Goal: Task Accomplishment & Management: Use online tool/utility

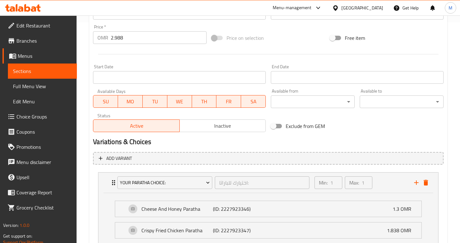
scroll to position [378, 0]
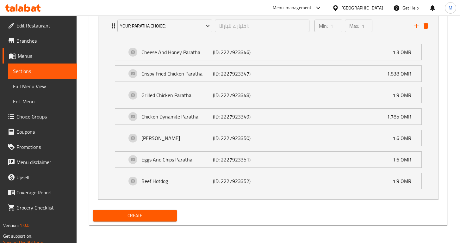
click at [147, 210] on div "Create" at bounding box center [134, 216] width 89 height 17
click at [149, 216] on span "Create" at bounding box center [135, 216] width 74 height 8
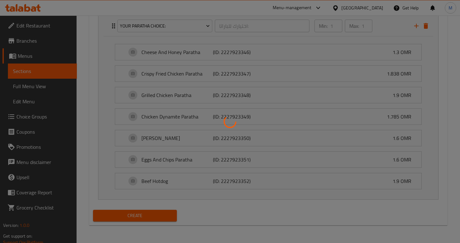
type input "0"
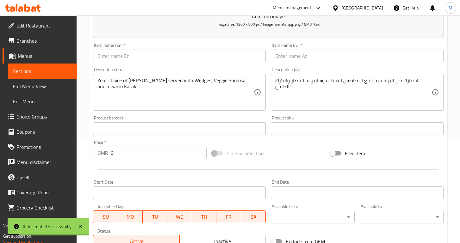
scroll to position [0, 0]
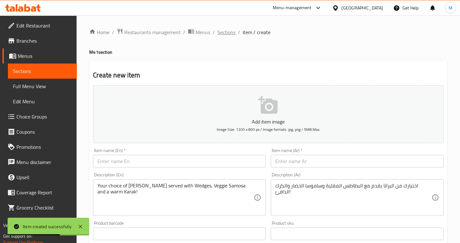
click at [223, 35] on span "Sections" at bounding box center [226, 32] width 18 height 8
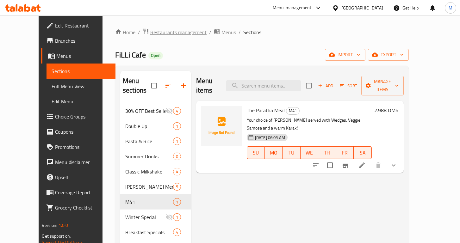
click at [161, 33] on span "Restaurants management" at bounding box center [178, 32] width 56 height 8
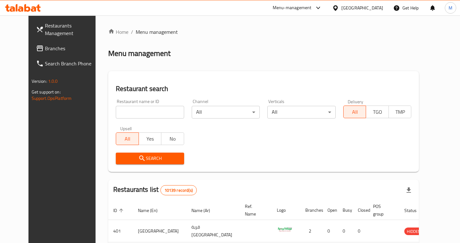
click at [118, 113] on input "search" at bounding box center [150, 112] width 68 height 13
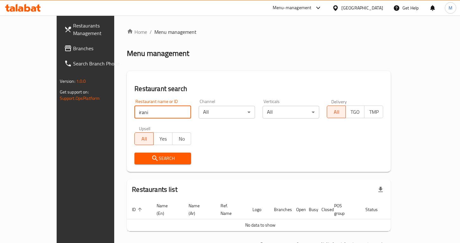
type input "irani"
click button "Search" at bounding box center [162, 159] width 57 height 12
click at [154, 32] on span "Menu management" at bounding box center [175, 32] width 42 height 8
click at [127, 34] on link "Home" at bounding box center [137, 32] width 20 height 8
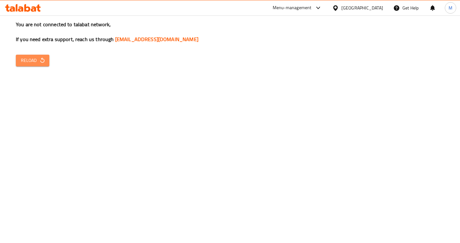
click at [29, 65] on button "Reload" at bounding box center [33, 61] width 34 height 12
click at [42, 62] on icon "button" at bounding box center [42, 60] width 4 height 5
click at [39, 59] on icon "button" at bounding box center [42, 60] width 6 height 6
click at [45, 62] on icon "button" at bounding box center [42, 60] width 6 height 6
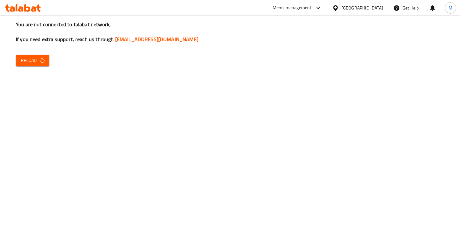
click at [42, 68] on div "You are not connected to talabat network, If you need extra support, reach us t…" at bounding box center [230, 121] width 460 height 243
click at [39, 55] on button "Reload" at bounding box center [33, 61] width 34 height 12
click at [41, 56] on button "Reload" at bounding box center [33, 61] width 34 height 12
click at [37, 63] on span "Reload" at bounding box center [32, 61] width 23 height 8
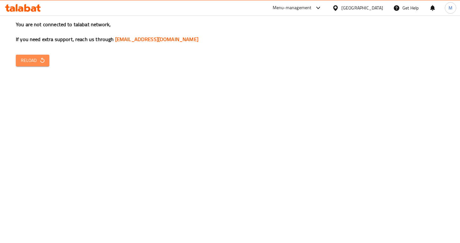
click at [37, 63] on span "Reload" at bounding box center [32, 61] width 23 height 8
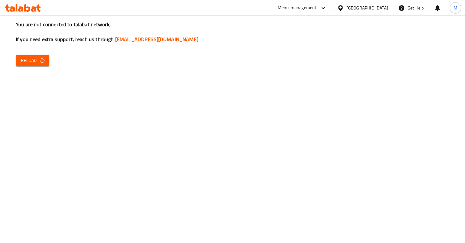
click at [37, 59] on span "Reload" at bounding box center [32, 61] width 23 height 8
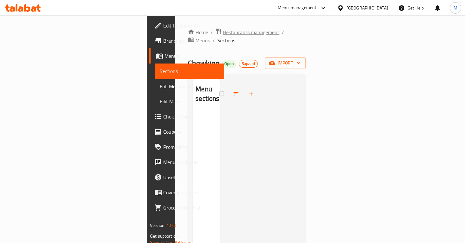
click at [223, 34] on span "Restaurants management" at bounding box center [251, 32] width 56 height 8
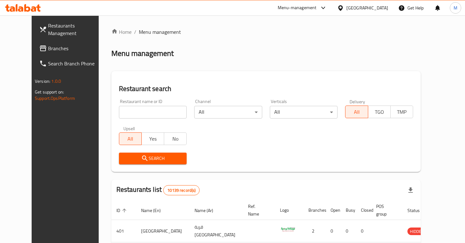
click at [126, 114] on input "search" at bounding box center [153, 112] width 68 height 13
type input "irani house"
click button "Search" at bounding box center [153, 159] width 68 height 12
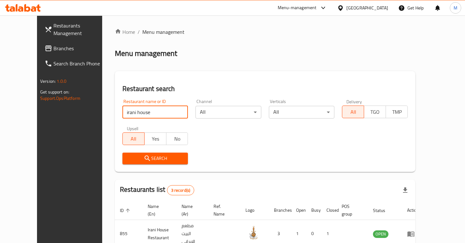
scroll to position [79, 0]
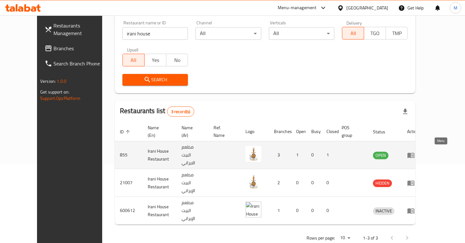
click at [414, 153] on icon "enhanced table" at bounding box center [410, 155] width 7 height 5
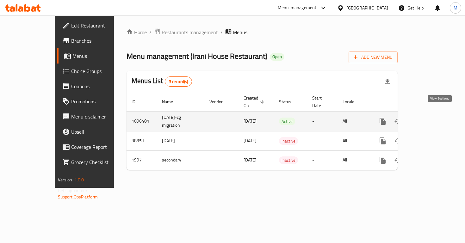
click at [431, 119] on icon "enhanced table" at bounding box center [428, 122] width 6 height 6
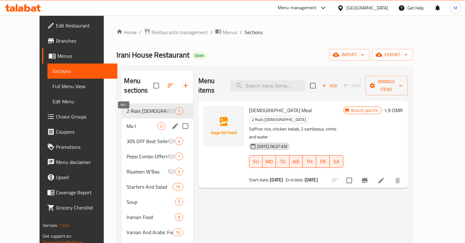
click at [136, 122] on span "M41" at bounding box center [142, 126] width 31 height 8
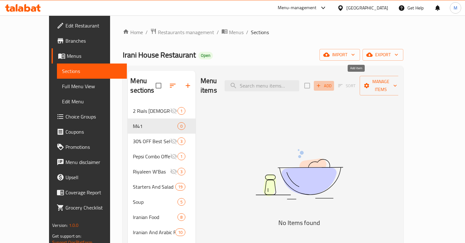
click at [334, 85] on button "Add" at bounding box center [324, 86] width 20 height 10
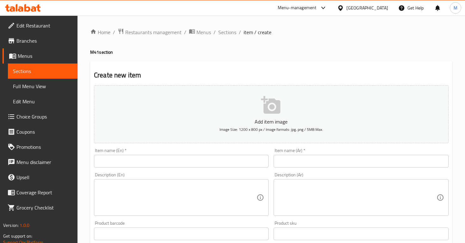
click at [205, 153] on div "Item name (En)   * Item name (En) *" at bounding box center [181, 157] width 175 height 19
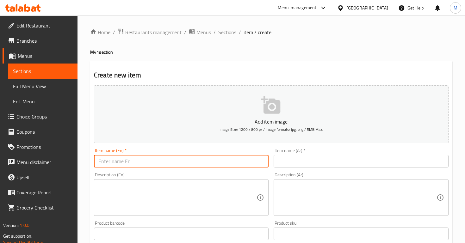
click at [209, 165] on input "text" at bounding box center [181, 161] width 175 height 13
paste input "The Koobideh Royal"
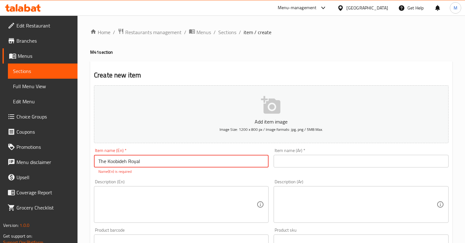
type input "The Koobideh Royal"
click at [326, 161] on input "text" at bounding box center [361, 161] width 175 height 13
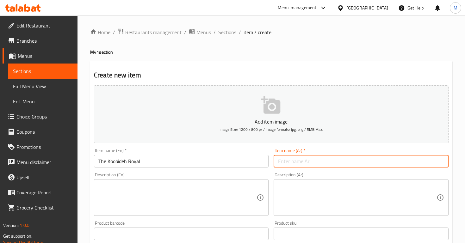
paste input "كوبيده رويال"
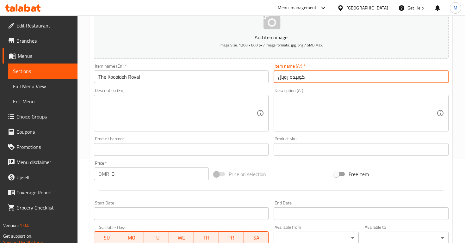
scroll to position [96, 0]
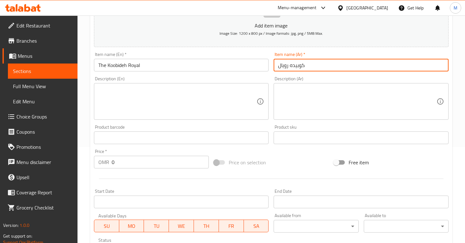
type input "كوبيده رويال"
click at [154, 87] on textarea at bounding box center [177, 102] width 158 height 30
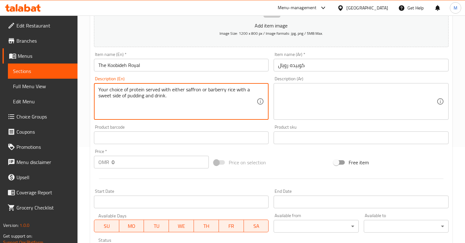
type textarea "Your choice of protein served with either saffron or barberry rice with a sweet…"
click at [325, 97] on textarea at bounding box center [357, 102] width 158 height 30
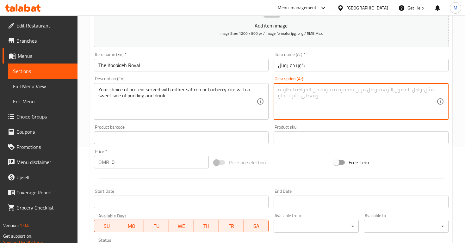
paste textarea "يتم تقديم اختيارك من البروتين مع الأرز بالزعفران أو البرباريس مع طبق جانبي حلو …"
type textarea "يتم تقديم اختيارك من البروتين مع الأرز بالزعفران أو البرباريس مع طبق جانبي حلو …"
click at [297, 131] on div "Product sku Product sku" at bounding box center [361, 134] width 175 height 19
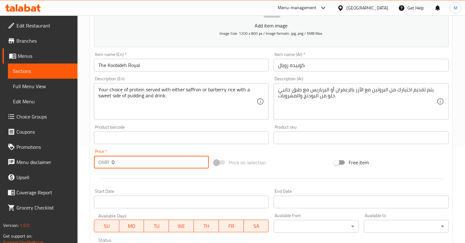
click at [157, 160] on input "0" at bounding box center [160, 162] width 97 height 13
type input "3.1"
click at [159, 183] on div at bounding box center [271, 179] width 360 height 16
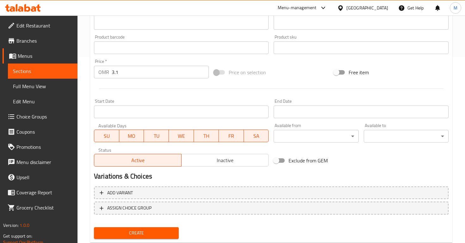
scroll to position [204, 0]
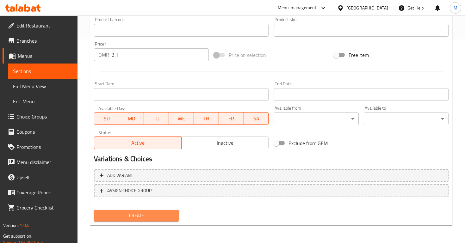
click at [154, 214] on span "Create" at bounding box center [136, 216] width 75 height 8
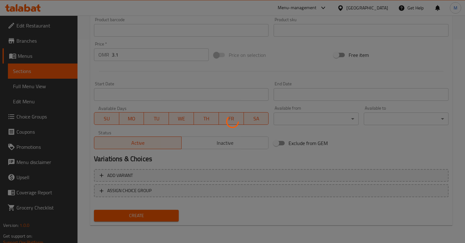
type input "0"
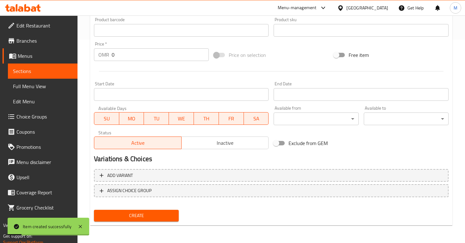
click at [44, 120] on span "Choice Groups" at bounding box center [44, 117] width 56 height 8
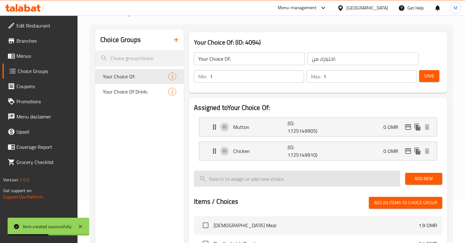
scroll to position [25, 0]
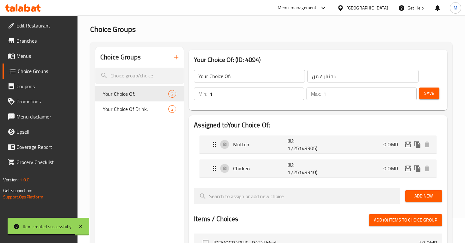
click at [177, 57] on icon "button" at bounding box center [176, 57] width 8 height 8
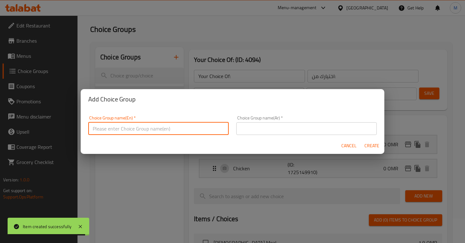
click at [147, 128] on input "text" at bounding box center [158, 128] width 140 height 13
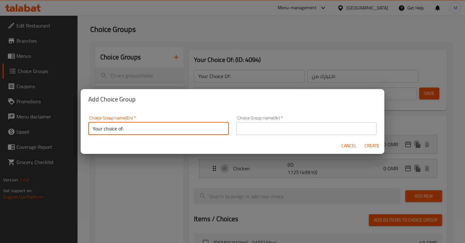
type input "Your choice of:"
click at [302, 125] on input "text" at bounding box center [306, 128] width 140 height 13
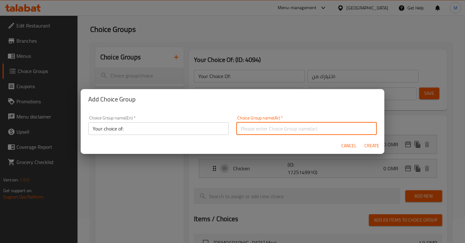
paste input "اختيارك من:"
type input "اختيارك من:"
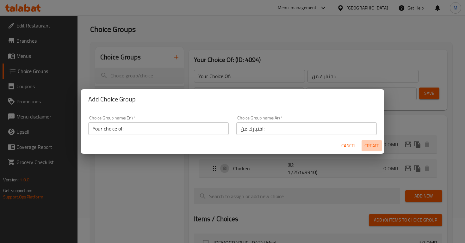
click at [367, 143] on span "Create" at bounding box center [371, 146] width 15 height 8
type input "Your choice of:"
type input "0"
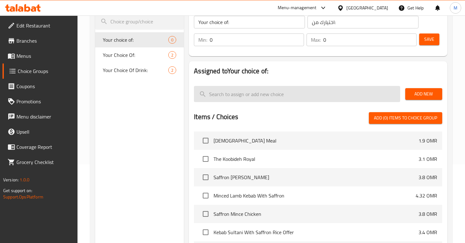
scroll to position [80, 0]
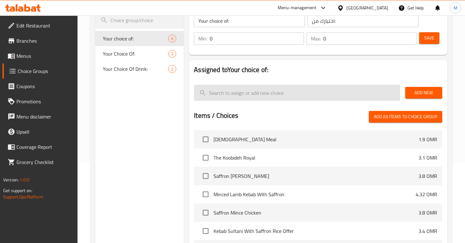
click at [338, 96] on input "search" at bounding box center [297, 93] width 206 height 16
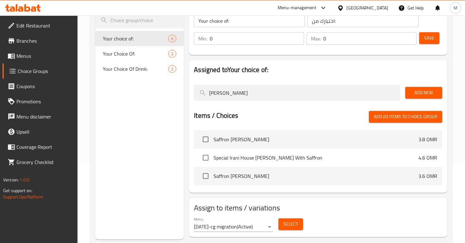
type input "Mince Mutton"
click at [424, 91] on span "Add New" at bounding box center [423, 93] width 27 height 8
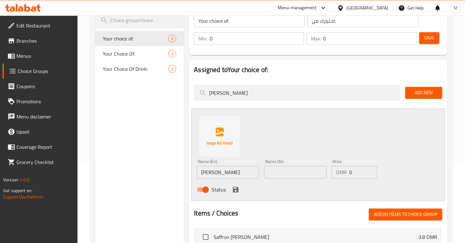
click at [228, 173] on input "Mince Mutton" at bounding box center [228, 172] width 62 height 13
click at [297, 168] on input "text" at bounding box center [295, 172] width 62 height 13
paste input "لحم ضأن مفروم"
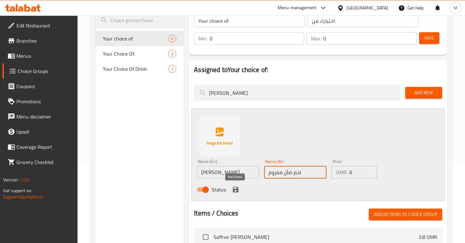
type input "لحم ضأن مفروم"
click at [238, 191] on icon "save" at bounding box center [236, 190] width 8 height 8
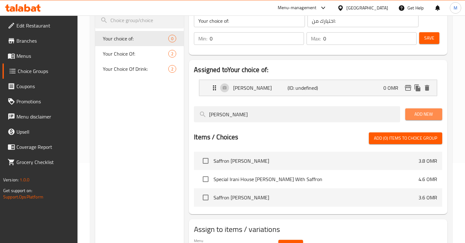
click at [421, 116] on span "Add New" at bounding box center [423, 114] width 27 height 8
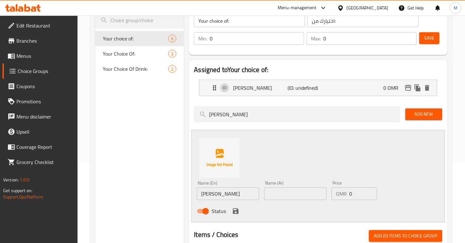
click at [222, 191] on input "Mince Mutton" at bounding box center [228, 194] width 62 height 13
type input "Chicken Koobideh"
paste input "كوبيدة دجاج"
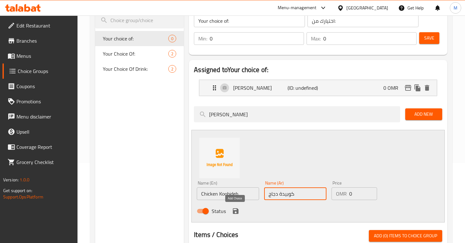
type input "كوبيدة دجاج"
click at [233, 213] on icon "save" at bounding box center [236, 211] width 6 height 6
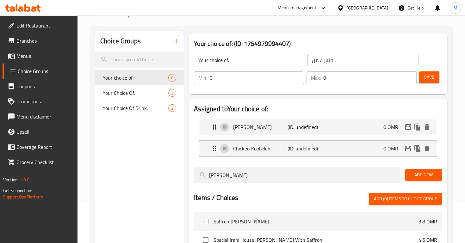
scroll to position [40, 0]
click at [237, 81] on input "0" at bounding box center [257, 78] width 94 height 13
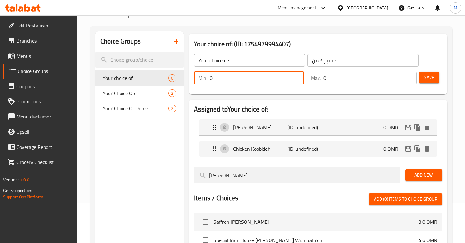
click at [237, 81] on input "0" at bounding box center [257, 78] width 94 height 13
type input "1"
click at [324, 78] on input "0" at bounding box center [369, 78] width 93 height 13
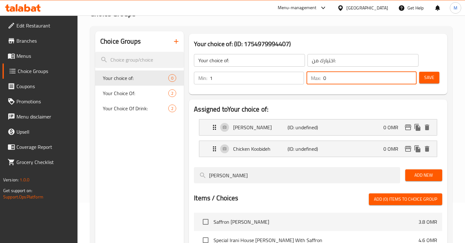
click at [324, 78] on input "0" at bounding box center [369, 78] width 93 height 13
type input "1"
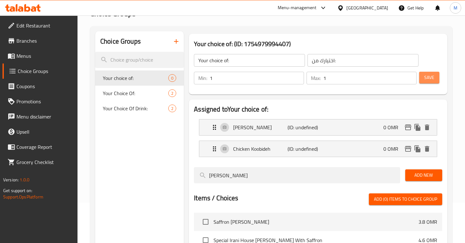
click at [420, 82] on button "Save" at bounding box center [429, 78] width 20 height 12
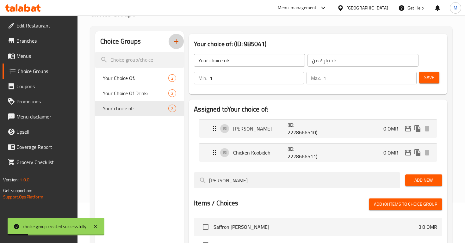
click at [176, 43] on icon "button" at bounding box center [176, 41] width 4 height 4
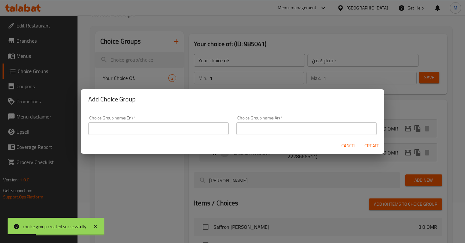
click at [165, 129] on input "text" at bounding box center [158, 128] width 140 height 13
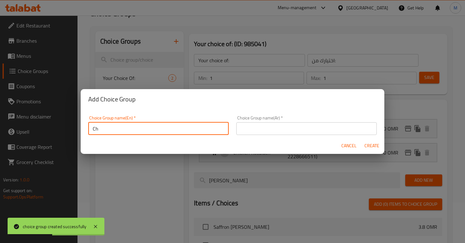
type input "C"
type input "Your Choice of Rice:"
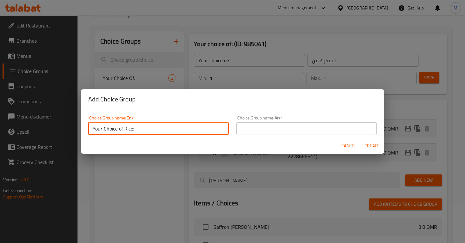
click at [320, 128] on input "text" at bounding box center [306, 128] width 140 height 13
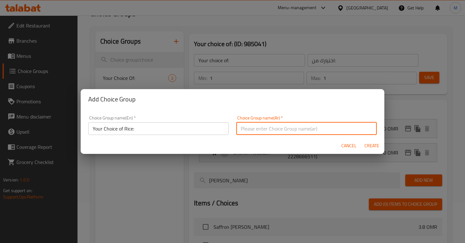
paste input "اختيارك من الأرز:"
type input "اختيارك من الأرز:"
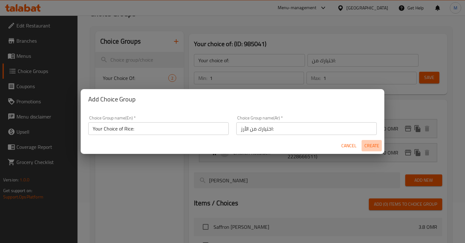
click at [367, 144] on span "Create" at bounding box center [371, 146] width 15 height 8
type input "Your Choice of Rice:"
type input "اختيارك من الأرز:"
type input "0"
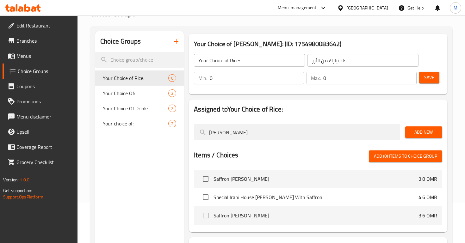
scroll to position [53, 0]
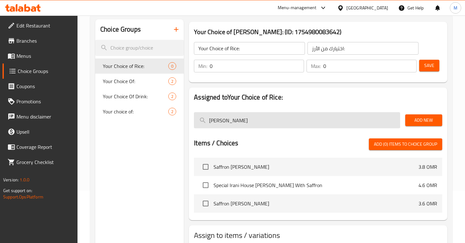
click at [364, 125] on input "Mince Mutton" at bounding box center [297, 120] width 206 height 16
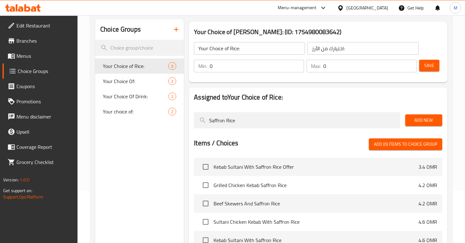
type input "Saffron Rice"
click at [420, 124] on span "Add New" at bounding box center [423, 120] width 27 height 8
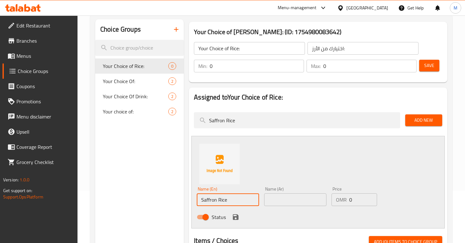
click at [213, 198] on input "Saffron Rice" at bounding box center [228, 200] width 62 height 13
click at [275, 203] on input "text" at bounding box center [295, 200] width 62 height 13
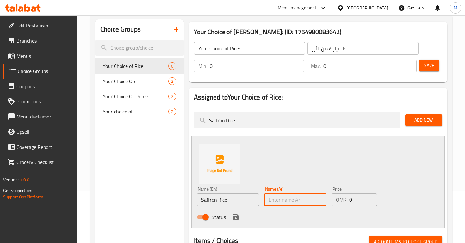
paste input "أرز بالزعفران"
type input "أرز بالزعفران"
click at [242, 219] on div "Status" at bounding box center [295, 217] width 202 height 17
click at [235, 218] on icon "save" at bounding box center [236, 218] width 8 height 8
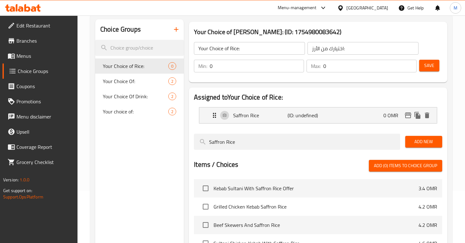
click at [426, 146] on button "Add New" at bounding box center [423, 142] width 37 height 12
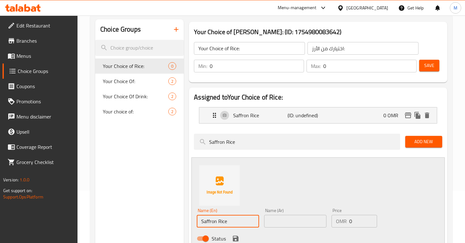
drag, startPoint x: 217, startPoint y: 221, endPoint x: 175, endPoint y: 220, distance: 41.8
click at [175, 221] on div "Choice Groups Your Choice of Rice: 0 Your Choice Of: 2 Your Choice Of Drink: 2 …" at bounding box center [272, 245] width 355 height 453
click at [212, 223] on input "Rice" at bounding box center [228, 221] width 62 height 13
type input "Rice with Barberry"
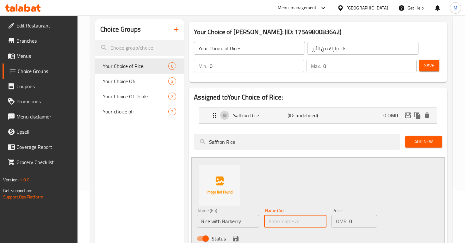
click at [289, 223] on input "text" at bounding box center [295, 221] width 62 height 13
paste input "أرز بالبرباريس"
type input "أرز بالبرباريس"
click at [233, 241] on icon "save" at bounding box center [236, 239] width 6 height 6
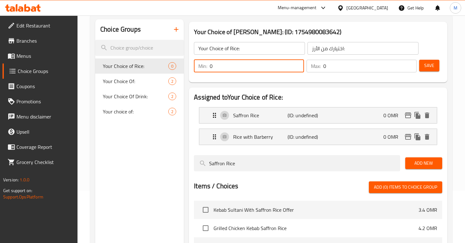
click at [245, 69] on input "0" at bounding box center [257, 66] width 94 height 13
type input "1"
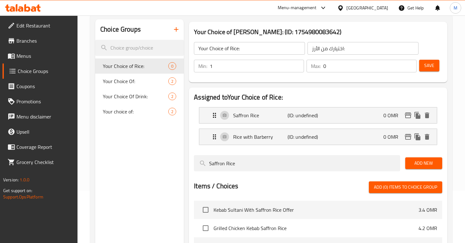
click at [321, 67] on p "Max:" at bounding box center [316, 66] width 10 height 8
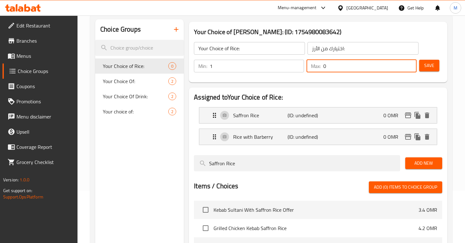
click at [329, 67] on input "0" at bounding box center [369, 66] width 93 height 13
type input "1"
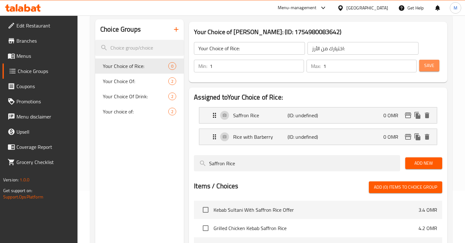
click at [430, 66] on span "Save" at bounding box center [429, 66] width 10 height 8
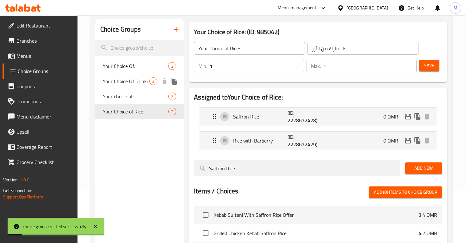
click at [132, 83] on span "Your Choice Of Drink:" at bounding box center [126, 82] width 47 height 8
type input "Your Choice Of Drink:"
type input "اختيارك من المشروب:"
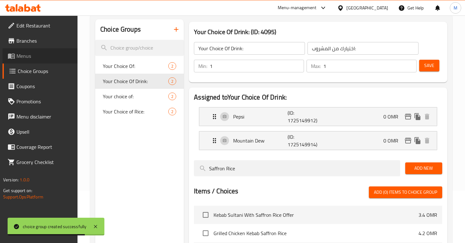
click at [32, 58] on span "Menus" at bounding box center [44, 56] width 56 height 8
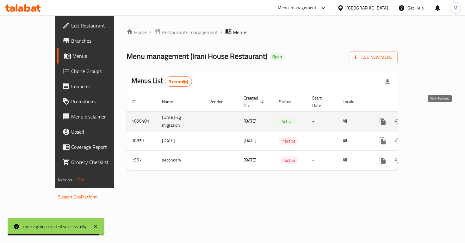
click at [432, 118] on icon "enhanced table" at bounding box center [429, 122] width 8 height 8
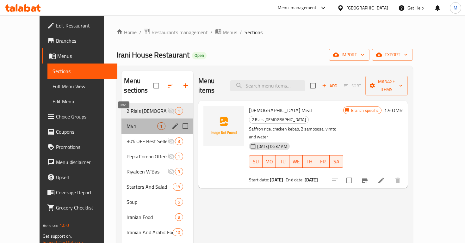
click at [127, 122] on span "M41" at bounding box center [142, 126] width 31 height 8
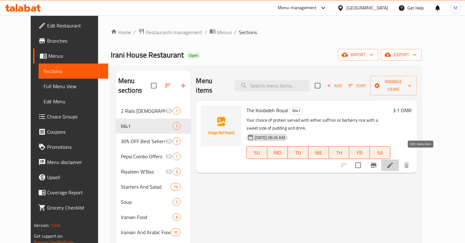
click at [394, 162] on icon at bounding box center [390, 166] width 8 height 8
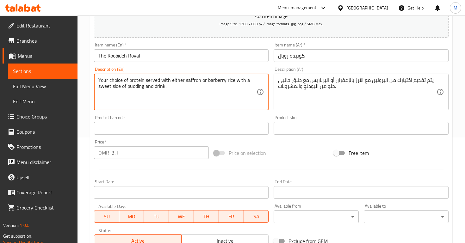
scroll to position [204, 0]
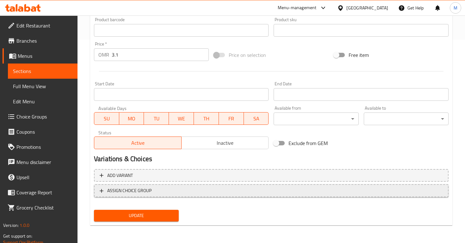
type textarea "Your choice of protein served with either saffron or barberry rice with a sweet…"
click at [135, 188] on span "ASSIGN CHOICE GROUP" at bounding box center [129, 191] width 44 height 8
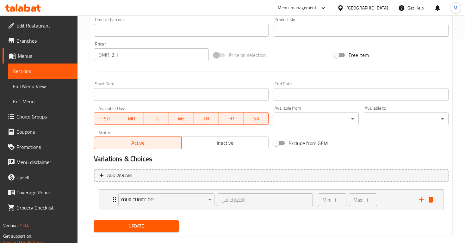
scroll to position [214, 0]
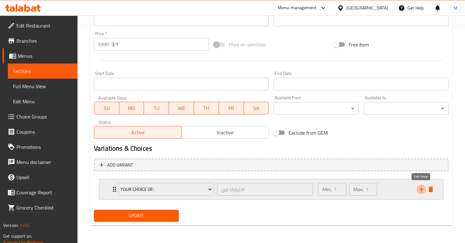
click at [421, 189] on icon "add" at bounding box center [422, 190] width 8 height 8
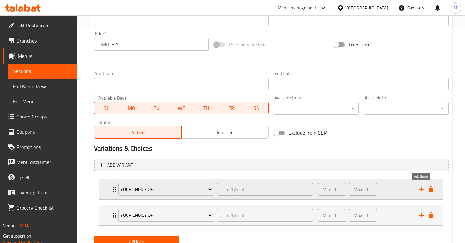
click at [421, 189] on icon "add" at bounding box center [422, 190] width 8 height 8
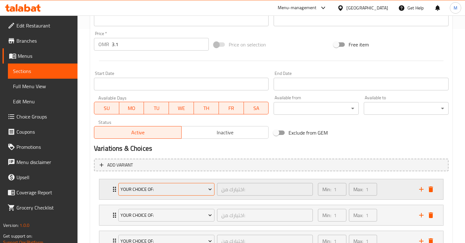
click at [175, 190] on span "Your Choice Of:" at bounding box center [166, 190] width 91 height 8
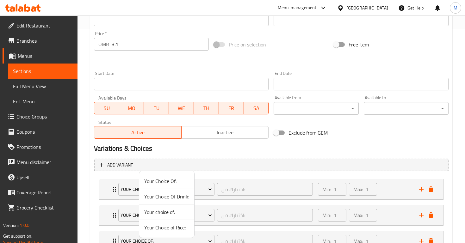
click at [177, 213] on span "Your choice of:" at bounding box center [166, 212] width 45 height 8
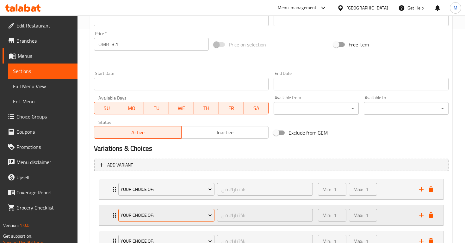
click at [177, 213] on span "Your Choice Of:" at bounding box center [166, 216] width 91 height 8
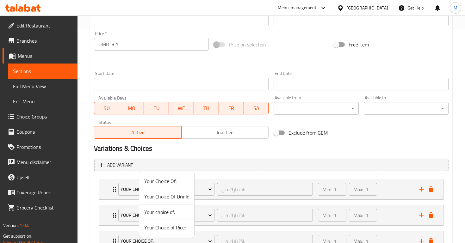
click at [179, 228] on span "Your Choice of Rice:" at bounding box center [166, 228] width 45 height 8
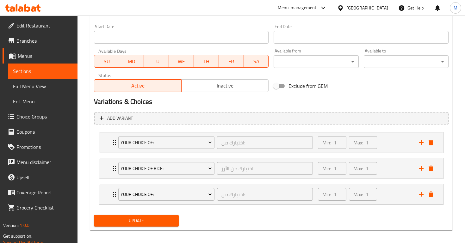
scroll to position [266, 0]
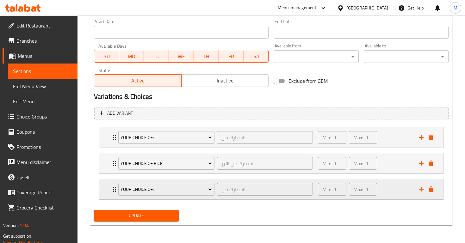
click at [180, 196] on div "Your Choice Of:" at bounding box center [166, 189] width 99 height 15
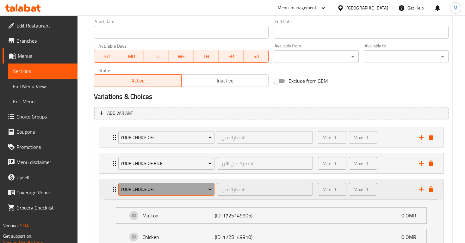
click at [171, 190] on span "Your Choice Of:" at bounding box center [166, 190] width 91 height 8
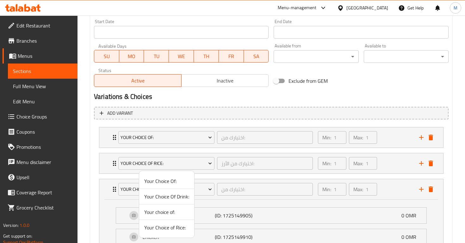
click at [179, 198] on span "Your Choice Of Drink:" at bounding box center [166, 197] width 45 height 8
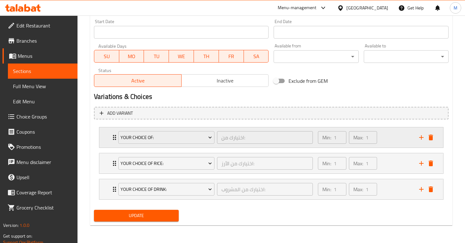
click at [112, 145] on div "Your choice of: اختيارك من: ​ Min: 1 ​ Max: 1 ​" at bounding box center [273, 137] width 325 height 20
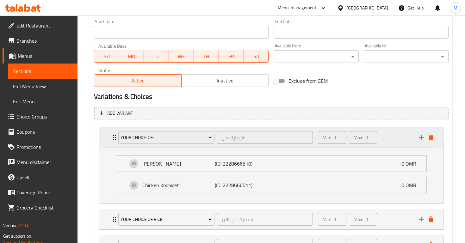
click at [112, 145] on div "Your choice of: اختيارك من: ​ Min: 1 ​ Max: 1 ​" at bounding box center [273, 137] width 325 height 20
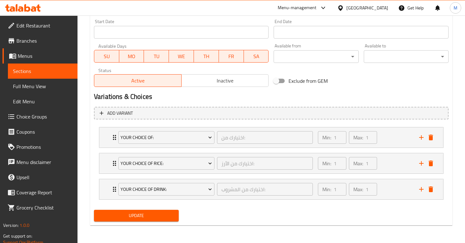
click at [124, 217] on span "Update" at bounding box center [136, 216] width 75 height 8
click at [133, 217] on span "Update" at bounding box center [136, 216] width 75 height 8
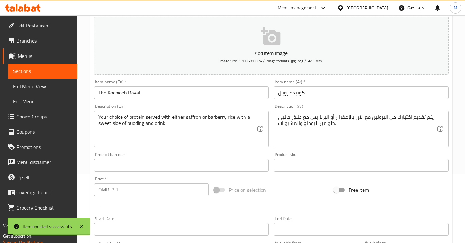
scroll to position [0, 0]
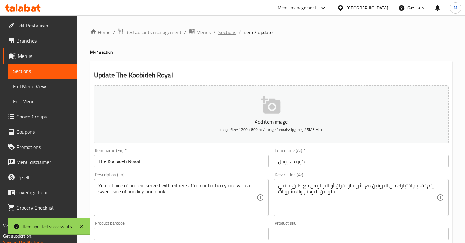
click at [228, 33] on span "Sections" at bounding box center [227, 32] width 18 height 8
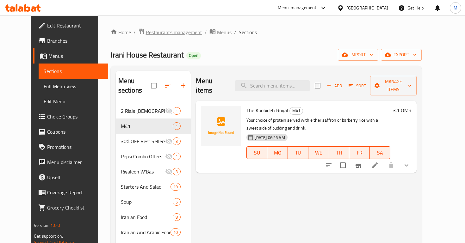
click at [166, 33] on span "Restaurants management" at bounding box center [174, 32] width 56 height 8
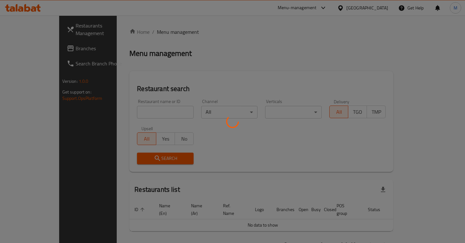
click at [163, 112] on div at bounding box center [232, 121] width 465 height 243
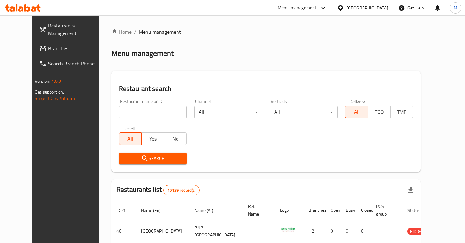
click at [163, 112] on input "search" at bounding box center [153, 112] width 68 height 13
type input "bubble lab"
click button "Search" at bounding box center [153, 159] width 68 height 12
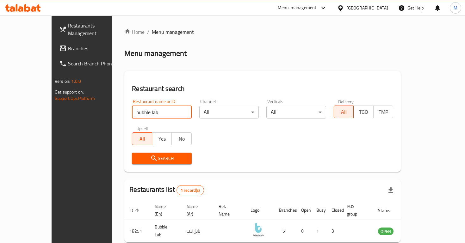
scroll to position [27, 0]
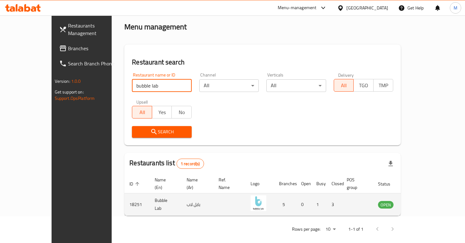
click at [419, 202] on icon "enhanced table" at bounding box center [415, 204] width 7 height 5
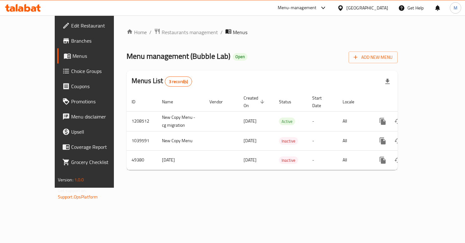
click at [71, 69] on span "Choice Groups" at bounding box center [99, 71] width 56 height 8
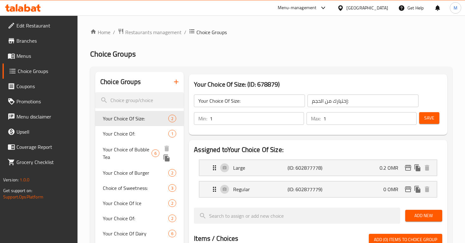
scroll to position [35, 0]
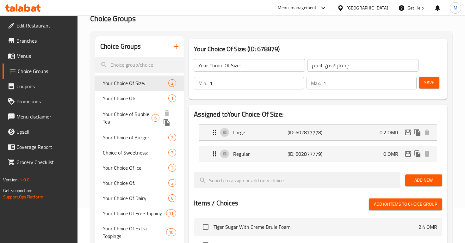
click at [123, 117] on span "Your Choice of Bubble Tea" at bounding box center [127, 117] width 49 height 15
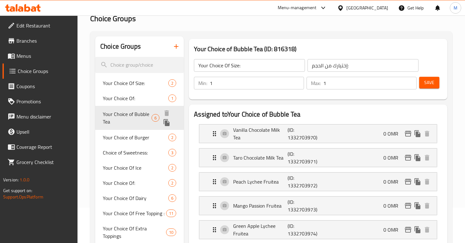
type input "Your Choice of Bubble Tea"
type input "اختيارك من شاي الفقاعات"
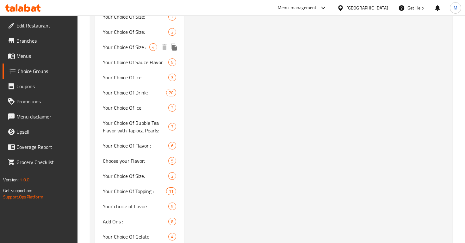
scroll to position [831, 0]
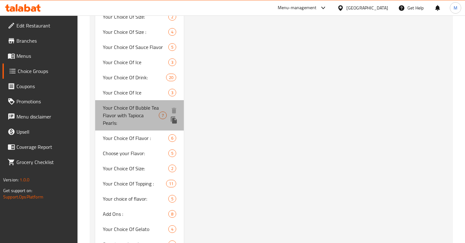
click at [122, 105] on span "Your Choice Of Bubble Tea Flavor with Tapioca Pearls:" at bounding box center [131, 115] width 56 height 23
type input "Your Choice Of Bubble Tea Flavor with Tapioca Pearls:"
type input "اختيارك من نكهة شاي الفقاعات مع لآلئ تابيوكا:"
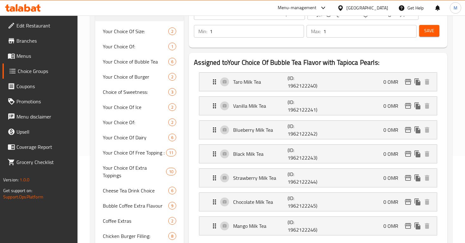
scroll to position [0, 0]
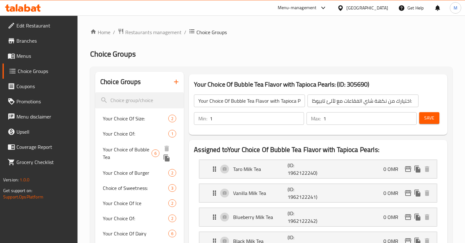
click at [137, 153] on span "Your Choice of Bubble Tea" at bounding box center [127, 153] width 49 height 15
type input "Your Choice of Bubble Tea"
type input "اختيارك من شاي الفقاعات"
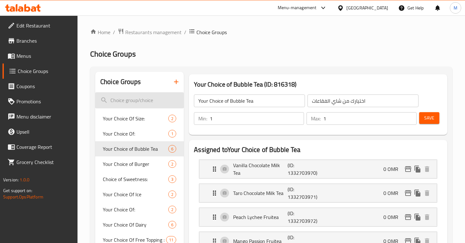
click at [132, 100] on input "search" at bounding box center [139, 100] width 89 height 16
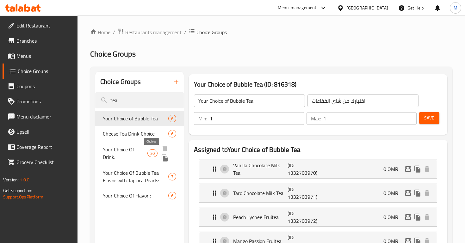
type input "tea"
click at [150, 153] on span "20" at bounding box center [152, 154] width 9 height 6
type input "Your Choice Of Drink:"
type input "إختيارك من المشروب:"
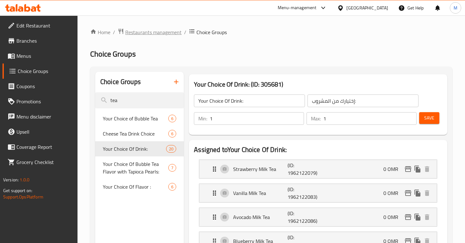
click at [164, 31] on span "Restaurants management" at bounding box center [153, 32] width 56 height 8
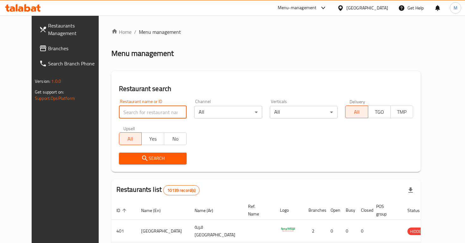
click at [158, 106] on input "search" at bounding box center [153, 112] width 68 height 13
type input "bubble lab"
click button "Search" at bounding box center [153, 159] width 68 height 12
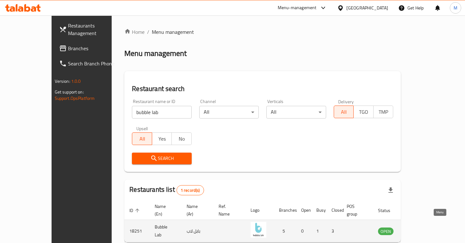
click at [419, 227] on icon "enhanced table" at bounding box center [415, 231] width 8 height 8
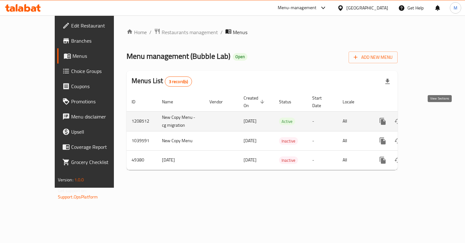
click at [431, 119] on icon "enhanced table" at bounding box center [428, 122] width 6 height 6
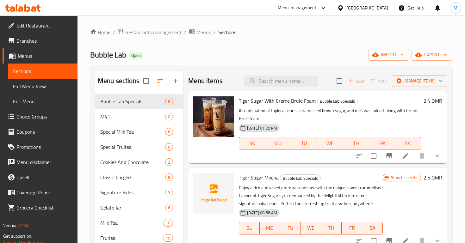
click at [56, 119] on span "Choice Groups" at bounding box center [44, 117] width 56 height 8
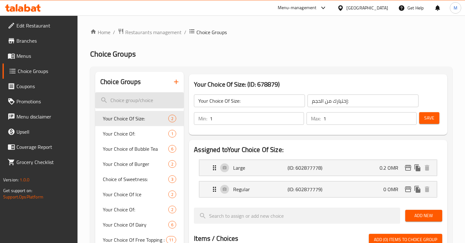
click at [140, 100] on input "search" at bounding box center [139, 100] width 89 height 16
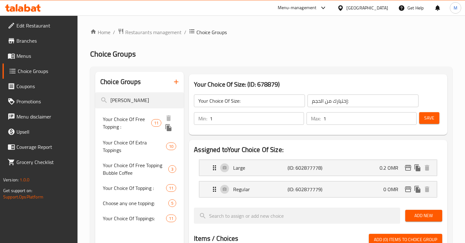
type input "topp"
click at [134, 118] on span "Your Choice Of Free Topping :" at bounding box center [127, 122] width 48 height 15
type input "Your Choice Of Free Topping :"
type input "إختيارك من الإضافات المجانية:"
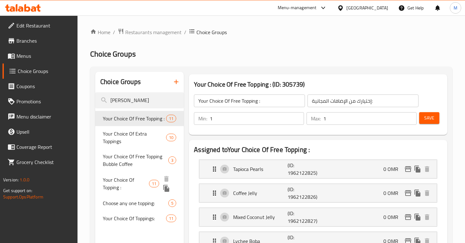
click at [137, 177] on span "Your Choice Of Topping :" at bounding box center [126, 183] width 46 height 15
type input "Your Choice Of Topping :"
type input "اختيارك من الصوصات:"
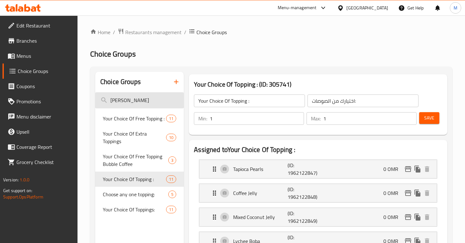
click at [146, 99] on input "topp" at bounding box center [139, 100] width 89 height 16
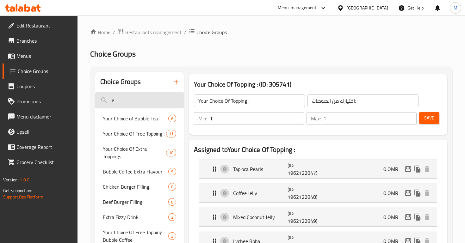
type input "l"
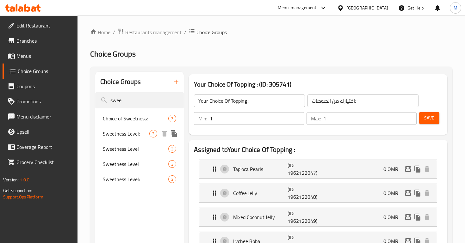
type input "swee"
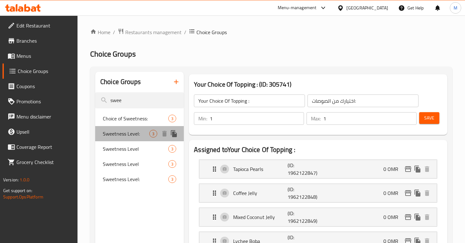
click at [127, 134] on span "Sweetness Level:" at bounding box center [126, 134] width 47 height 8
type input "Sweetness Level:"
type input "مستوى الحلاوة:"
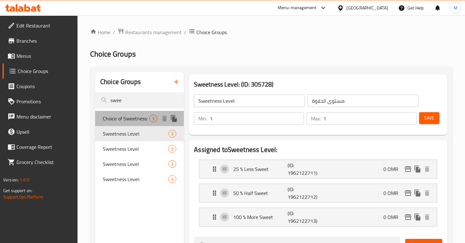
click at [133, 124] on div "Choice of Sweetness: 3" at bounding box center [139, 118] width 89 height 15
type input "Choice of Sweetness:"
type input "اختيار الحلاوة:"
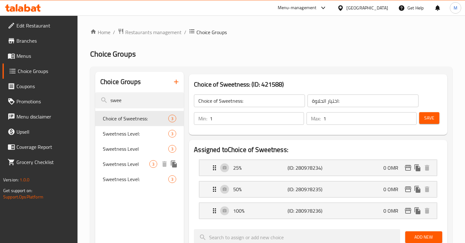
click at [130, 161] on span "Sweetness Level" at bounding box center [126, 164] width 47 height 8
type input "Sweetness Level"
type input "مستوى الحلاوة"
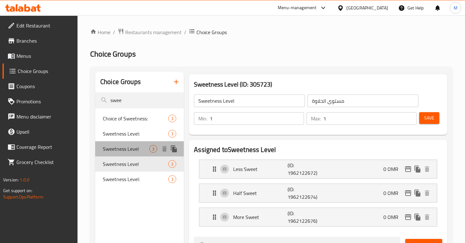
click at [137, 149] on span "Sweetness Level" at bounding box center [126, 149] width 47 height 8
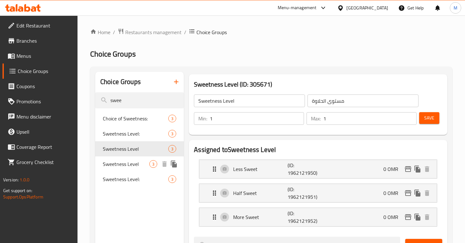
click at [133, 166] on span "Sweetness Level" at bounding box center [126, 164] width 47 height 8
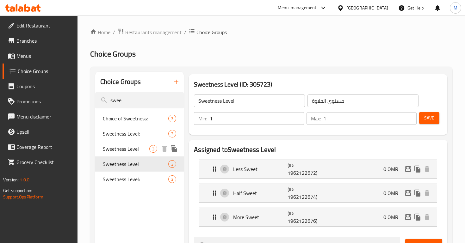
click at [133, 148] on span "Sweetness Level" at bounding box center [126, 149] width 47 height 8
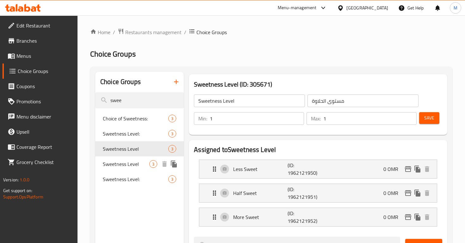
click at [133, 161] on span "Sweetness Level" at bounding box center [126, 164] width 47 height 8
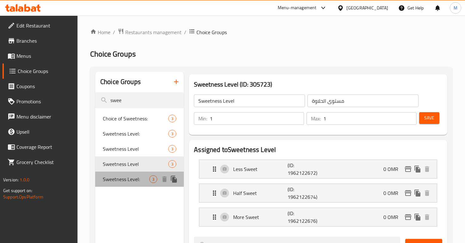
click at [133, 176] on span "Sweetness Level:" at bounding box center [126, 180] width 47 height 8
type input "Sweetness Level:"
type input "مستوى الحلاوة:"
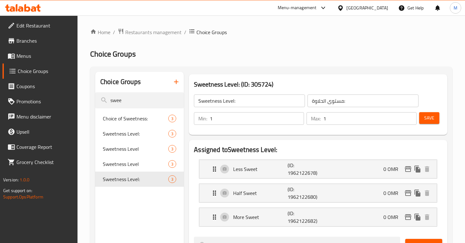
click at [35, 69] on span "Choice Groups" at bounding box center [45, 71] width 55 height 8
click at [53, 59] on span "Menus" at bounding box center [44, 56] width 56 height 8
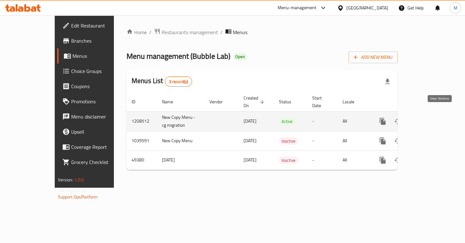
click at [432, 118] on icon "enhanced table" at bounding box center [429, 122] width 8 height 8
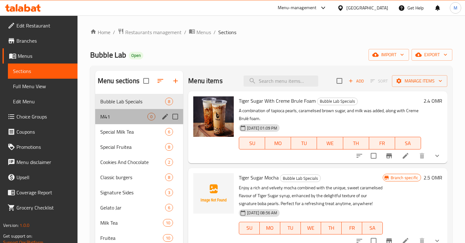
click at [146, 121] on div "M41 0" at bounding box center [139, 116] width 88 height 15
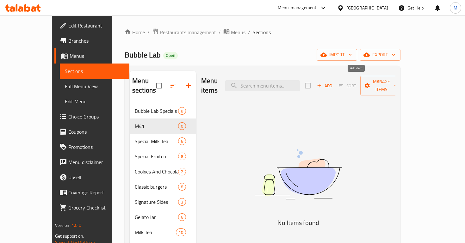
click at [322, 83] on icon "button" at bounding box center [319, 86] width 6 height 6
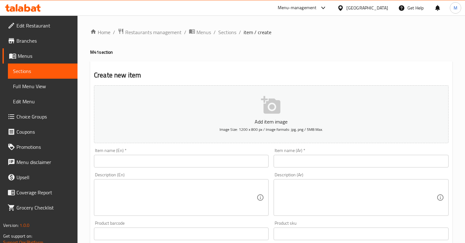
click at [141, 162] on input "text" at bounding box center [181, 161] width 175 height 13
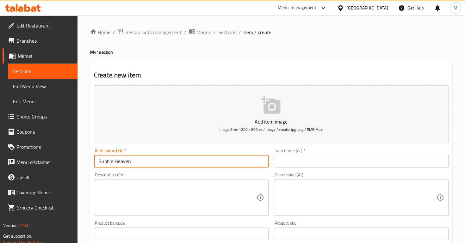
paste input "Your Bubble Dream"
type input "Your Bubble Dream"
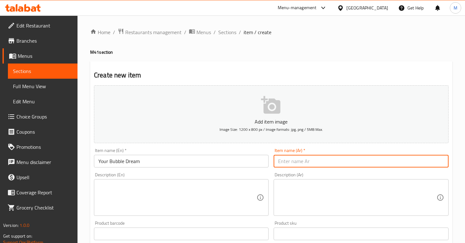
click at [291, 164] on input "text" at bounding box center [361, 161] width 175 height 13
type input "حلم الببل"
click at [181, 194] on textarea at bounding box center [177, 198] width 158 height 30
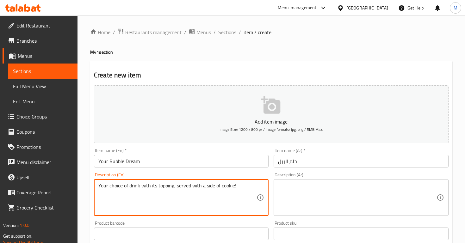
type textarea "Your choice of drink with its topping, served with a side of cookie!"
click at [302, 193] on textarea at bounding box center [357, 198] width 158 height 30
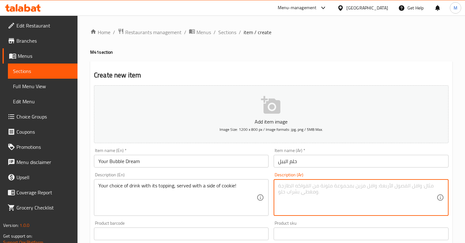
paste textarea "اختيارك من المشروب مع إضافاته، يقدم مع طبق جانبي من الكوكيز!"
type textarea "اختيارك من المشروب مع إضافاته، يقدم مع طبق جانبي من الكوكيز!"
click at [278, 165] on input "حلم الببل" at bounding box center [361, 161] width 175 height 13
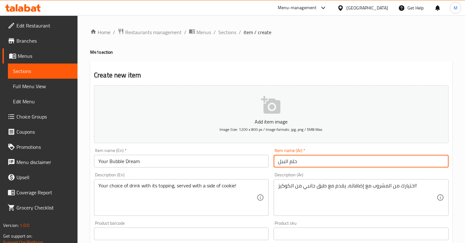
drag, startPoint x: 286, startPoint y: 161, endPoint x: 272, endPoint y: 162, distance: 14.6
click at [272, 162] on div "Item name (Ar)   * حلم الببل Item name (Ar) *" at bounding box center [361, 158] width 180 height 24
type input "حلم الببلز"
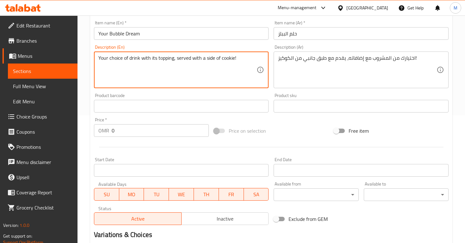
scroll to position [160, 0]
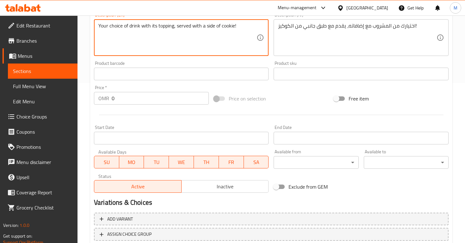
click at [130, 101] on input "0" at bounding box center [160, 98] width 97 height 13
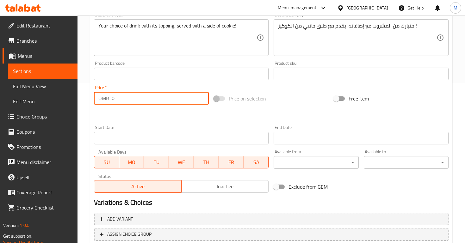
click at [130, 101] on input "0" at bounding box center [160, 98] width 97 height 13
click at [226, 125] on div "Start Date Start Date" at bounding box center [181, 135] width 180 height 24
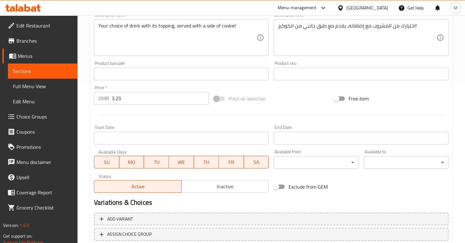
scroll to position [204, 0]
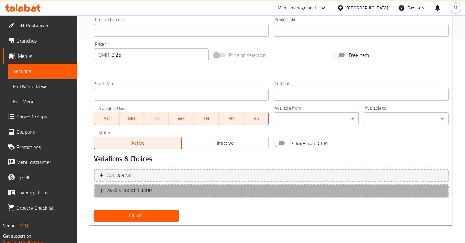
click at [143, 197] on button "ASSIGN CHOICE GROUP" at bounding box center [271, 190] width 355 height 13
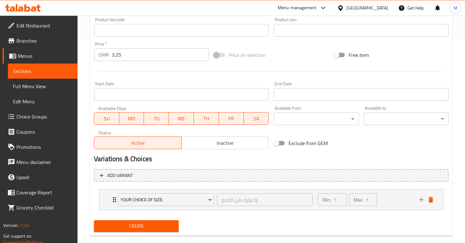
scroll to position [214, 0]
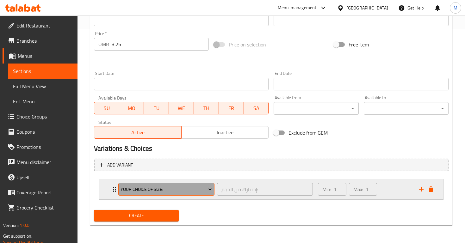
click at [124, 189] on span "Your Choice Of Size:" at bounding box center [166, 190] width 91 height 8
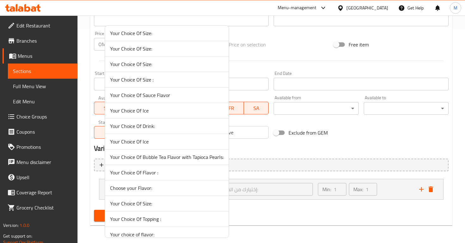
scroll to position [699, 0]
click at [143, 125] on span "Your Choice Of Drink:" at bounding box center [167, 127] width 114 height 8
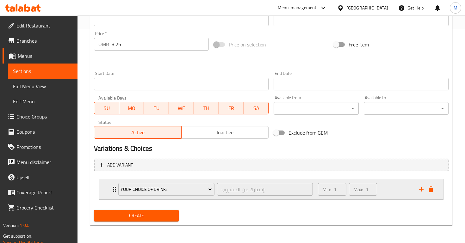
click at [116, 187] on div "Your Choice Of Drink: إختيارك من المشروب: ​" at bounding box center [216, 189] width 202 height 20
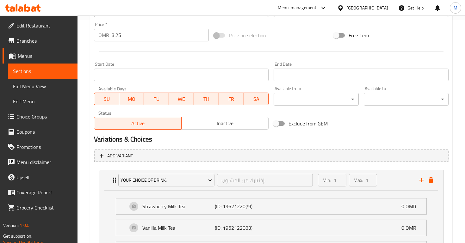
scroll to position [241, 0]
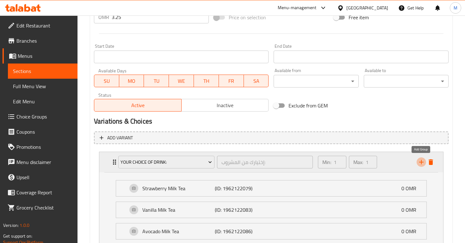
click at [420, 161] on icon "add" at bounding box center [422, 162] width 8 height 8
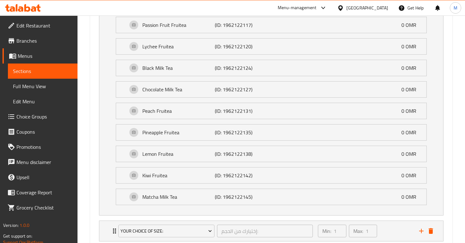
scroll to position [673, 0]
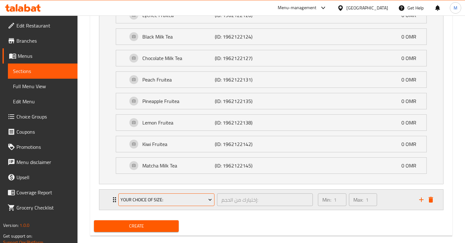
click at [131, 203] on span "Your Choice Of Size:" at bounding box center [166, 200] width 91 height 8
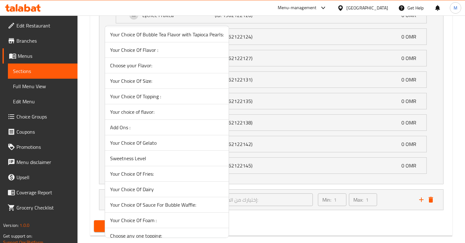
scroll to position [909, 0]
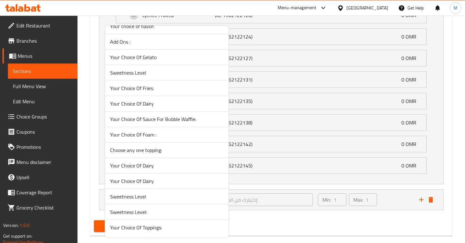
click at [140, 214] on span "Sweetness Level:" at bounding box center [167, 212] width 114 height 8
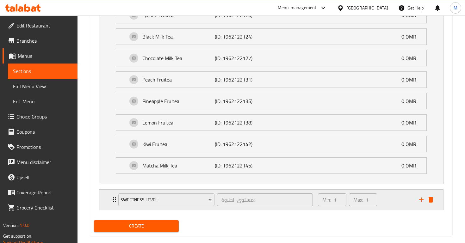
click at [115, 200] on div "Sweetness Level: مستوى الحلاوة: ​" at bounding box center [216, 200] width 202 height 20
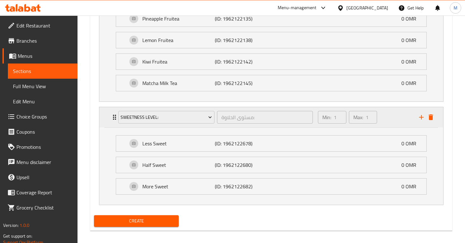
scroll to position [761, 0]
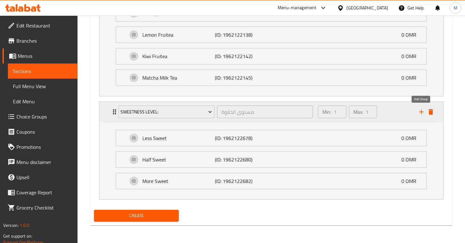
click at [421, 110] on icon "add" at bounding box center [421, 112] width 4 height 4
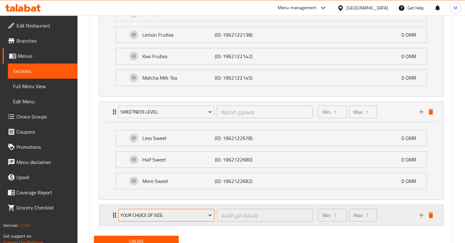
click at [146, 212] on span "Your Choice Of Size:" at bounding box center [166, 216] width 91 height 8
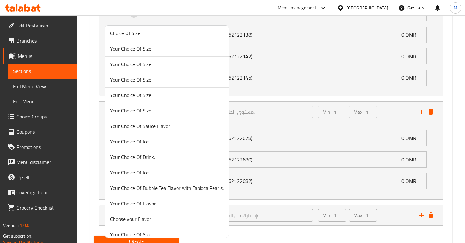
scroll to position [909, 0]
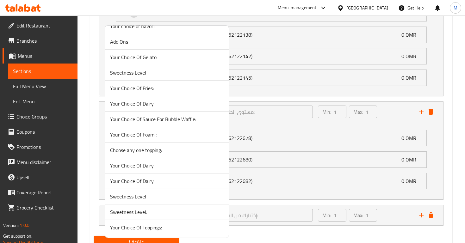
click at [314, 197] on div at bounding box center [232, 121] width 465 height 243
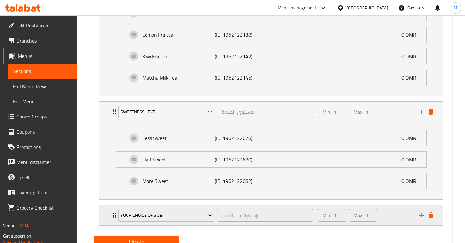
click at [111, 222] on div "Your Choice Of Size: إختيارك من الحجم: ​ Min: 1 ​ Max: 1 ​" at bounding box center [273, 215] width 325 height 20
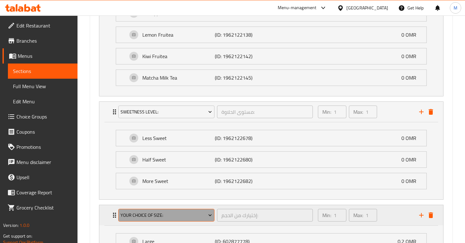
click at [120, 215] on button "Your Choice Of Size:" at bounding box center [166, 215] width 96 height 13
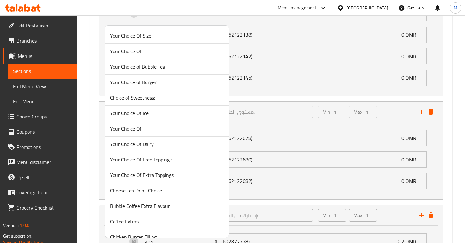
click at [86, 220] on div at bounding box center [232, 121] width 465 height 243
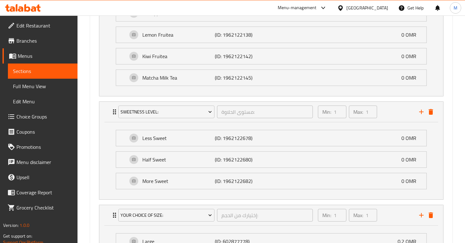
scroll to position [761, 0]
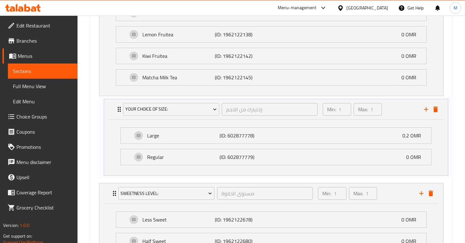
drag, startPoint x: 113, startPoint y: 218, endPoint x: 118, endPoint y: 108, distance: 110.2
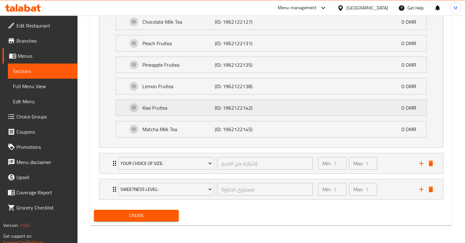
scroll to position [709, 0]
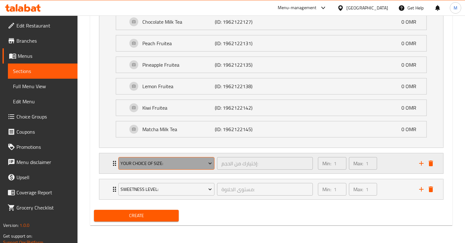
click at [148, 160] on span "Your Choice Of Size:" at bounding box center [166, 164] width 91 height 8
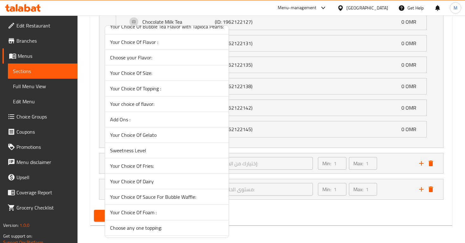
scroll to position [909, 0]
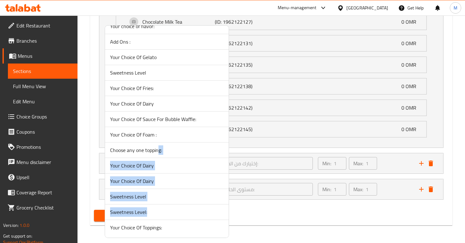
drag, startPoint x: 159, startPoint y: 149, endPoint x: 148, endPoint y: 218, distance: 69.8
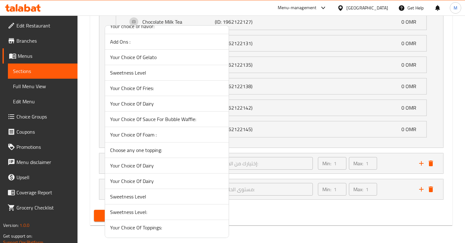
click at [149, 228] on span "Your Choice Of Toppings:" at bounding box center [167, 228] width 114 height 8
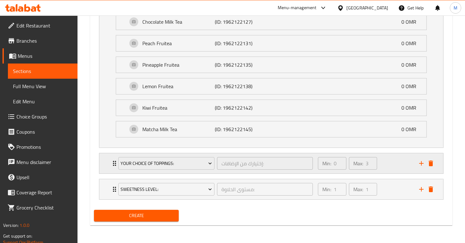
click at [112, 168] on div "Your Choice Of Toppings: إختيارك من الإضافات: ​ Min: 0 ​ Max: 3 ​" at bounding box center [273, 163] width 325 height 20
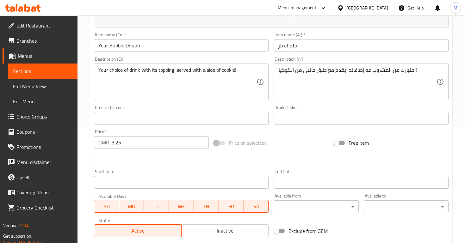
scroll to position [64, 0]
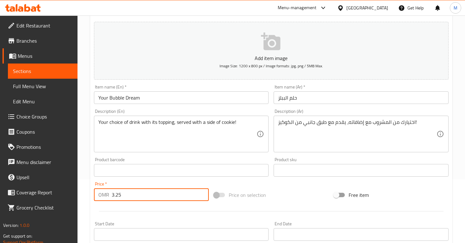
drag, startPoint x: 128, startPoint y: 193, endPoint x: 108, endPoint y: 193, distance: 20.6
click at [107, 193] on div "OMR 3.25 Price *" at bounding box center [151, 195] width 115 height 13
type input "2"
type input "3"
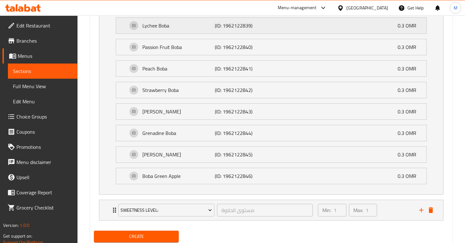
scroll to position [959, 0]
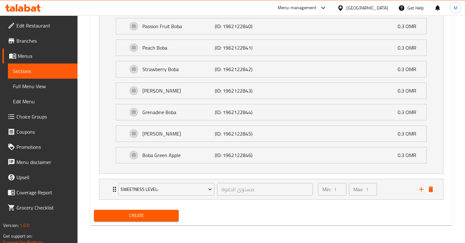
type input "2.9"
click at [133, 217] on span "Create" at bounding box center [136, 216] width 75 height 8
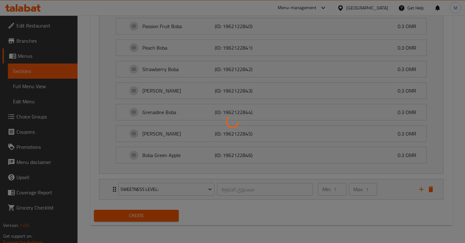
type input "0"
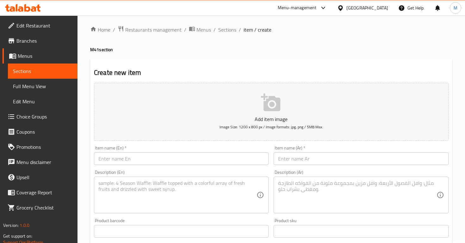
scroll to position [0, 0]
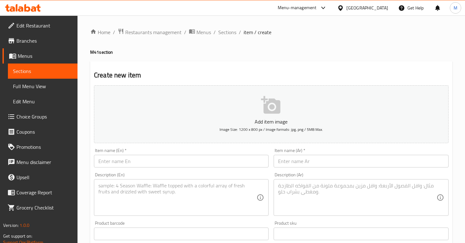
click at [53, 68] on span "Sections" at bounding box center [42, 71] width 59 height 8
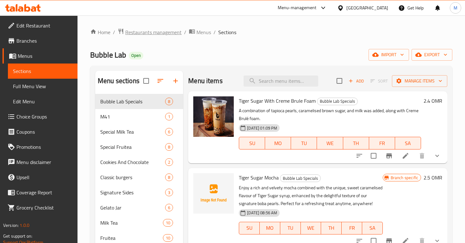
click at [153, 31] on span "Restaurants management" at bounding box center [153, 32] width 56 height 8
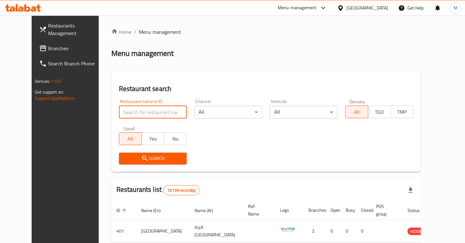
click at [156, 116] on input "search" at bounding box center [153, 112] width 68 height 13
type input "shawarma lab"
click button "Search" at bounding box center [153, 159] width 68 height 12
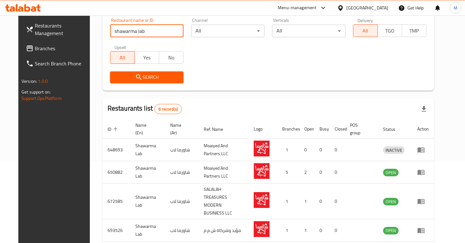
scroll to position [124, 0]
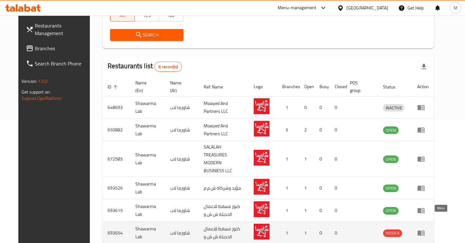
click at [424, 232] on icon "enhanced table" at bounding box center [422, 233] width 2 height 3
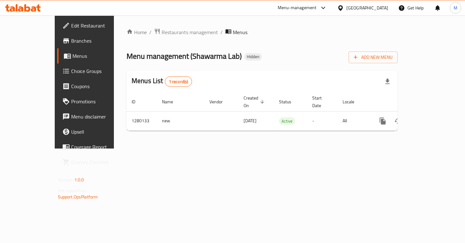
click at [71, 29] on span "Edit Restaurant" at bounding box center [99, 26] width 56 height 8
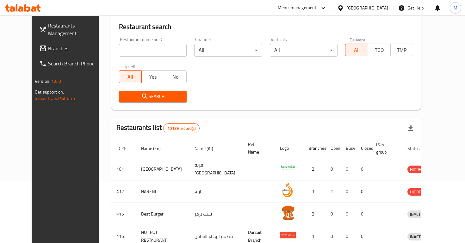
scroll to position [70, 0]
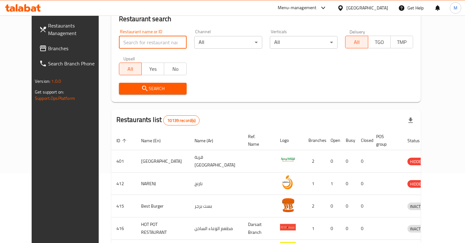
click at [129, 41] on input "search" at bounding box center [153, 42] width 68 height 13
type input "shawarma lab"
click button "Search" at bounding box center [153, 89] width 68 height 12
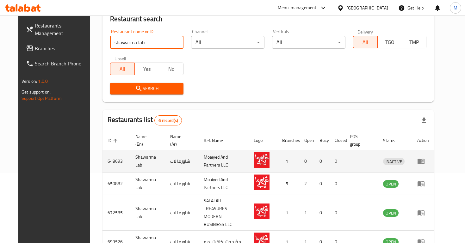
scroll to position [146, 0]
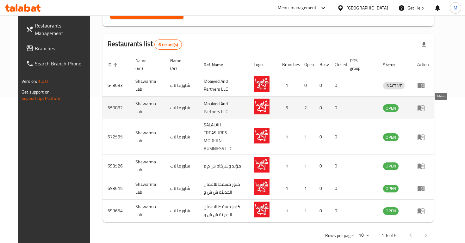
click at [425, 106] on icon "enhanced table" at bounding box center [421, 108] width 8 height 8
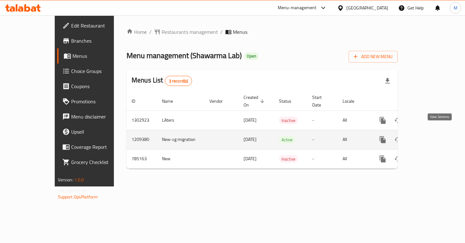
click at [432, 136] on icon "enhanced table" at bounding box center [429, 140] width 8 height 8
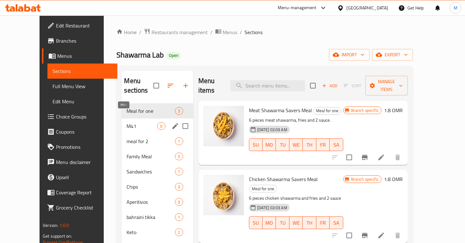
click at [141, 122] on span "M41" at bounding box center [142, 126] width 31 height 8
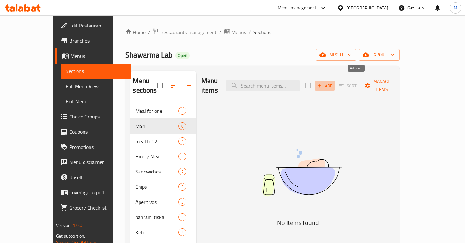
click at [322, 83] on icon "button" at bounding box center [320, 86] width 6 height 6
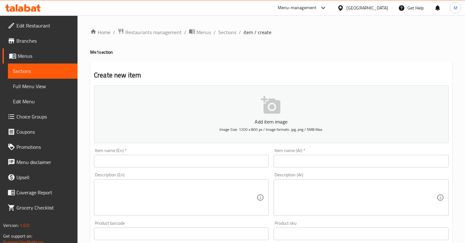
click at [118, 161] on input "text" at bounding box center [181, 161] width 175 height 13
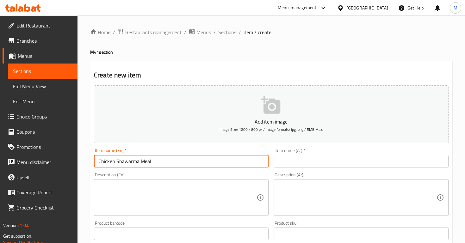
type input "Chicken Shawarma Meal"
click at [295, 154] on div "Item name (Ar)   * Item name (Ar) *" at bounding box center [361, 157] width 175 height 19
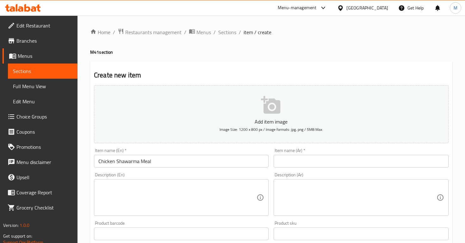
click at [296, 154] on div "Item name (Ar)   * Item name (Ar) *" at bounding box center [361, 157] width 175 height 19
click at [297, 161] on input "text" at bounding box center [361, 161] width 175 height 13
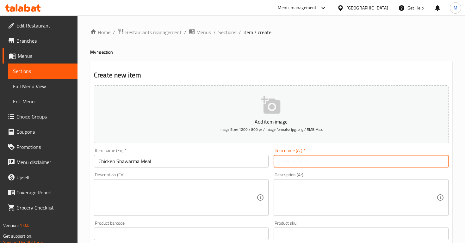
paste input "وجبة شاورما دجاج"
type input "وجبة شاورما دجاج"
click at [205, 201] on textarea at bounding box center [177, 198] width 158 height 30
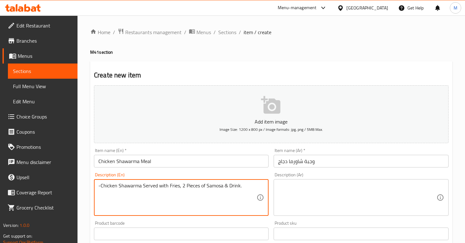
type textarea "-Chicken Shawarma Served with Fries, 2 Pieces of Samosa & Drink."
click at [298, 195] on textarea at bounding box center [357, 198] width 158 height 30
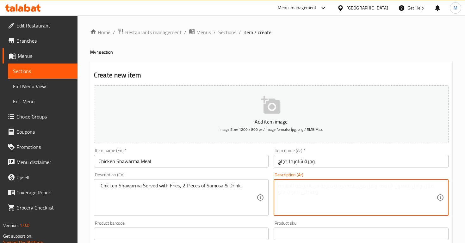
paste textarea "-شاورما دجاج تقدم مع البطاطس المقلية، قطعتين من السمبوسة ومشروب."
click at [283, 187] on textarea "-شاورما دجاج تقدم مع البطاطس المقلية، قطعتين من السمبوسة ومشروب." at bounding box center [357, 198] width 158 height 30
drag, startPoint x: 282, startPoint y: 187, endPoint x: 276, endPoint y: 188, distance: 6.7
click at [276, 188] on div "-شاورما دجاج تقدم مع البطاطس المقلية، قطعتين من السمبوسة ومشروب. Description (A…" at bounding box center [361, 197] width 175 height 37
type textarea "شاورما دجاج تقدم مع البطاطس المقلية، قطعتين من السمبوسة ومشروب."
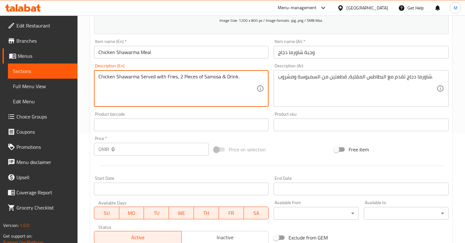
scroll to position [115, 0]
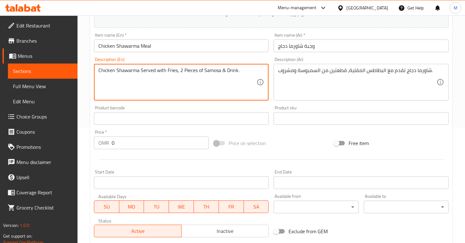
type textarea "Chicken Shawarma Served with Fries, 2 Pieces of Samosa & Drink."
click at [121, 143] on input "0" at bounding box center [160, 143] width 97 height 13
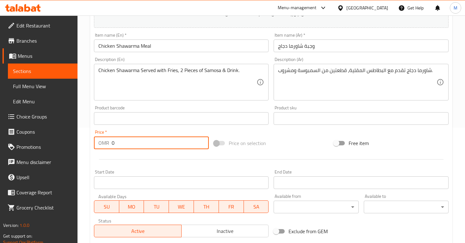
click at [121, 143] on input "0" at bounding box center [160, 143] width 97 height 13
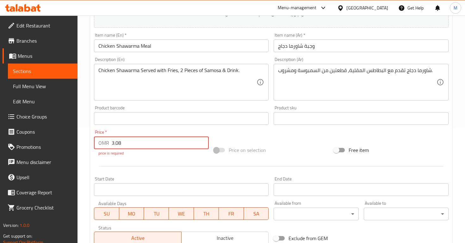
type input "3.08"
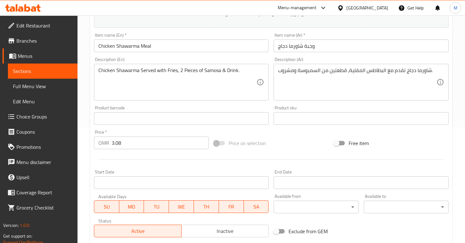
click at [287, 149] on div "Price on selection" at bounding box center [271, 143] width 120 height 17
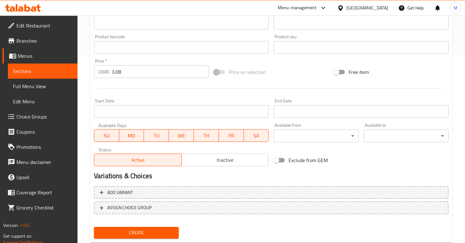
scroll to position [204, 0]
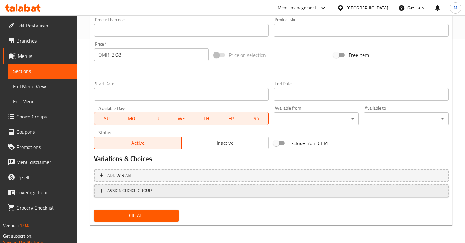
click at [183, 196] on button "ASSIGN CHOICE GROUP" at bounding box center [271, 190] width 355 height 13
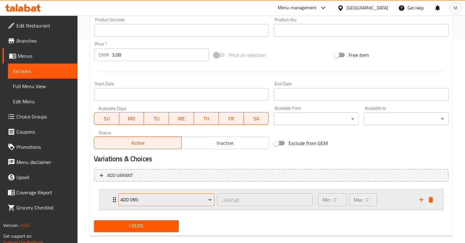
click at [177, 200] on span "Add ons:" at bounding box center [166, 200] width 91 height 8
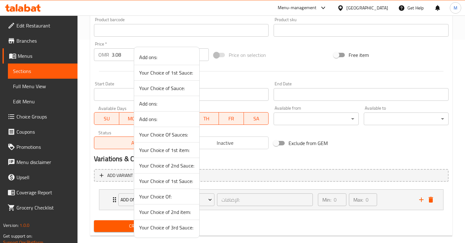
click at [230, 162] on div at bounding box center [232, 121] width 465 height 243
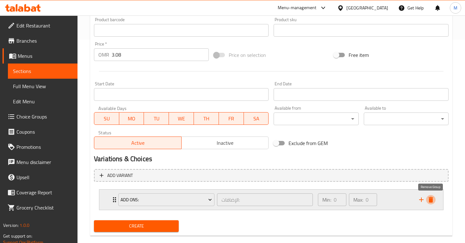
click at [432, 198] on icon "delete" at bounding box center [431, 200] width 4 height 6
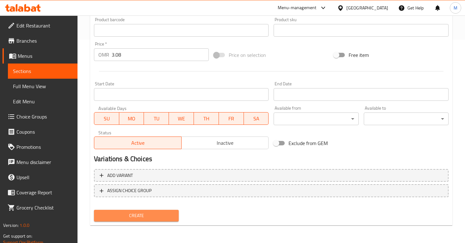
click at [152, 217] on span "Create" at bounding box center [136, 216] width 75 height 8
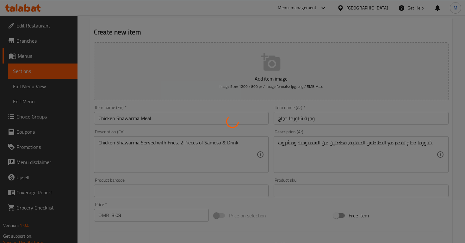
scroll to position [0, 0]
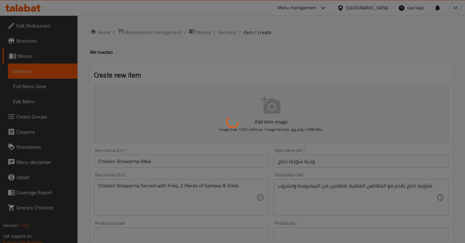
type input "0"
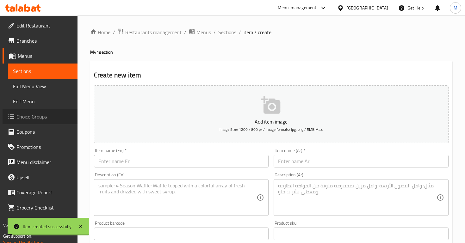
click at [44, 114] on span "Choice Groups" at bounding box center [44, 117] width 56 height 8
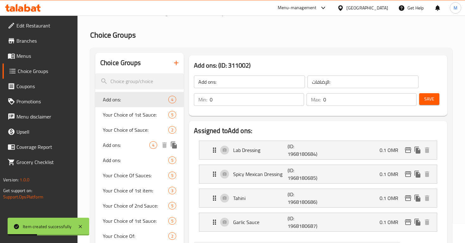
scroll to position [7, 0]
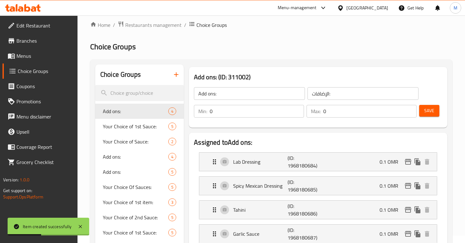
click at [179, 75] on icon "button" at bounding box center [176, 75] width 8 height 8
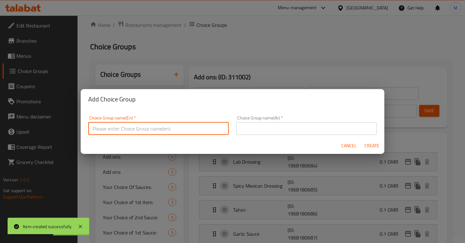
click at [150, 126] on input "text" at bounding box center [158, 128] width 140 height 13
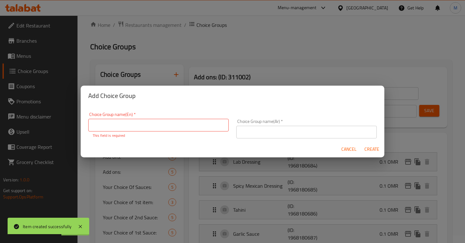
click at [71, 46] on div "Add Choice Group Choice Group name(En)   * Choice Group name(En) * This field i…" at bounding box center [232, 121] width 465 height 243
click at [346, 153] on button "Cancel" at bounding box center [349, 150] width 20 height 12
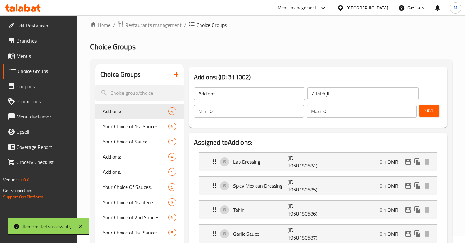
click at [47, 57] on span "Menus" at bounding box center [44, 56] width 56 height 8
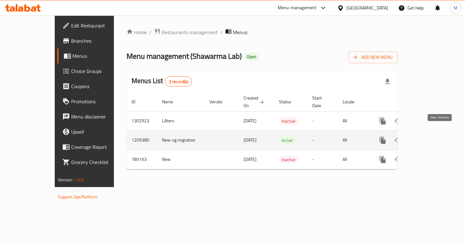
click at [432, 137] on icon "enhanced table" at bounding box center [429, 141] width 8 height 8
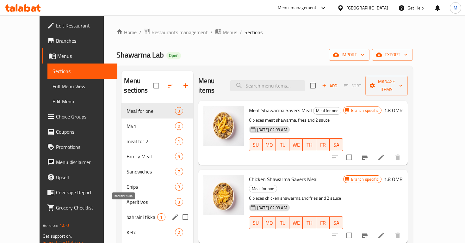
scroll to position [89, 0]
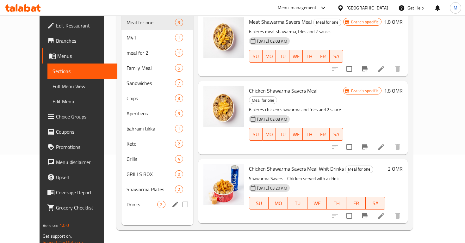
click at [121, 197] on div "Drinks 2" at bounding box center [156, 204] width 71 height 15
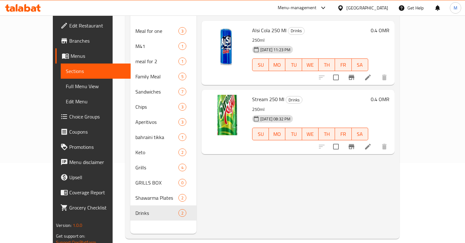
scroll to position [70, 0]
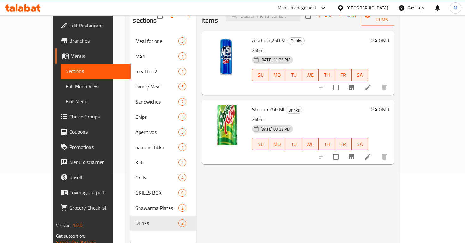
click at [69, 119] on span "Choice Groups" at bounding box center [97, 117] width 56 height 8
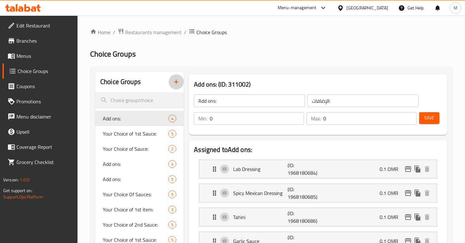
click at [177, 82] on icon "button" at bounding box center [176, 82] width 8 height 8
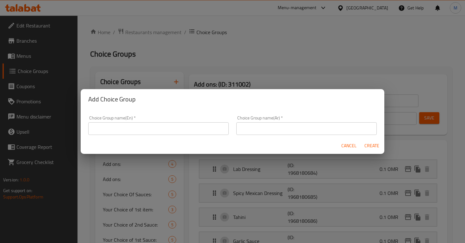
click at [196, 127] on input "text" at bounding box center [158, 128] width 140 height 13
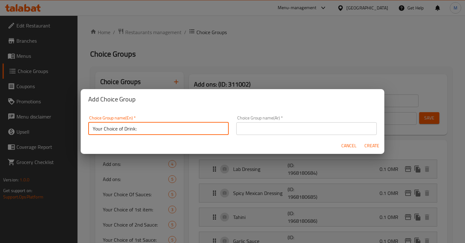
type input "Your Choice of Drink:"
click at [291, 133] on input "text" at bounding box center [306, 128] width 140 height 13
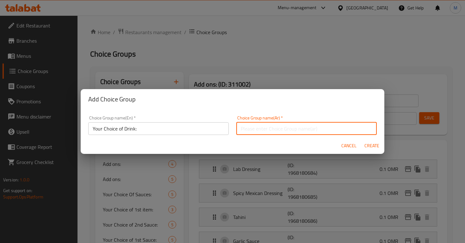
paste input "اختيارك من المشروبات:"
type input "اختيارك من المشروبات:"
click at [369, 147] on span "Create" at bounding box center [371, 146] width 15 height 8
type input "Your Choice of Drink:"
type input "اختيارك من المشروبات:"
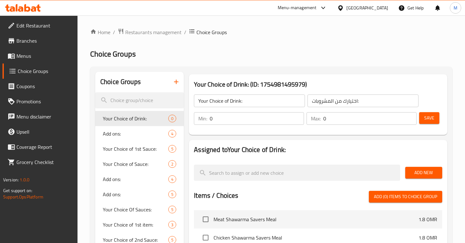
click at [238, 121] on input "0" at bounding box center [257, 118] width 94 height 13
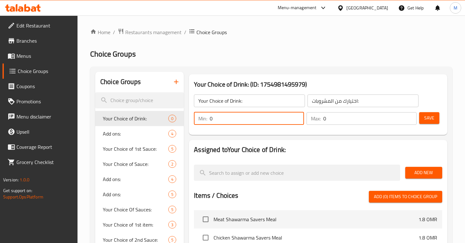
click at [238, 121] on input "0" at bounding box center [257, 118] width 94 height 13
type input "1"
click at [326, 120] on input "0" at bounding box center [369, 118] width 93 height 13
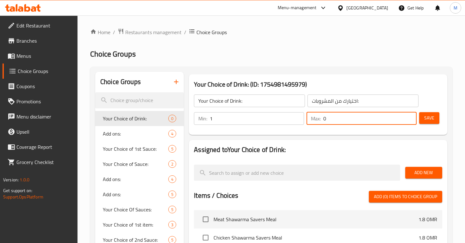
click at [326, 120] on input "0" at bounding box center [369, 118] width 93 height 13
click at [326, 120] on input "01" at bounding box center [369, 118] width 93 height 13
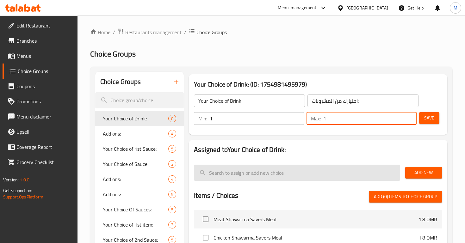
type input "1"
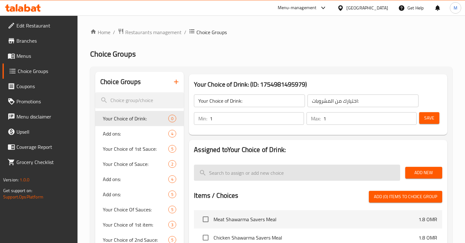
click at [375, 168] on input "search" at bounding box center [297, 173] width 206 height 16
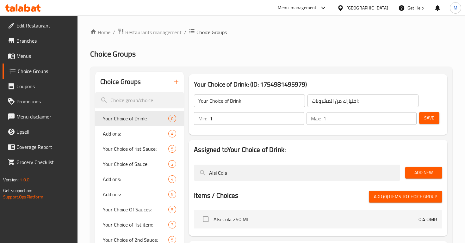
type input "Alsi Cola"
click at [419, 176] on span "Add New" at bounding box center [423, 173] width 27 height 8
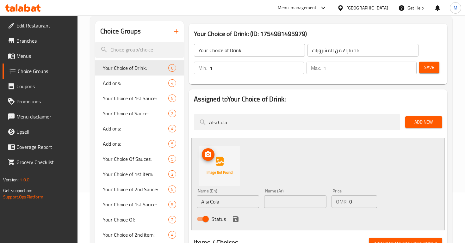
scroll to position [51, 0]
click at [263, 202] on div "Name (Ar) Name (Ar)" at bounding box center [295, 198] width 67 height 24
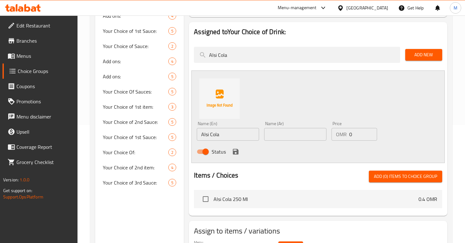
scroll to position [118, 0]
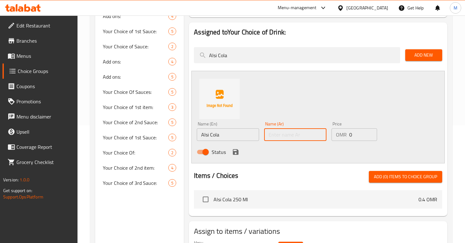
click at [271, 135] on input "text" at bounding box center [295, 134] width 62 height 13
type input "السي كولا"
click at [235, 151] on icon "save" at bounding box center [236, 152] width 6 height 6
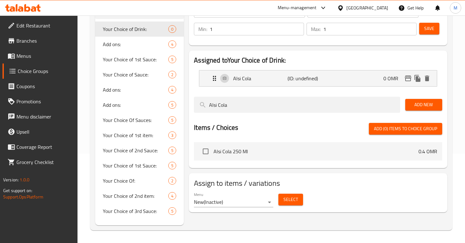
scroll to position [90, 0]
click at [408, 103] on button "Add New" at bounding box center [423, 105] width 37 height 12
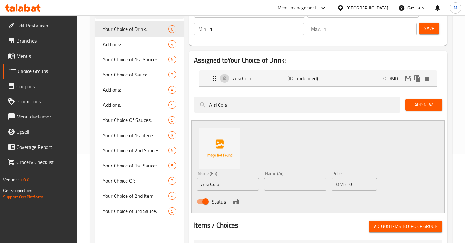
click at [280, 184] on input "text" at bounding box center [295, 184] width 62 height 13
type input "ستريم"
click at [211, 188] on input "Alsi Cola" at bounding box center [228, 184] width 62 height 13
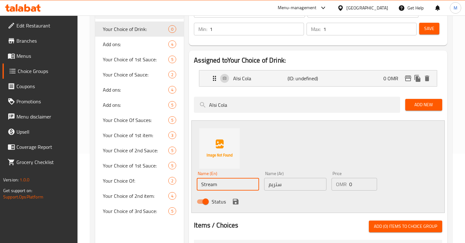
type input "Stream"
click at [234, 202] on icon "save" at bounding box center [236, 202] width 6 height 6
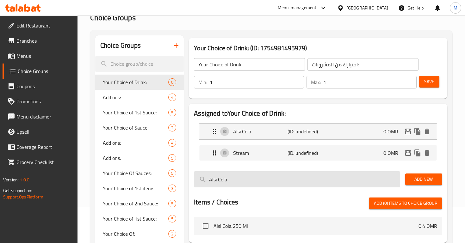
scroll to position [31, 0]
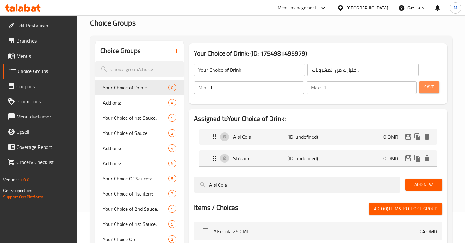
click at [428, 86] on span "Save" at bounding box center [429, 87] width 10 height 8
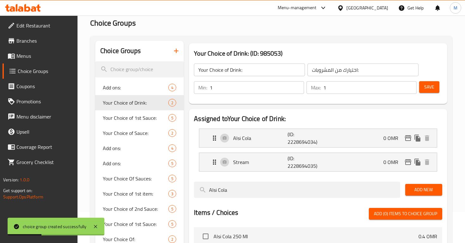
click at [27, 56] on span "Menus" at bounding box center [44, 56] width 56 height 8
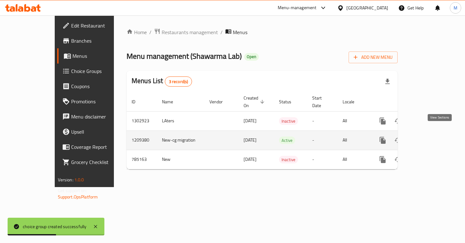
click at [432, 137] on icon "enhanced table" at bounding box center [429, 141] width 8 height 8
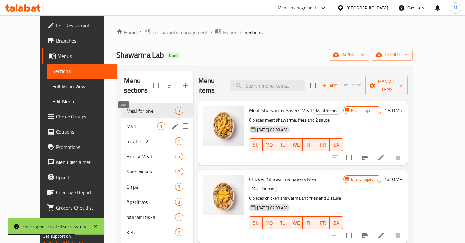
click at [135, 122] on span "M41" at bounding box center [142, 126] width 31 height 8
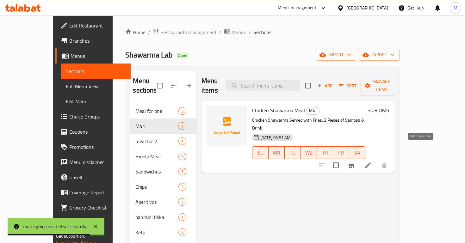
click at [371, 163] on icon at bounding box center [368, 166] width 6 height 6
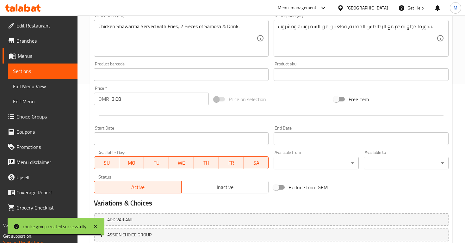
scroll to position [204, 0]
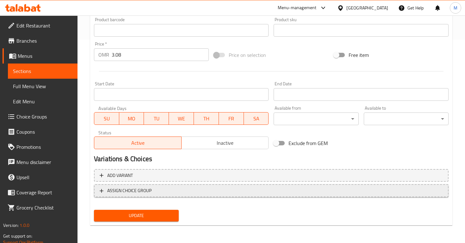
click at [130, 195] on button "ASSIGN CHOICE GROUP" at bounding box center [271, 190] width 355 height 13
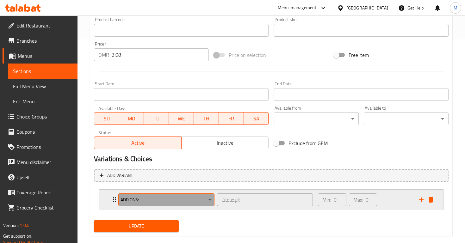
click at [134, 195] on button "Add ons:" at bounding box center [166, 200] width 96 height 13
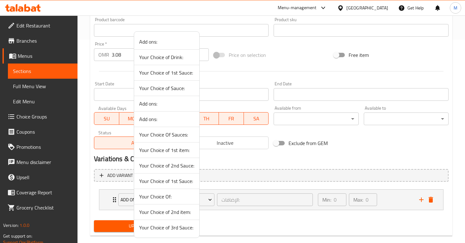
click at [170, 60] on span "Your Choice of Drink:" at bounding box center [166, 57] width 55 height 8
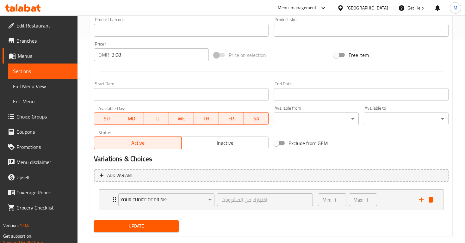
click at [151, 224] on span "Update" at bounding box center [136, 226] width 75 height 8
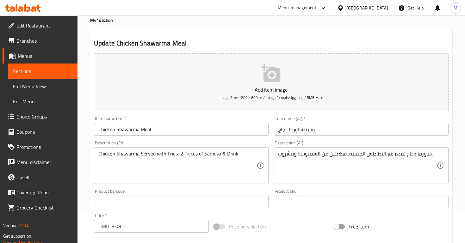
scroll to position [0, 0]
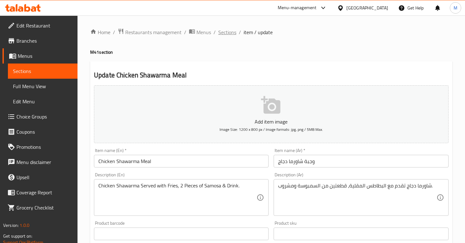
click at [223, 31] on span "Sections" at bounding box center [227, 32] width 18 height 8
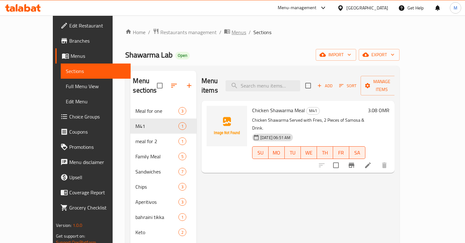
click at [232, 29] on span "Menus" at bounding box center [239, 32] width 15 height 8
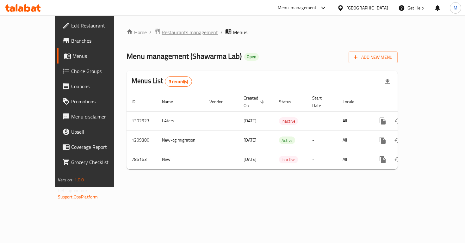
click at [171, 34] on span "Restaurants management" at bounding box center [190, 32] width 56 height 8
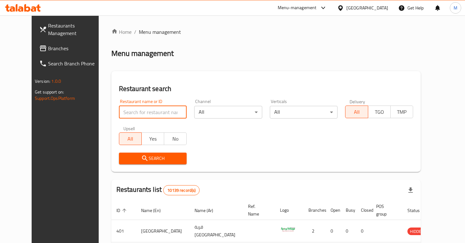
click at [148, 116] on input "search" at bounding box center [153, 112] width 68 height 13
type input "shawarma lab"
click button "Search" at bounding box center [153, 159] width 68 height 12
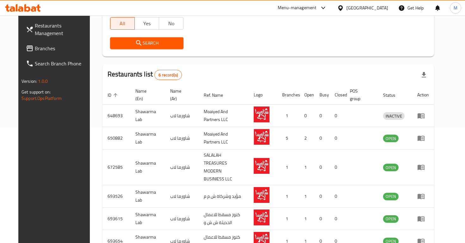
scroll to position [141, 0]
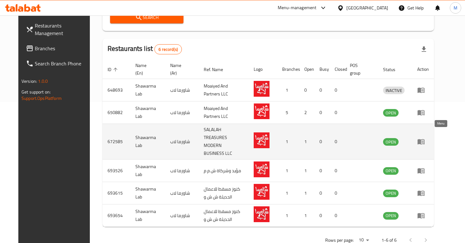
click at [425, 138] on icon "enhanced table" at bounding box center [421, 142] width 8 height 8
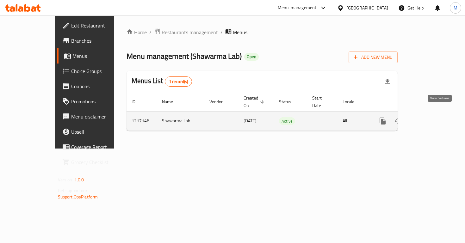
click at [432, 117] on icon "enhanced table" at bounding box center [429, 121] width 8 height 8
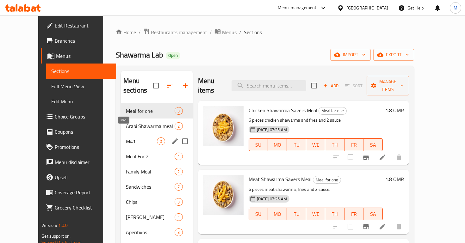
click at [137, 138] on span "M41" at bounding box center [141, 142] width 31 height 8
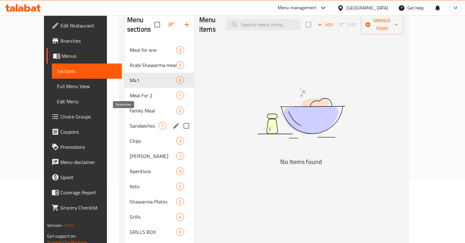
scroll to position [89, 0]
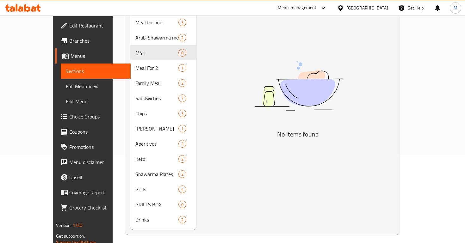
click at [69, 117] on span "Choice Groups" at bounding box center [97, 117] width 56 height 8
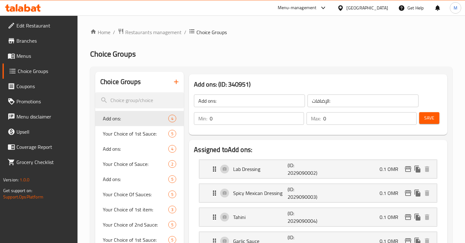
click at [174, 85] on icon "button" at bounding box center [176, 82] width 8 height 8
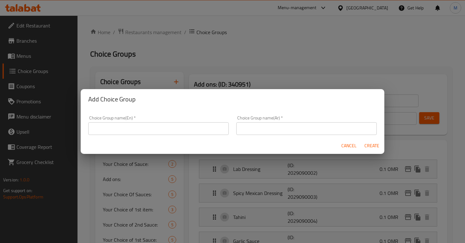
click at [196, 134] on input "text" at bounding box center [158, 128] width 140 height 13
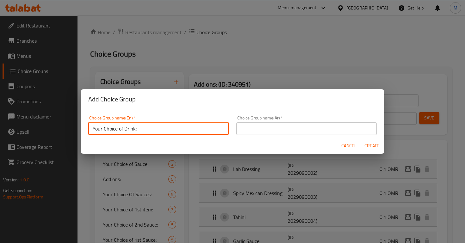
type input "Your Choice of Drink:"
click at [292, 137] on div "Choice Group name(Ar)   * Choice Group name(Ar) *" at bounding box center [307, 125] width 148 height 27
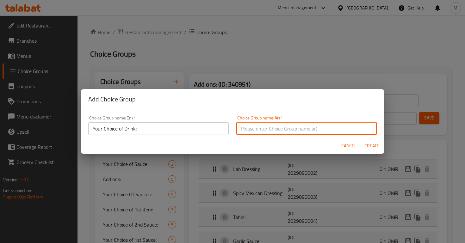
click at [292, 134] on input "text" at bounding box center [306, 128] width 140 height 13
paste input "اختيارك من المشروبات:"
type input "اختيارك من المشروبات:"
click at [372, 143] on span "Create" at bounding box center [371, 146] width 15 height 8
type input "Your Choice of Drink:"
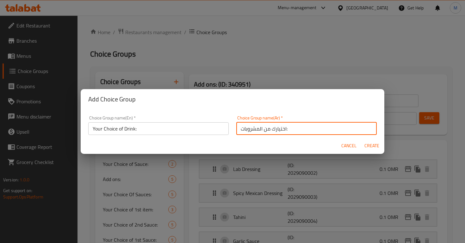
type input "اختيارك من المشروبات:"
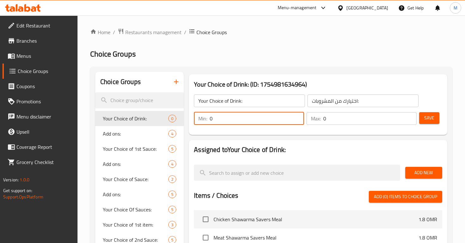
click at [258, 116] on input "0" at bounding box center [257, 118] width 94 height 13
type input "1"
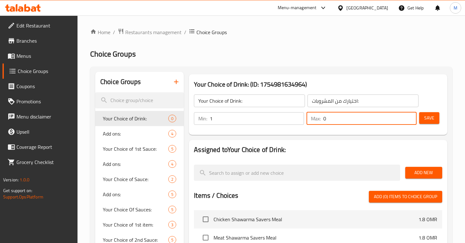
click at [326, 119] on input "0" at bounding box center [369, 118] width 93 height 13
click at [326, 119] on input "1" at bounding box center [369, 118] width 93 height 13
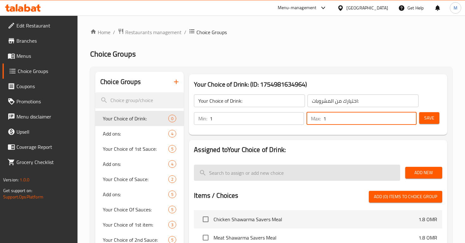
type input "1"
click at [327, 166] on input "search" at bounding box center [297, 173] width 206 height 16
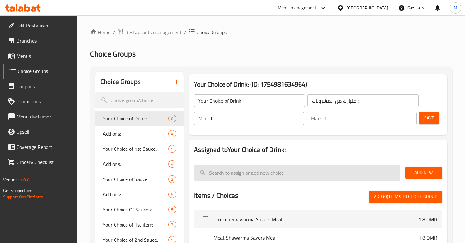
drag, startPoint x: 411, startPoint y: 172, endPoint x: 313, endPoint y: 166, distance: 98.8
click at [313, 166] on div "Add New" at bounding box center [317, 172] width 253 height 21
click at [313, 167] on input "search" at bounding box center [297, 173] width 206 height 16
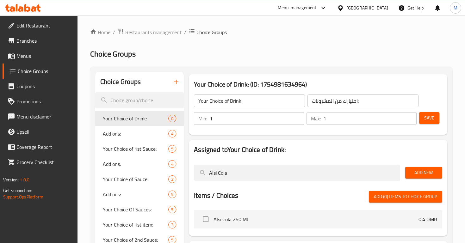
type input "Alsi Cola"
click at [414, 171] on span "Add New" at bounding box center [423, 173] width 27 height 8
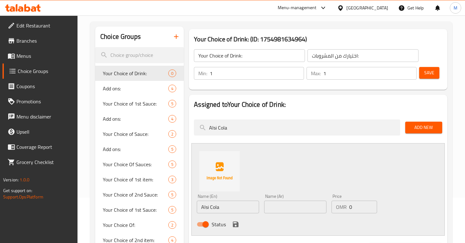
scroll to position [58, 0]
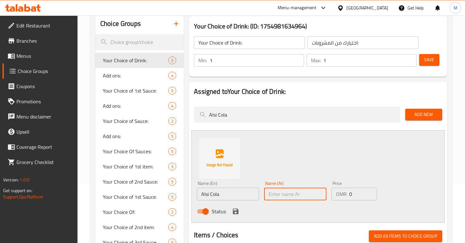
click at [283, 192] on input "text" at bounding box center [295, 194] width 62 height 13
type input "السي كولا"
click at [234, 208] on icon "save" at bounding box center [236, 212] width 8 height 8
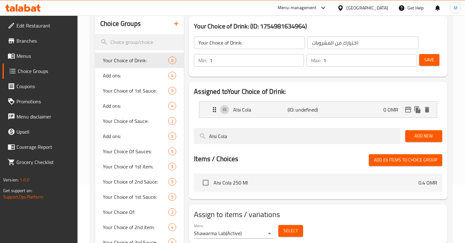
click at [418, 133] on span "Add New" at bounding box center [423, 136] width 27 height 8
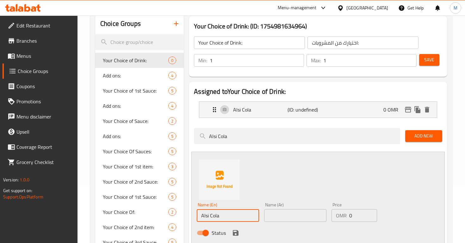
click at [239, 210] on input "Alsi Cola" at bounding box center [228, 215] width 62 height 13
click at [286, 211] on input "text" at bounding box center [295, 215] width 62 height 13
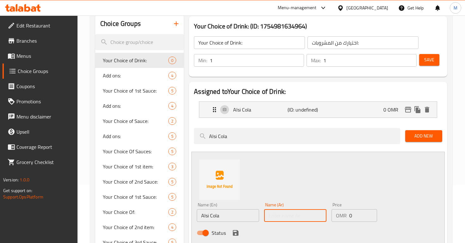
click at [286, 211] on input "text" at bounding box center [295, 215] width 62 height 13
type input "ستريم"
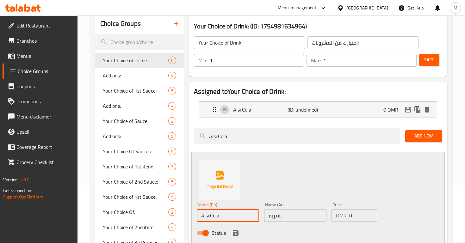
click at [209, 220] on input "Alsi Cola" at bounding box center [228, 215] width 62 height 13
type input "Stream"
click at [235, 233] on icon "save" at bounding box center [236, 233] width 8 height 8
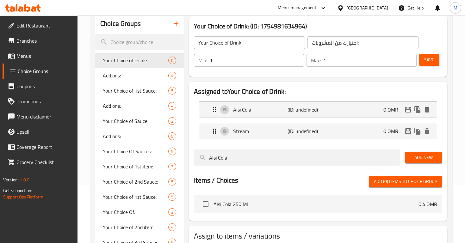
click at [429, 65] on button "Save" at bounding box center [429, 60] width 20 height 12
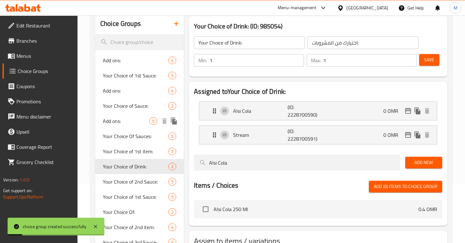
scroll to position [0, 0]
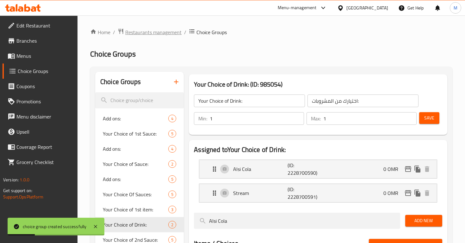
click at [154, 33] on span "Restaurants management" at bounding box center [153, 32] width 56 height 8
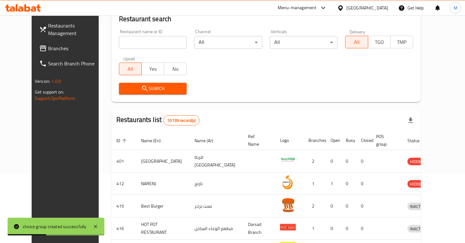
scroll to position [80, 0]
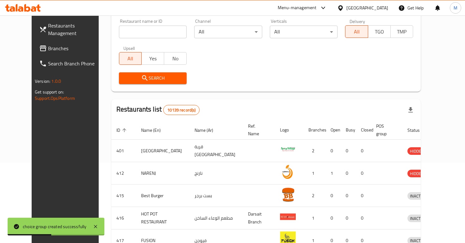
click at [125, 31] on input "search" at bounding box center [153, 32] width 68 height 13
type input "shawarma lab"
click button "Search" at bounding box center [153, 78] width 68 height 12
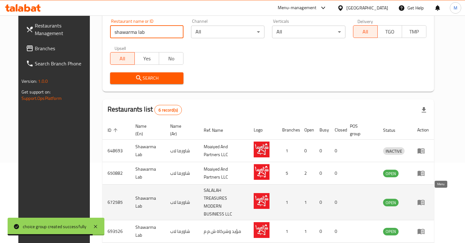
click at [425, 200] on icon "enhanced table" at bounding box center [421, 202] width 7 height 5
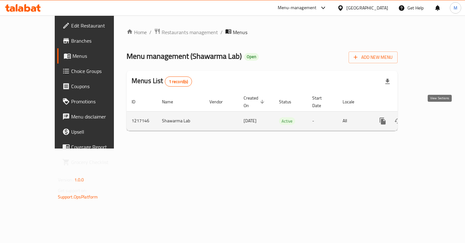
click at [432, 117] on icon "enhanced table" at bounding box center [429, 121] width 8 height 8
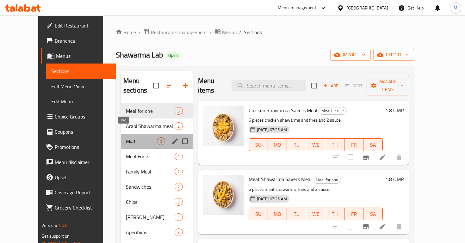
click at [126, 138] on span "M41" at bounding box center [141, 142] width 31 height 8
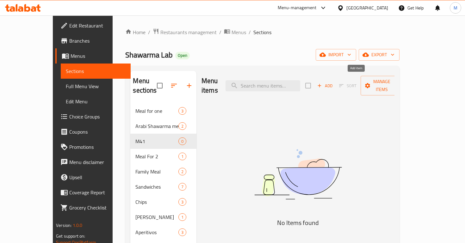
click at [322, 83] on icon "button" at bounding box center [320, 86] width 6 height 6
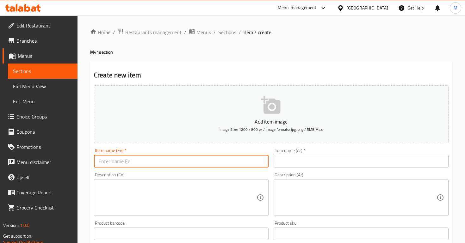
click at [171, 156] on input "text" at bounding box center [181, 161] width 175 height 13
type input "S"
type input "Chicken Shawarma Meal"
click at [303, 158] on input "text" at bounding box center [361, 161] width 175 height 13
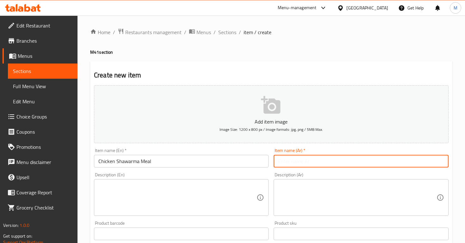
paste input "وجبة شاورما دجاج"
type input "وجبة شاورما دجاج"
click at [160, 212] on textarea at bounding box center [177, 198] width 158 height 30
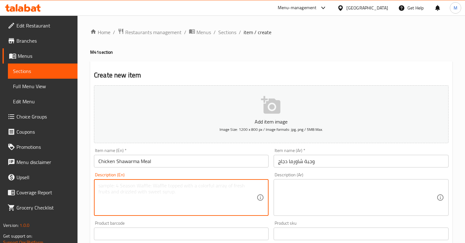
type textarea "j"
type textarea "Chicken Shawarma served with Fries, 2 Samosa and a drink"
click at [292, 186] on textarea at bounding box center [357, 198] width 158 height 30
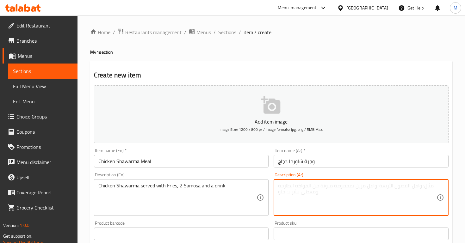
paste textarea "شاورما دجاج تقدم مع بطاطس مقلية و 2 سمبوسة ومشروب"
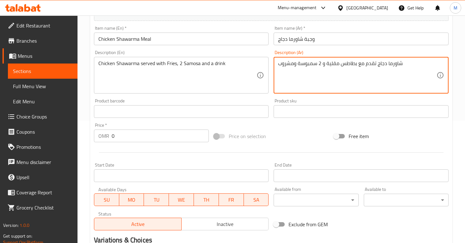
scroll to position [122, 0]
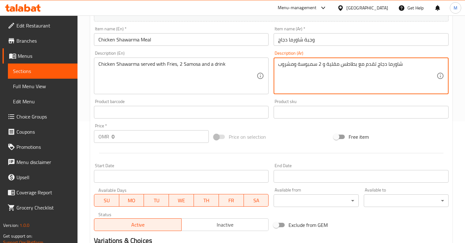
type textarea "شاورما دجاج تقدم مع بطاطس مقلية و 2 سمبوسة ومشروب"
click at [132, 139] on input "0" at bounding box center [160, 136] width 97 height 13
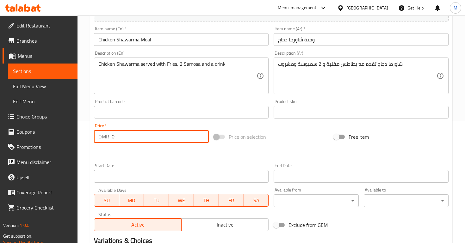
click at [132, 139] on input "0" at bounding box center [160, 136] width 97 height 13
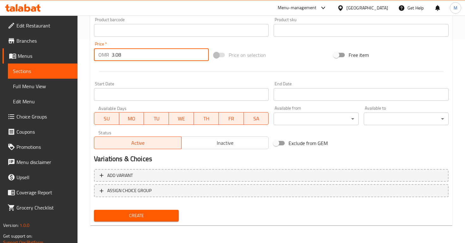
type input "3.08"
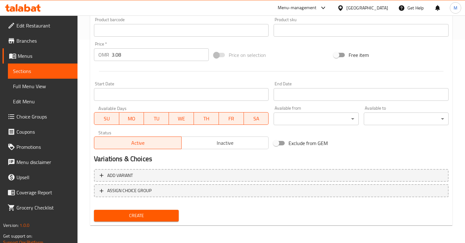
click at [107, 198] on div "Add variant ASSIGN CHOICE GROUP" at bounding box center [271, 187] width 360 height 41
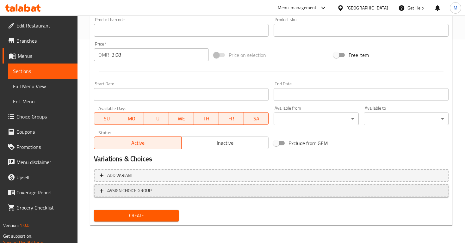
click at [107, 192] on span "ASSIGN CHOICE GROUP" at bounding box center [129, 191] width 44 height 8
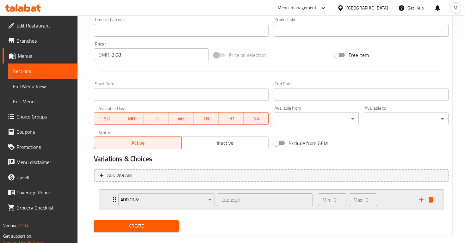
click at [117, 200] on div "Add ons:" at bounding box center [166, 199] width 99 height 15
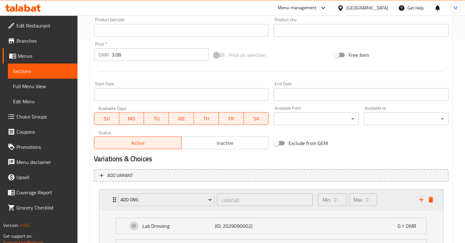
scroll to position [313, 0]
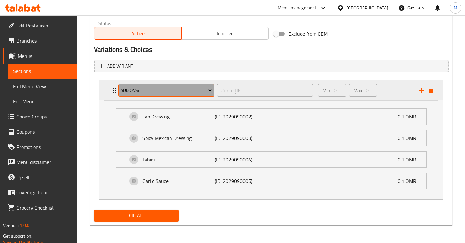
click at [145, 94] on span "Add ons:" at bounding box center [166, 91] width 91 height 8
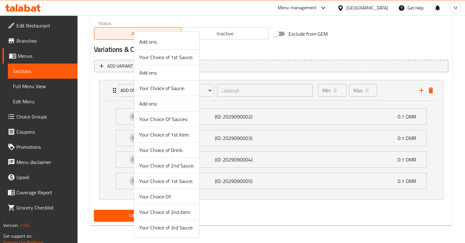
click at [164, 154] on span "Your Choice of Drink:" at bounding box center [166, 150] width 55 height 8
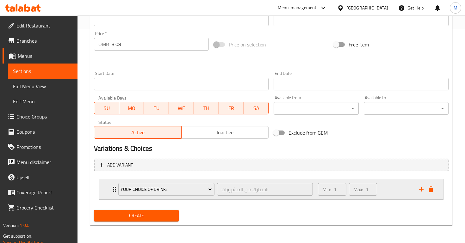
click at [112, 192] on icon "Expand" at bounding box center [115, 190] width 8 height 8
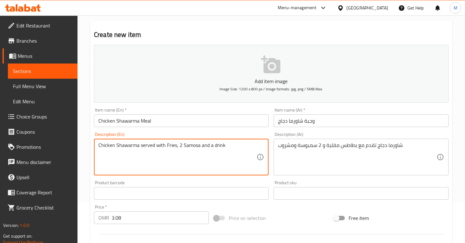
scroll to position [69, 0]
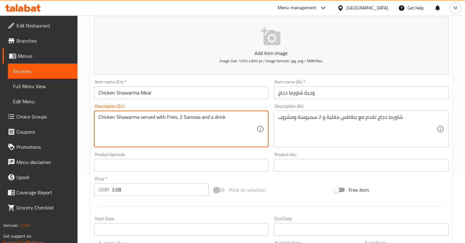
click at [199, 119] on textarea "Chicken Shawarma served with Fries, 2 Samosa and a drink" at bounding box center [177, 129] width 158 height 30
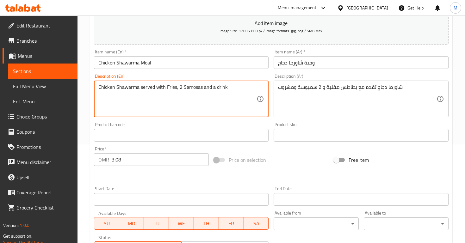
click at [226, 89] on textarea "Chicken Shawarma served with Fries, 2 Samosas and a drink" at bounding box center [177, 99] width 158 height 30
type textarea "Chicken Shawarma served with Fries, 2 Samosas and a drink of your choice."
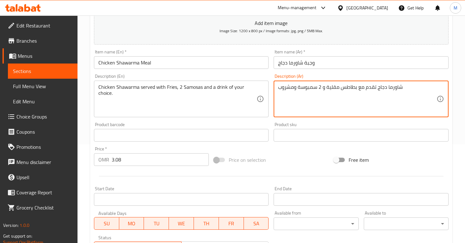
click at [325, 94] on textarea "شاورما دجاج تقدم مع بطاطس مقلية و 2 سمبوسة ومشروب" at bounding box center [357, 99] width 158 height 30
paste textarea "لبطاطس المقلية و 2 سمبوسة ومشروب من اختيارك."
type textarea "شاورما دجاج تقدم مع البطاطس المقلية و 2 سمبوسة ومشروب من اختيارك."
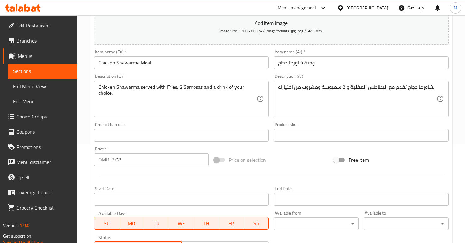
click at [310, 170] on div at bounding box center [271, 177] width 360 height 16
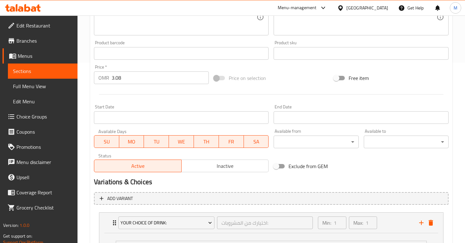
scroll to position [270, 0]
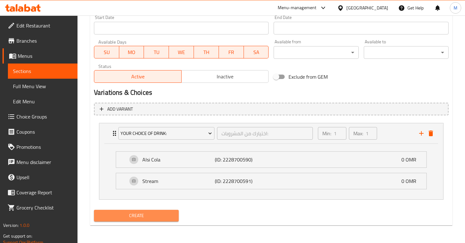
click at [158, 218] on span "Create" at bounding box center [136, 216] width 75 height 8
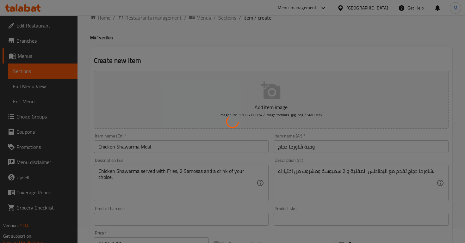
scroll to position [0, 0]
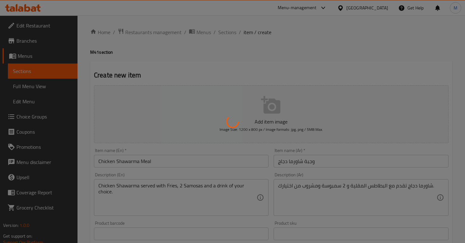
type input "0"
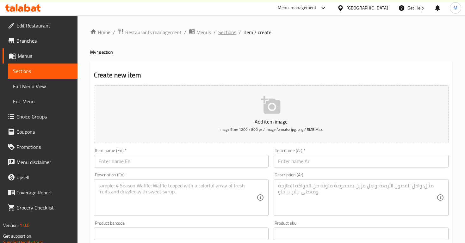
click at [223, 35] on span "Sections" at bounding box center [227, 32] width 18 height 8
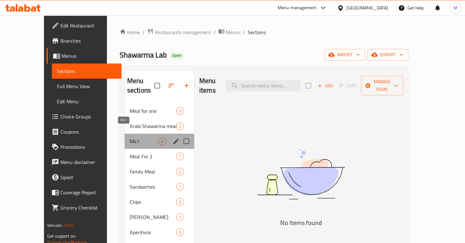
click at [136, 138] on span "M41" at bounding box center [144, 142] width 29 height 8
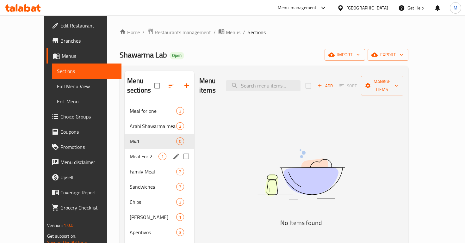
click at [136, 153] on span "Meal For 2" at bounding box center [144, 157] width 29 height 8
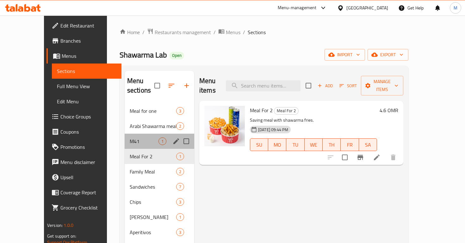
click at [136, 135] on div "M41 1" at bounding box center [160, 141] width 70 height 15
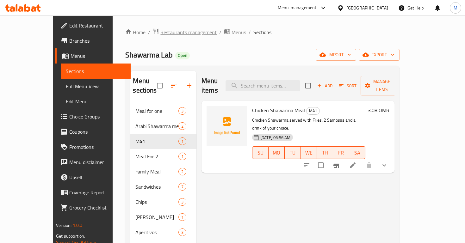
click at [169, 34] on span "Restaurants management" at bounding box center [188, 32] width 56 height 8
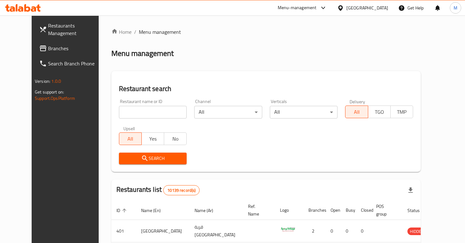
click at [155, 115] on input "search" at bounding box center [153, 112] width 68 height 13
type input "shawarma lab"
click button "Search" at bounding box center [153, 159] width 68 height 12
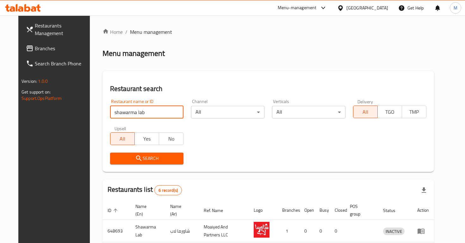
scroll to position [103, 0]
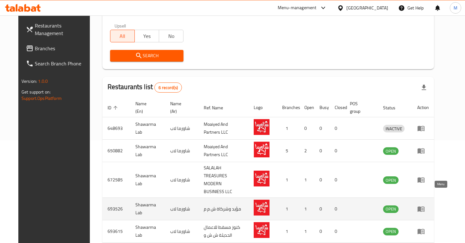
click at [425, 205] on icon "enhanced table" at bounding box center [421, 209] width 8 height 8
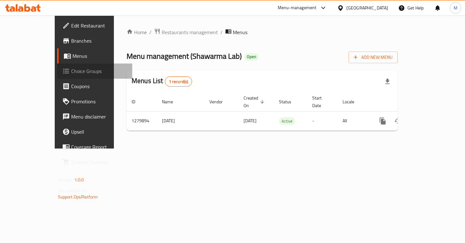
click at [57, 76] on link "Choice Groups" at bounding box center [94, 71] width 75 height 15
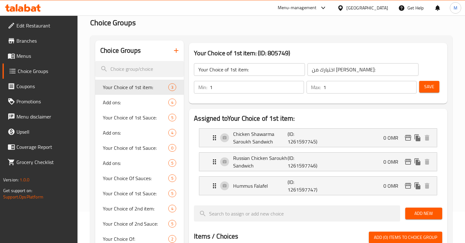
scroll to position [26, 0]
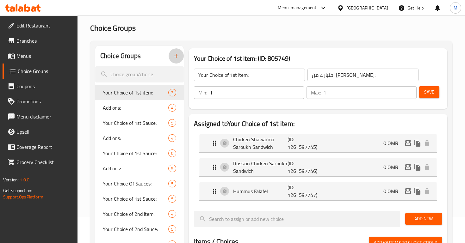
click at [180, 53] on icon "button" at bounding box center [176, 56] width 8 height 8
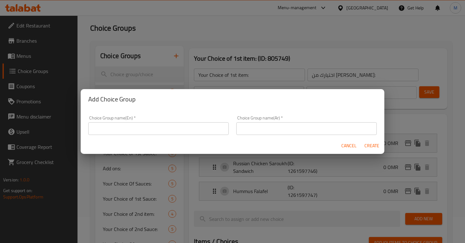
click at [192, 120] on div "Choice Group name(En)   * Choice Group name(En) *" at bounding box center [158, 125] width 140 height 19
click at [192, 127] on input "text" at bounding box center [158, 128] width 140 height 13
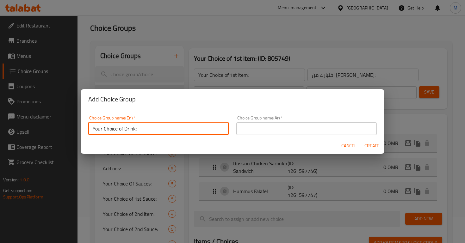
type input "Your Choice of Drink:"
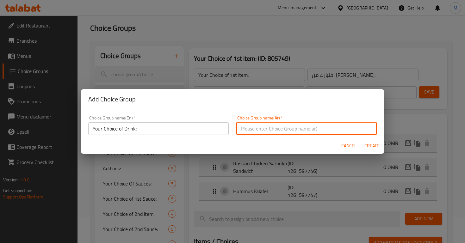
click at [297, 133] on input "text" at bounding box center [306, 128] width 140 height 13
paste input "اختيارك من المشروبات:"
type input "اختيارك من المشروبات:"
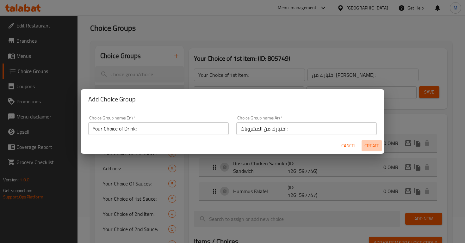
click at [375, 144] on span "Create" at bounding box center [371, 146] width 15 height 8
type input "Your Choice of Drink:"
type input "اختيارك من المشروبات:"
type input "0"
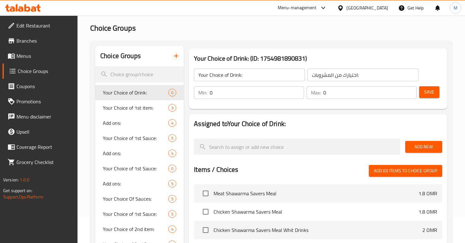
click at [239, 100] on div "Min: 0 ​" at bounding box center [249, 92] width 113 height 15
click at [238, 95] on input "0" at bounding box center [257, 92] width 94 height 13
type input "1"
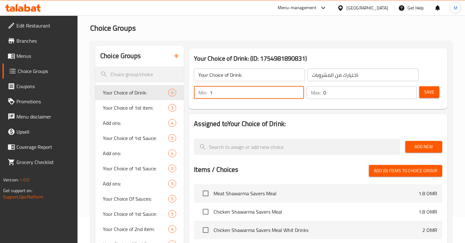
click at [322, 92] on div "Max: 0 ​" at bounding box center [362, 92] width 110 height 13
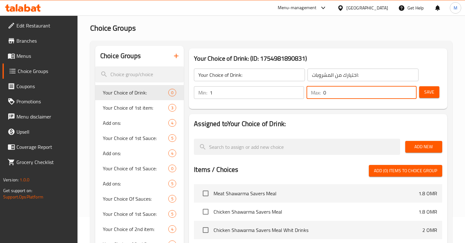
click at [322, 92] on div "Max: 0 ​" at bounding box center [362, 92] width 110 height 13
click at [322, 92] on div "Max: 01 ​" at bounding box center [362, 92] width 110 height 13
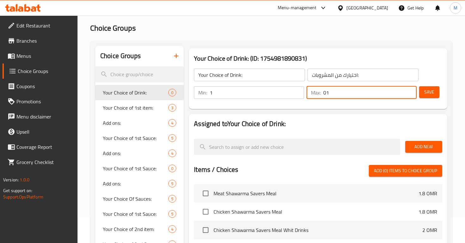
drag, startPoint x: 330, startPoint y: 93, endPoint x: 300, endPoint y: 93, distance: 30.1
click at [299, 93] on div "Min: 1 ​ Max: 01 ​" at bounding box center [304, 93] width 227 height 18
type input "1"
click at [422, 92] on button "Save" at bounding box center [429, 92] width 20 height 12
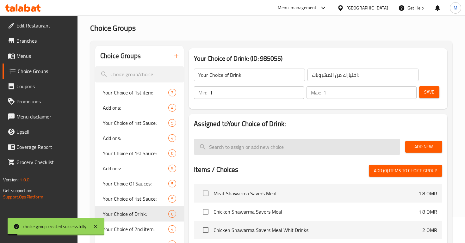
click at [341, 152] on input "search" at bounding box center [297, 147] width 206 height 16
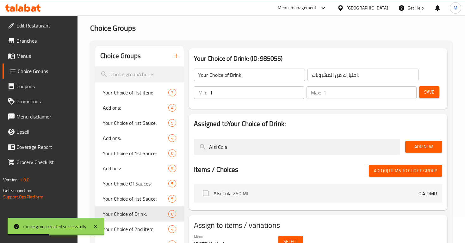
type input "Alsi Cola"
click at [422, 148] on span "Add New" at bounding box center [423, 147] width 27 height 8
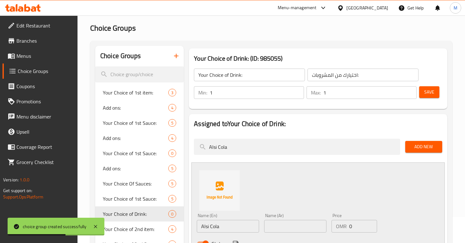
click at [287, 223] on input "text" at bounding box center [295, 226] width 62 height 13
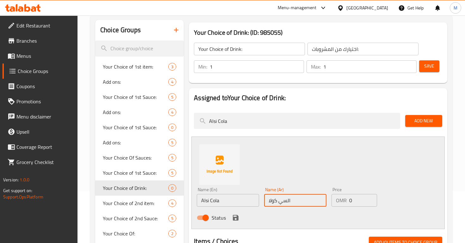
scroll to position [70, 0]
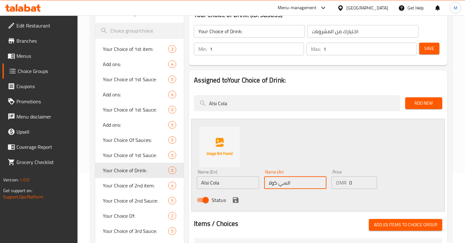
type input "السي كولا"
click at [233, 202] on icon "save" at bounding box center [236, 200] width 8 height 8
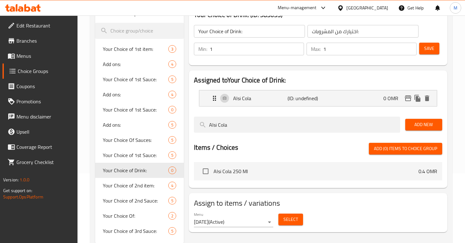
click at [408, 122] on button "Add New" at bounding box center [423, 125] width 37 height 12
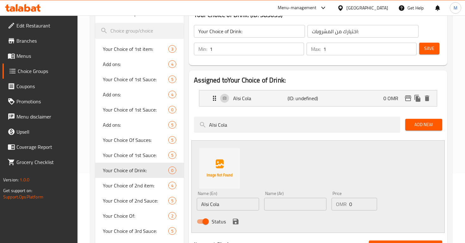
click at [279, 207] on input "text" at bounding box center [295, 204] width 62 height 13
type input "ستريم"
click at [215, 204] on input "Alsi Cola" at bounding box center [228, 204] width 62 height 13
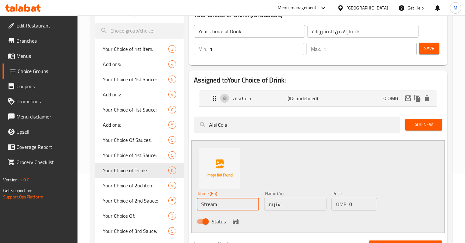
type input "Stream"
click at [238, 220] on icon "save" at bounding box center [236, 222] width 6 height 6
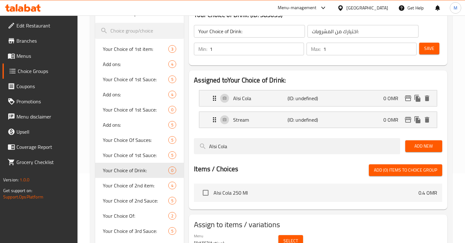
scroll to position [0, 0]
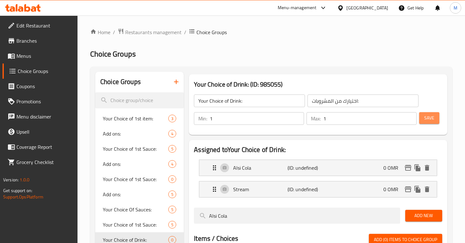
click at [432, 115] on span "Save" at bounding box center [429, 118] width 10 height 8
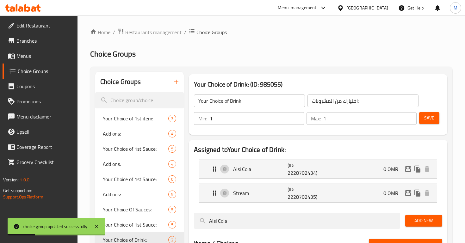
click at [47, 58] on span "Menus" at bounding box center [44, 56] width 56 height 8
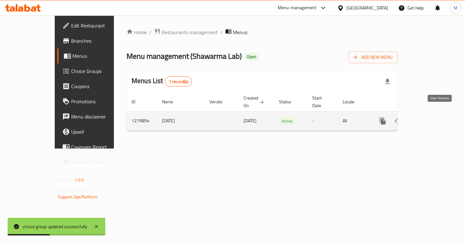
click at [431, 118] on icon "enhanced table" at bounding box center [428, 121] width 6 height 6
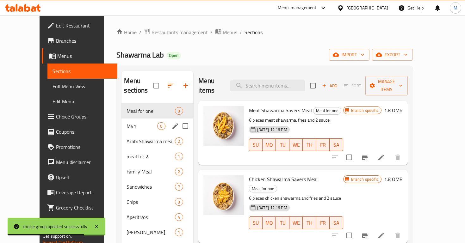
click at [152, 121] on div "M41 0" at bounding box center [156, 126] width 71 height 15
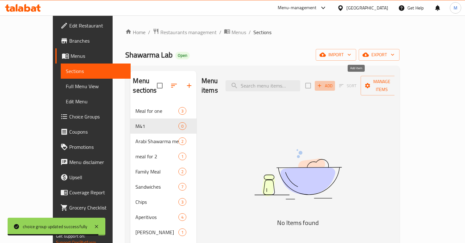
click at [333, 82] on span "Add" at bounding box center [324, 85] width 17 height 7
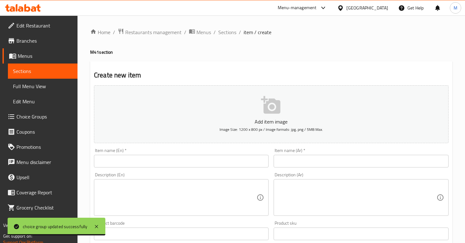
click at [163, 152] on div "Item name (En)   * Item name (En) *" at bounding box center [181, 157] width 175 height 19
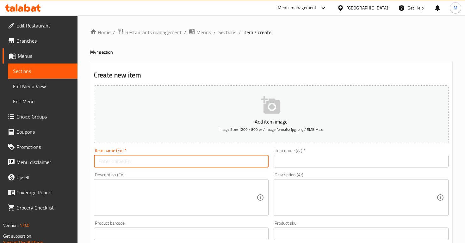
click at [169, 164] on input "text" at bounding box center [181, 161] width 175 height 13
type input "Chicken Shawarma Meal"
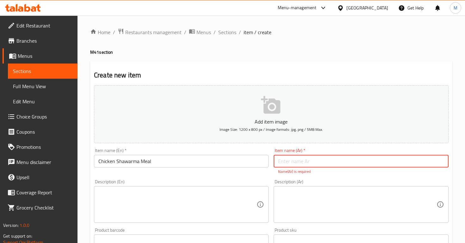
paste input "وجبة شاورما دجاج"
type input "وجبة شاورما دجاج"
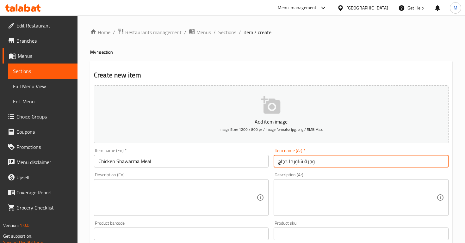
click at [297, 184] on textarea at bounding box center [357, 198] width 158 height 30
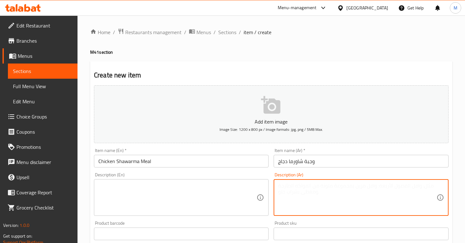
paste textarea "شاورما دجاج تقدم مع البطاطس المقلية و 2 سمبوسة ومشروب من اختيارك."
type textarea "شاورما دجاج تقدم مع البطاطس المقلية و 2 سمبوسة ومشروب من اختيارك."
click at [186, 190] on textarea at bounding box center [177, 198] width 158 height 30
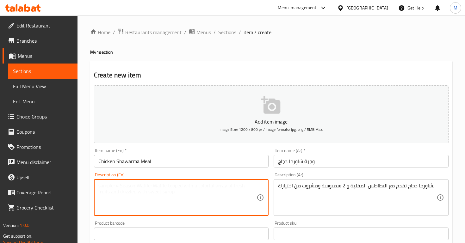
paste textarea "Chicken Shawarma served with Fries, 2 Samosas and a drink of your choice."
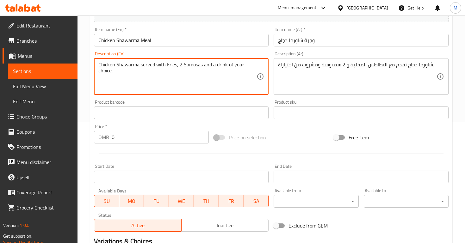
scroll to position [120, 0]
click at [102, 67] on textarea "Chicken Shawarma served with Fries, 2 Samosas and a drink of your choice." at bounding box center [177, 78] width 158 height 30
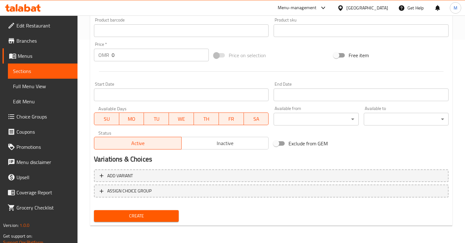
scroll to position [204, 0]
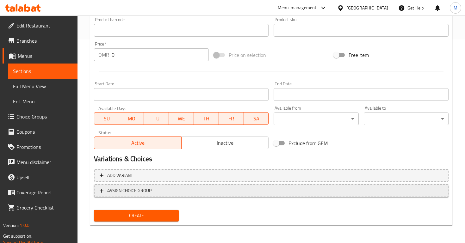
type textarea "Chicken Shawarma served with Fries, 2 Samosas and a drink of your choice."
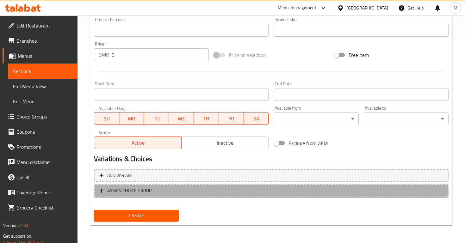
click at [121, 194] on span "ASSIGN CHOICE GROUP" at bounding box center [129, 191] width 44 height 8
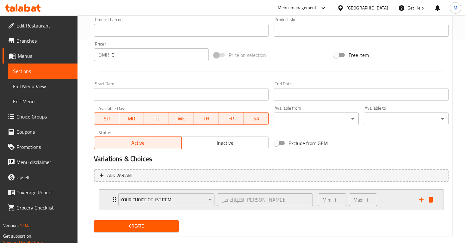
click at [135, 193] on div "Your Choice of 1st item:" at bounding box center [166, 199] width 99 height 15
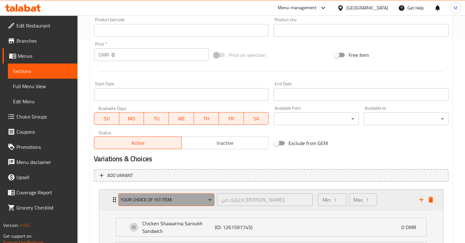
click at [137, 198] on span "Your Choice of 1st item:" at bounding box center [166, 200] width 91 height 8
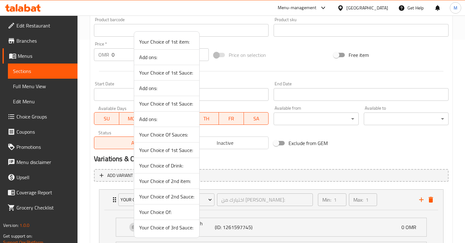
click at [176, 170] on span "Your Choice of Drink:" at bounding box center [166, 166] width 55 height 8
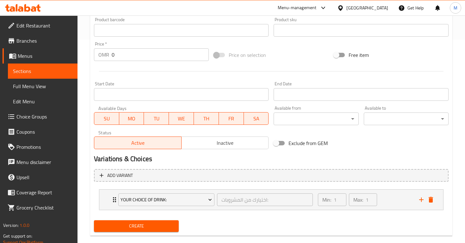
scroll to position [163, 0]
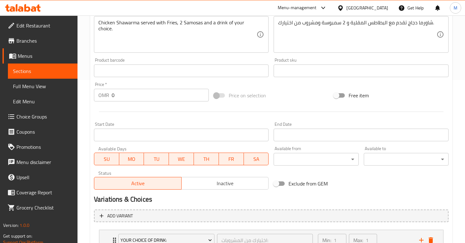
click at [116, 99] on input "0" at bounding box center [160, 95] width 97 height 13
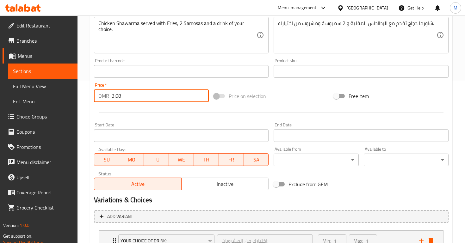
scroll to position [214, 0]
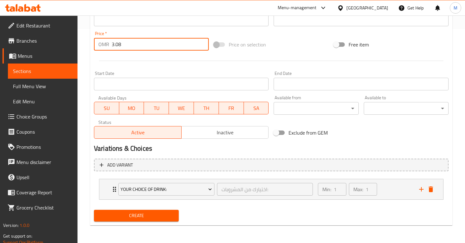
type input "3.08"
click at [125, 220] on button "Create" at bounding box center [136, 216] width 85 height 12
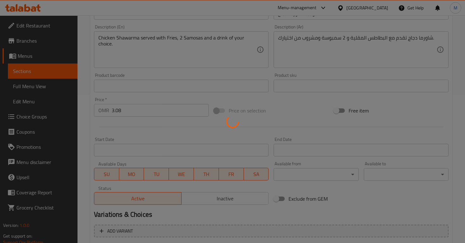
type input "0"
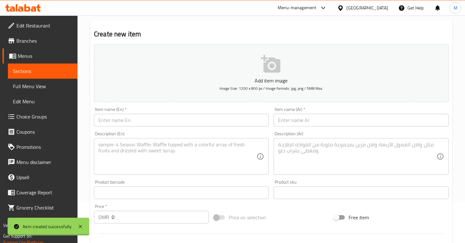
scroll to position [0, 0]
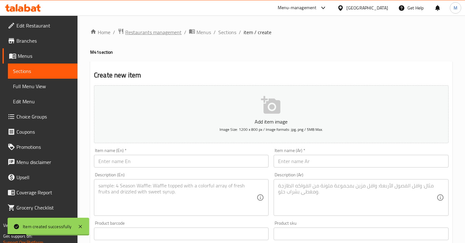
click at [163, 30] on span "Restaurants management" at bounding box center [153, 32] width 56 height 8
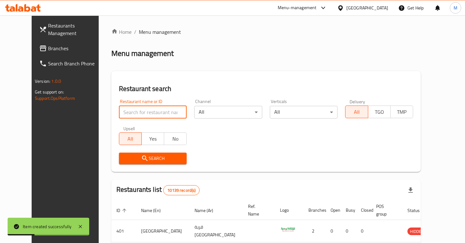
click at [142, 108] on input "search" at bounding box center [153, 112] width 68 height 13
type input "shawarma lab"
click button "Search" at bounding box center [153, 159] width 68 height 12
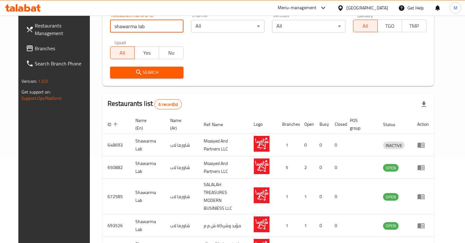
scroll to position [146, 0]
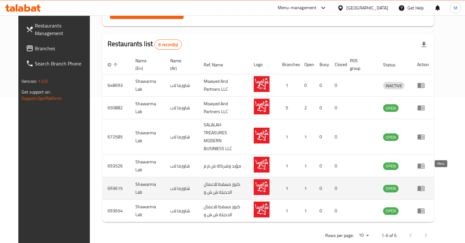
click at [425, 185] on icon "enhanced table" at bounding box center [421, 189] width 8 height 8
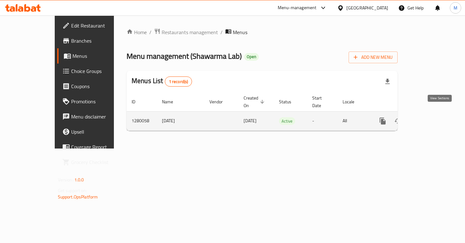
click at [436, 120] on link "enhanced table" at bounding box center [428, 121] width 15 height 15
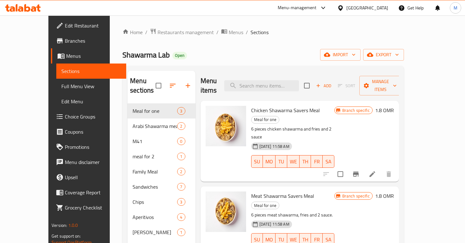
click at [65, 120] on span "Choice Groups" at bounding box center [93, 117] width 56 height 8
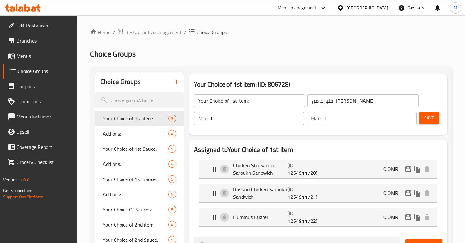
click at [178, 86] on icon "button" at bounding box center [176, 82] width 8 height 8
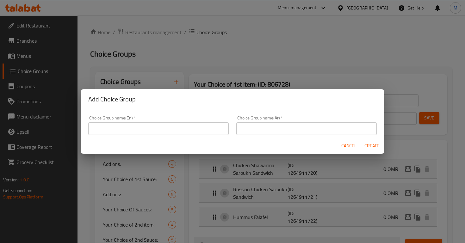
click at [204, 129] on input "text" at bounding box center [158, 128] width 140 height 13
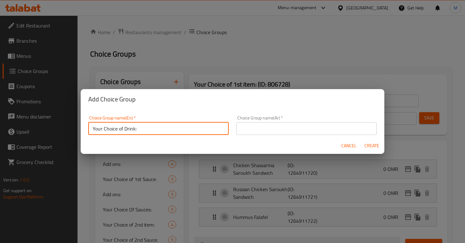
type input "Your Choice of Drink:"
click at [282, 133] on input "text" at bounding box center [306, 128] width 140 height 13
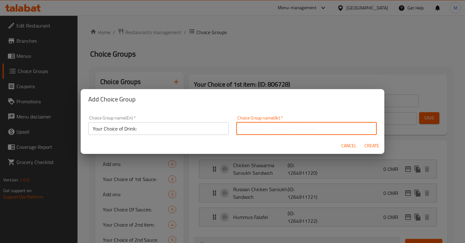
paste input "اختيارك من المشروبات:"
type input "اختيارك من المشروبات:"
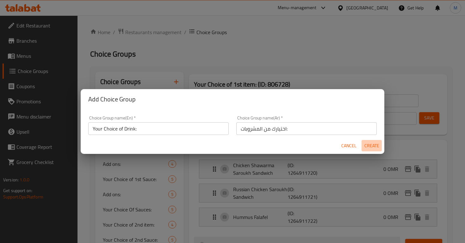
click at [367, 144] on span "Create" at bounding box center [371, 146] width 15 height 8
type input "Your Choice of Drink:"
type input "اختيارك من المشروبات:"
type input "0"
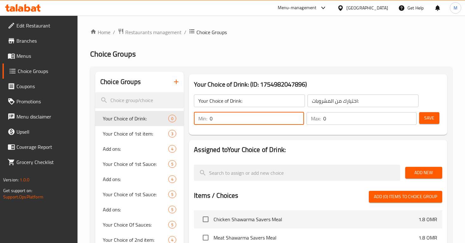
click at [222, 119] on input "0" at bounding box center [257, 118] width 94 height 13
type input "1"
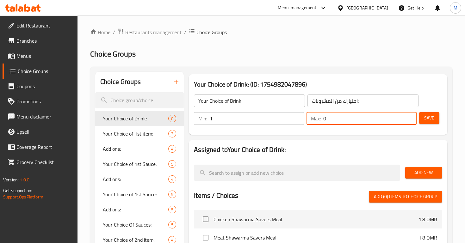
click at [336, 118] on input "0" at bounding box center [369, 118] width 93 height 13
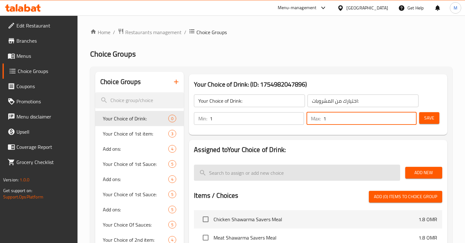
type input "1"
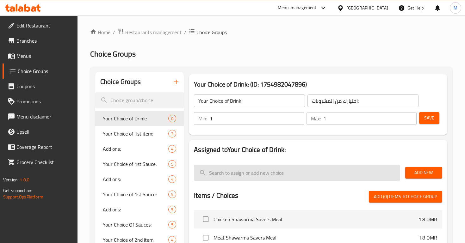
click at [368, 172] on input "search" at bounding box center [297, 173] width 206 height 16
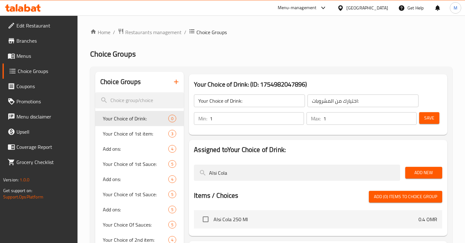
type input "Alsi Cola"
click at [437, 174] on button "Add New" at bounding box center [423, 173] width 37 height 12
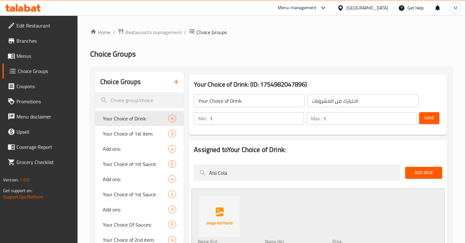
scroll to position [56, 0]
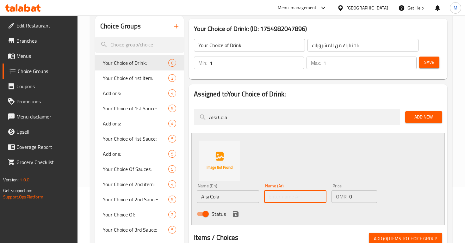
click at [293, 197] on input "text" at bounding box center [295, 196] width 62 height 13
type input "السي كولا"
click at [236, 214] on icon "save" at bounding box center [236, 214] width 6 height 6
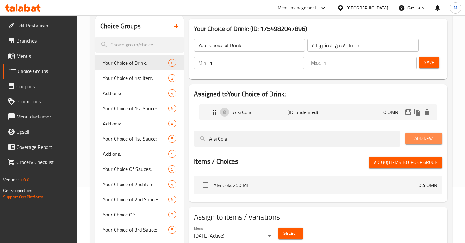
click at [414, 140] on span "Add New" at bounding box center [423, 139] width 27 height 8
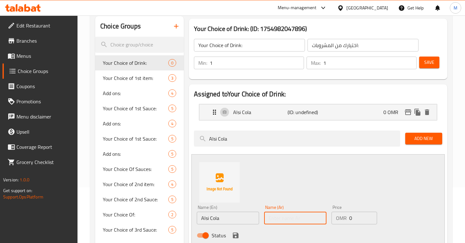
click at [282, 217] on input "text" at bounding box center [295, 218] width 62 height 13
type input "ستريم"
click at [220, 221] on input "Alsi Cola" at bounding box center [228, 218] width 62 height 13
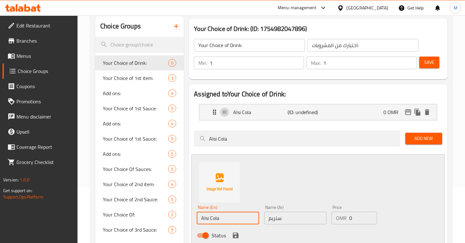
click at [220, 221] on input "Alsi Cola" at bounding box center [228, 218] width 62 height 13
type input "t"
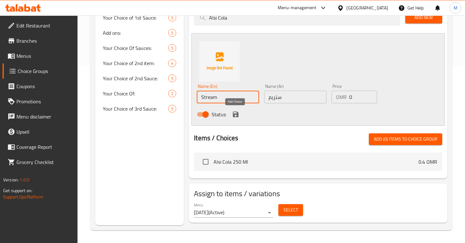
type input "Stream"
click at [233, 115] on icon "save" at bounding box center [236, 115] width 6 height 6
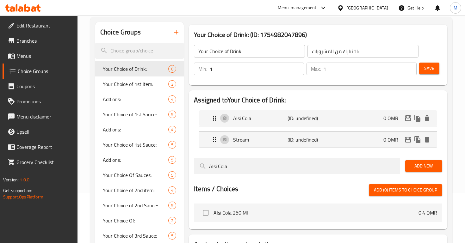
scroll to position [0, 0]
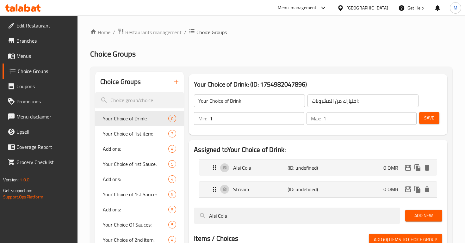
click at [431, 122] on button "Save" at bounding box center [429, 118] width 20 height 12
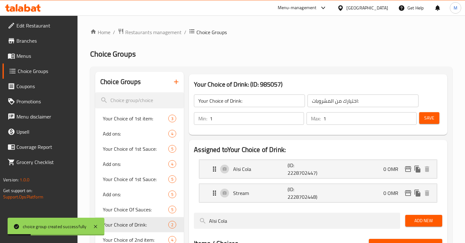
click at [26, 53] on span "Menus" at bounding box center [44, 56] width 56 height 8
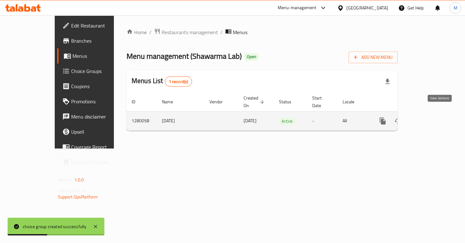
click at [432, 117] on icon "enhanced table" at bounding box center [429, 121] width 8 height 8
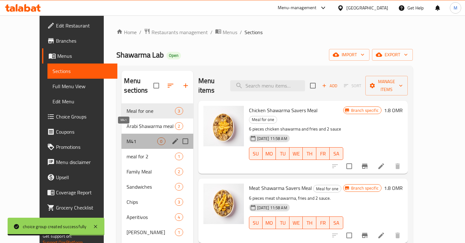
click at [127, 138] on span "M41" at bounding box center [142, 142] width 31 height 8
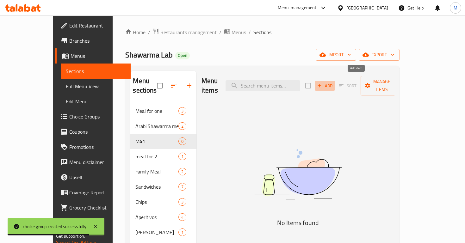
click at [322, 83] on icon "button" at bounding box center [320, 86] width 6 height 6
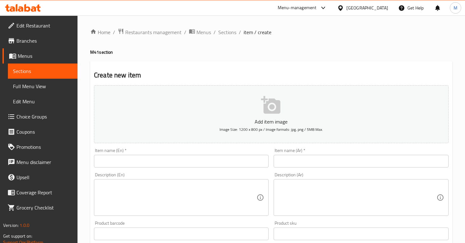
click at [165, 163] on input "text" at bounding box center [181, 161] width 175 height 13
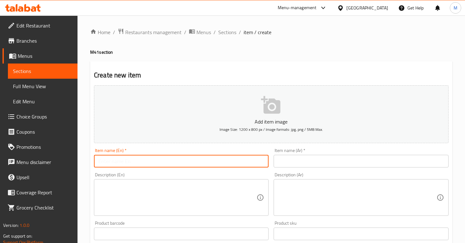
paste input "Chicken Shawarma Meal"
type input "Chicken Shawarma Meal"
click at [327, 166] on input "text" at bounding box center [361, 161] width 175 height 13
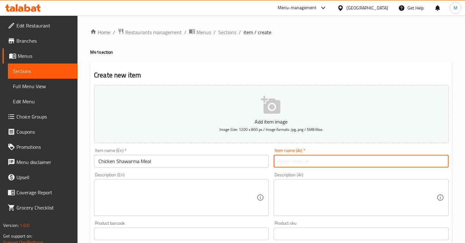
paste input "وجبة شاورما دجاج"
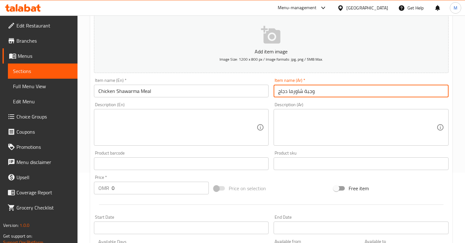
scroll to position [81, 0]
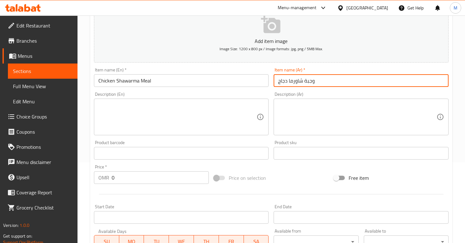
type input "وجبة شاورما دجاج"
click at [292, 110] on textarea at bounding box center [357, 117] width 158 height 30
paste textarea "شاورما دجاج تقدم مع البطاطس المقلية و 2 سمبوسة ومشروب من اختيارك."
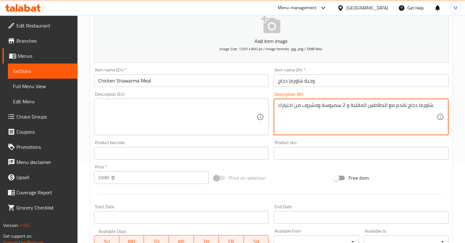
type textarea "شاورما دجاج تقدم مع البطاطس المقلية و 2 سمبوسة ومشروب من اختيارك."
click at [224, 122] on textarea at bounding box center [177, 117] width 158 height 30
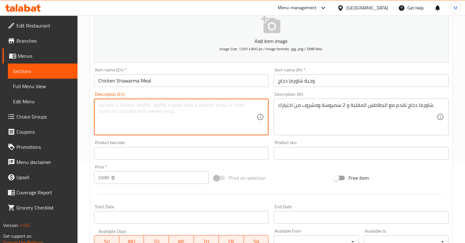
paste textarea "Chicken Shawarma served with Fries, 2 Samosas and a drink of your choice."
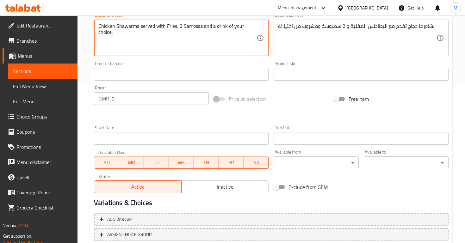
scroll to position [164, 0]
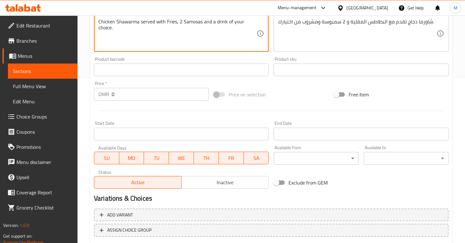
type textarea "Chicken Shawarma served with Fries, 2 Samosas and a drink of your choice."
click at [116, 88] on input "0" at bounding box center [160, 94] width 97 height 13
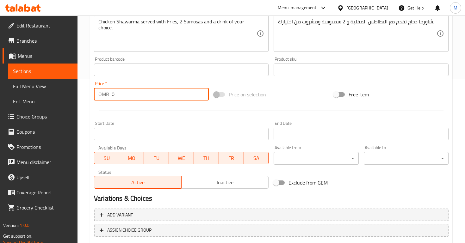
click at [118, 94] on input "0" at bounding box center [160, 94] width 97 height 13
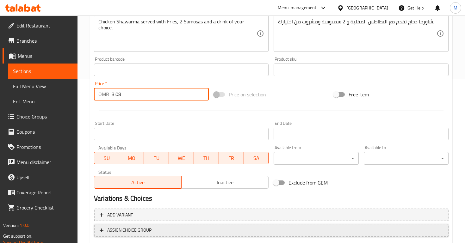
type input "3.08"
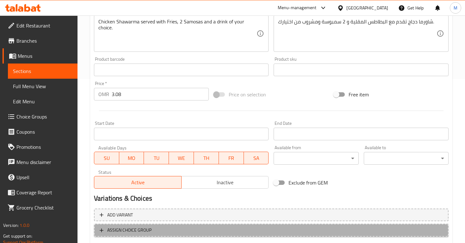
click at [129, 231] on span "ASSIGN CHOICE GROUP" at bounding box center [129, 230] width 44 height 8
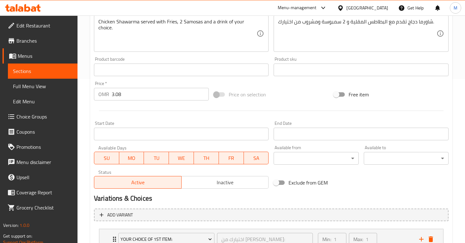
scroll to position [214, 0]
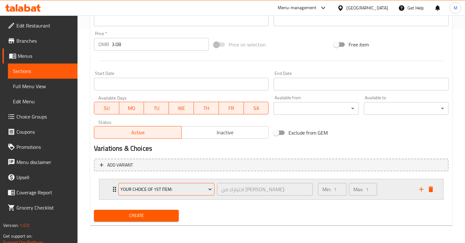
click at [142, 191] on span "Your Choice of 1st item:" at bounding box center [166, 190] width 91 height 8
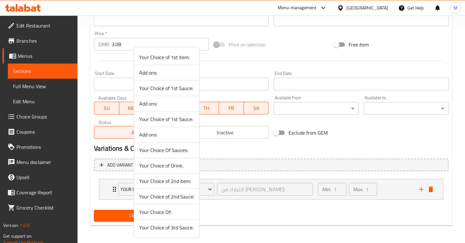
click at [169, 164] on span "Your Choice of Drink:" at bounding box center [166, 166] width 55 height 8
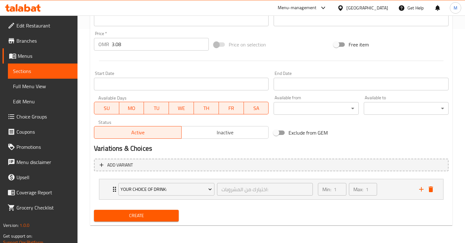
click at [152, 218] on span "Create" at bounding box center [136, 216] width 75 height 8
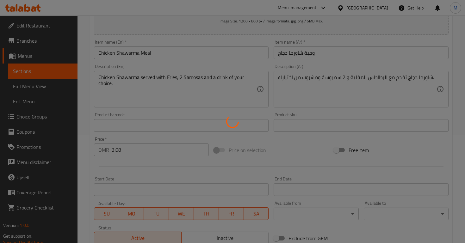
type input "0"
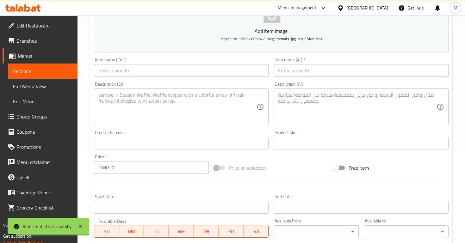
scroll to position [0, 0]
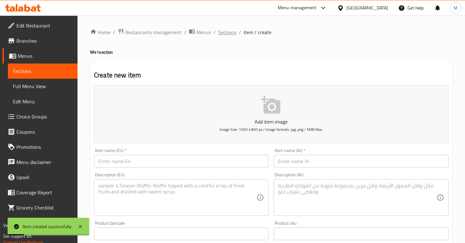
click at [230, 33] on span "Sections" at bounding box center [227, 32] width 18 height 8
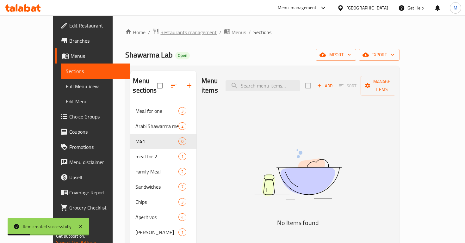
click at [164, 31] on span "Restaurants management" at bounding box center [188, 32] width 56 height 8
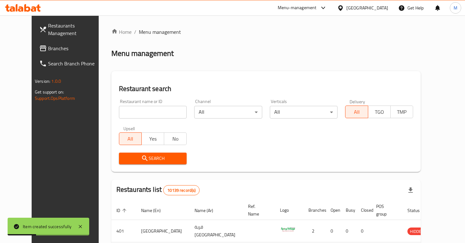
click at [149, 100] on div "Restaurant name or ID Restaurant name or ID" at bounding box center [153, 108] width 68 height 19
click at [151, 109] on input "search" at bounding box center [153, 112] width 68 height 13
type input "shawarma lab"
click button "Search" at bounding box center [153, 159] width 68 height 12
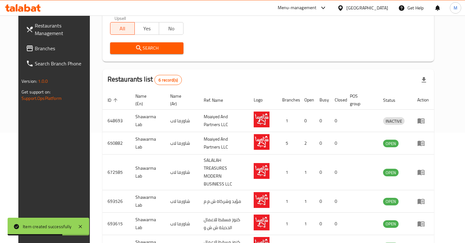
scroll to position [146, 0]
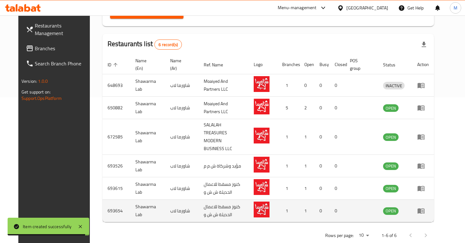
click at [425, 207] on icon "enhanced table" at bounding box center [421, 211] width 8 height 8
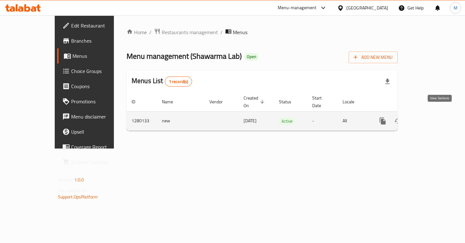
click at [432, 117] on icon "enhanced table" at bounding box center [429, 121] width 8 height 8
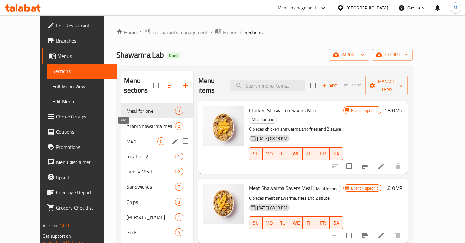
click at [139, 138] on span "M41" at bounding box center [142, 142] width 31 height 8
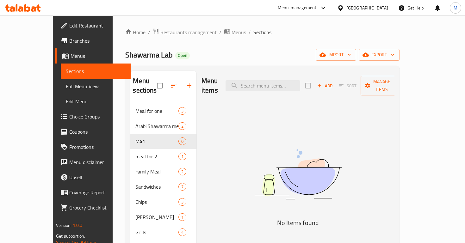
click at [69, 115] on span "Choice Groups" at bounding box center [97, 117] width 56 height 8
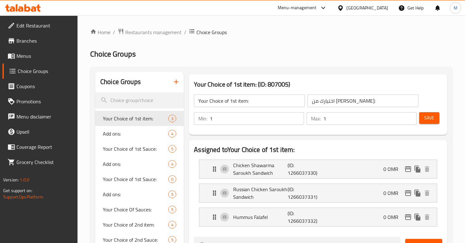
click at [174, 82] on icon "button" at bounding box center [176, 82] width 8 height 8
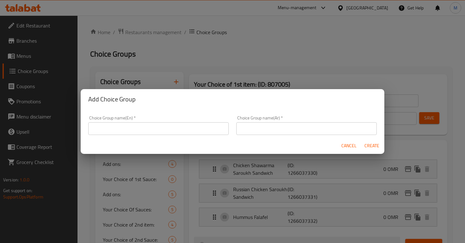
click at [138, 130] on input "text" at bounding box center [158, 128] width 140 height 13
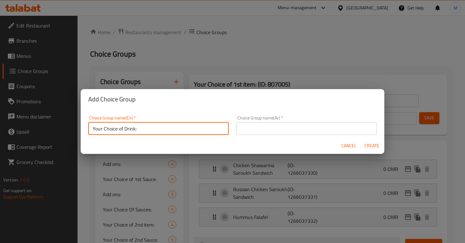
type input "Your Choice of Drink:"
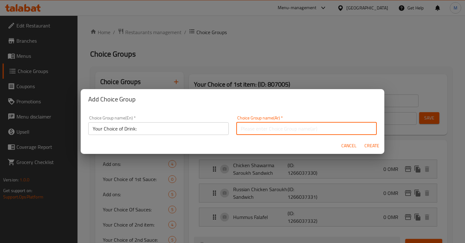
click at [257, 131] on input "text" at bounding box center [306, 128] width 140 height 13
paste input "اختيارك من المشروبات:"
type input "اختيارك من المشروبات:"
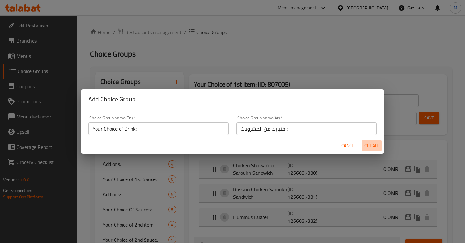
click at [370, 144] on span "Create" at bounding box center [371, 146] width 15 height 8
type input "Your Choice of Drink:"
type input "اختيارك من المشروبات:"
type input "0"
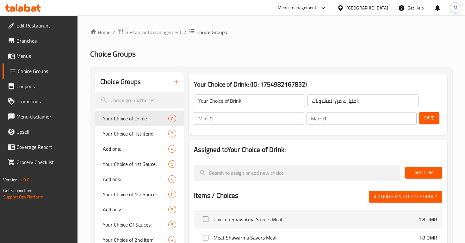
click at [225, 123] on input "0" at bounding box center [257, 118] width 94 height 13
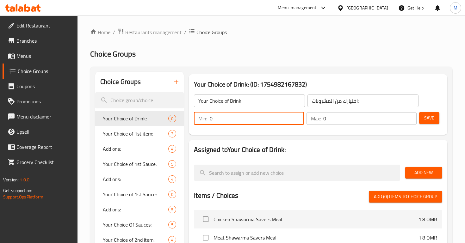
click at [225, 123] on input "0" at bounding box center [257, 118] width 94 height 13
type input "1"
click at [326, 114] on input "0" at bounding box center [369, 118] width 93 height 13
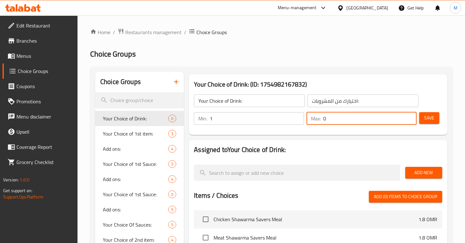
click at [326, 115] on input "0" at bounding box center [369, 118] width 93 height 13
click at [326, 120] on input "01" at bounding box center [369, 118] width 93 height 13
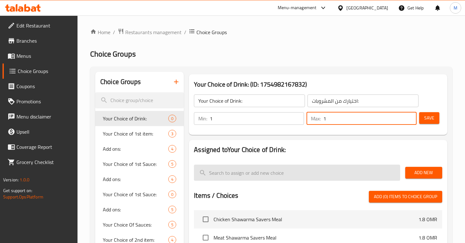
type input "1"
click at [345, 174] on input "search" at bounding box center [297, 173] width 206 height 16
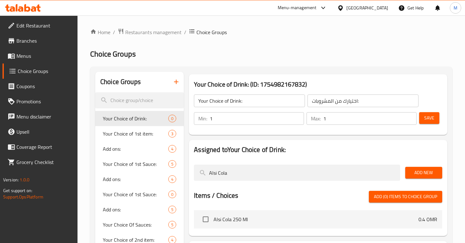
type input "Alsi Cola"
click at [430, 173] on span "Add New" at bounding box center [423, 173] width 27 height 8
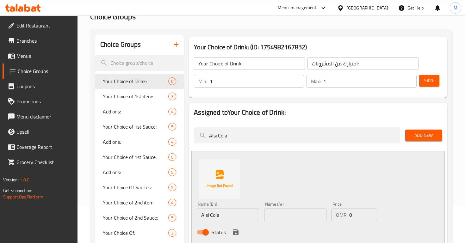
scroll to position [66, 0]
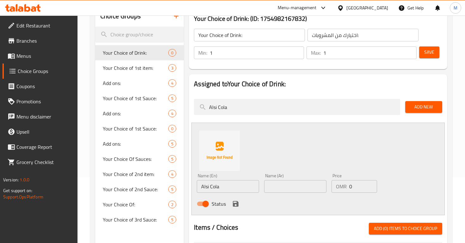
click at [215, 189] on input "Alsi Cola" at bounding box center [228, 186] width 62 height 13
click at [296, 189] on input "text" at bounding box center [295, 186] width 62 height 13
type input "السي كولا"
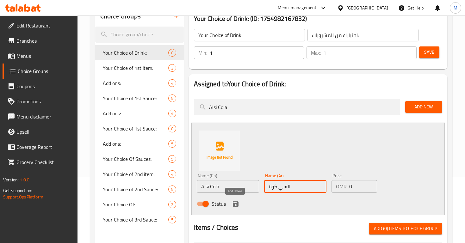
click at [234, 208] on icon "save" at bounding box center [236, 204] width 8 height 8
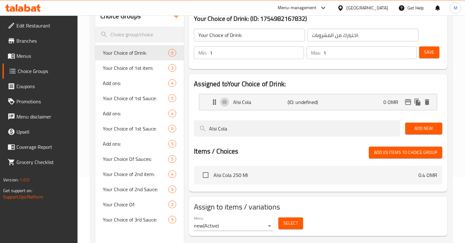
click at [424, 130] on span "Add New" at bounding box center [423, 129] width 27 height 8
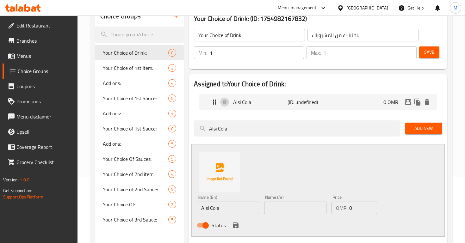
click at [237, 212] on input "Alsi Cola" at bounding box center [228, 208] width 62 height 13
click at [276, 208] on input "text" at bounding box center [295, 208] width 62 height 13
type input "ستريم"
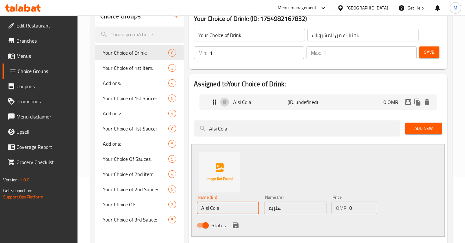
click at [252, 209] on input "Alsi Cola" at bounding box center [228, 208] width 62 height 13
type input "«"
type input "Stream"
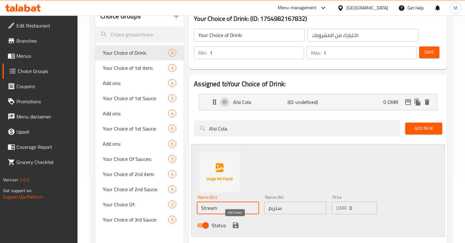
click at [235, 226] on icon "save" at bounding box center [236, 226] width 6 height 6
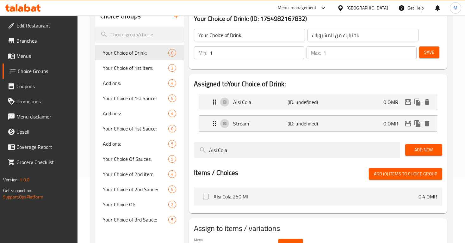
click at [424, 147] on span "Add New" at bounding box center [423, 150] width 27 height 8
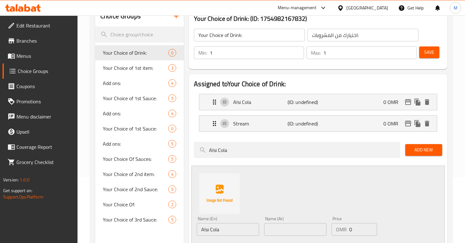
drag, startPoint x: 424, startPoint y: 147, endPoint x: 363, endPoint y: 169, distance: 64.9
click at [362, 169] on div "Assigned to Your Choice of Drink: Alsi Cola (ID: undefined) 0 OMR Name (En) Als…" at bounding box center [318, 192] width 258 height 237
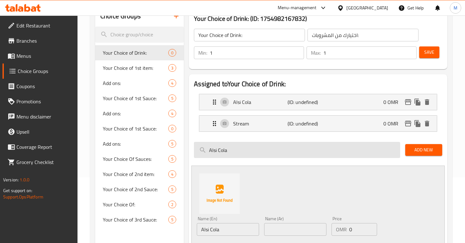
scroll to position [50, 0]
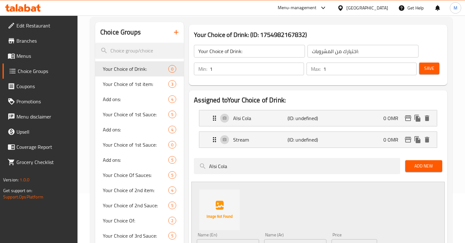
click at [428, 70] on span "Save" at bounding box center [429, 69] width 10 height 8
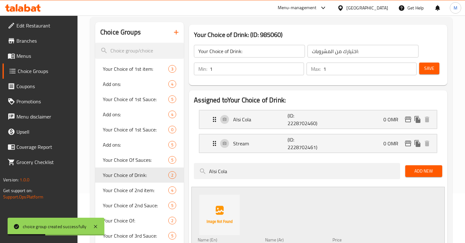
click at [41, 53] on span "Menus" at bounding box center [44, 56] width 56 height 8
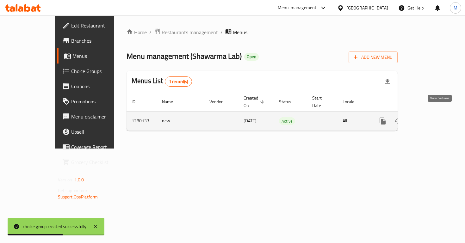
click at [432, 117] on icon "enhanced table" at bounding box center [429, 121] width 8 height 8
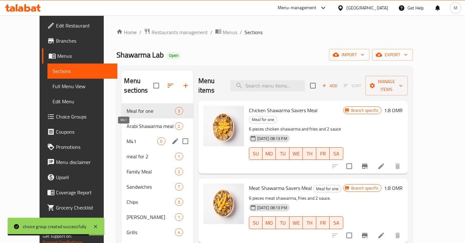
click at [127, 138] on span "M41" at bounding box center [142, 142] width 31 height 8
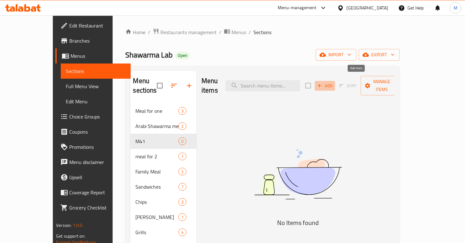
click at [333, 83] on span "Add" at bounding box center [324, 85] width 17 height 7
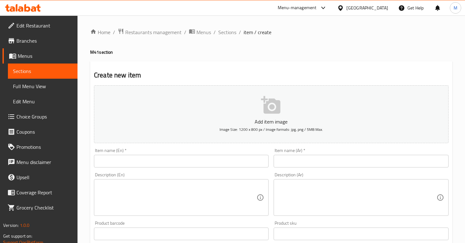
click at [189, 158] on input "text" at bounding box center [181, 161] width 175 height 13
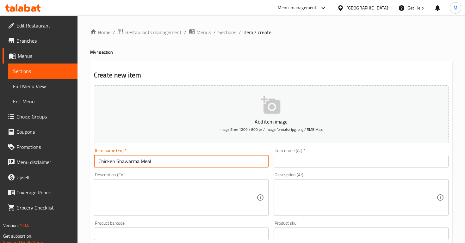
type input "Chicken Shawarma Meal"
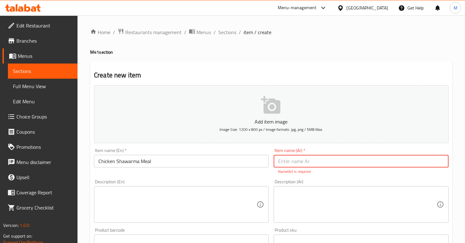
paste input "وجبة شاورما دجاج"
type input "وجبة شاورما دجاج"
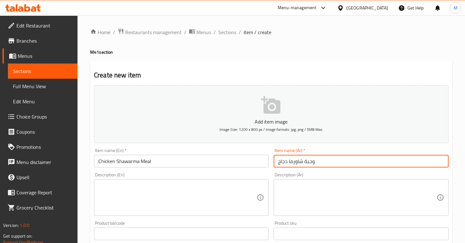
click at [310, 192] on textarea at bounding box center [357, 198] width 158 height 30
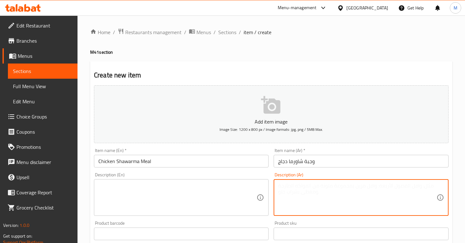
paste textarea "شاورما دجاج تقدم مع البطاطس المقلية و 2 سمبوسة ومشروب من اختيارك."
type textarea "شاورما دجاج تقدم مع البطاطس المقلية و 2 سمبوسة ومشروب من اختيارك."
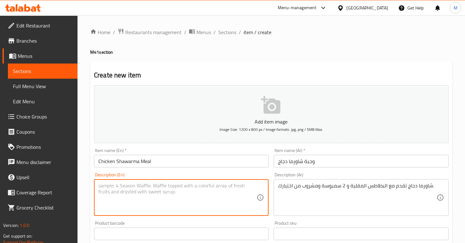
click at [111, 197] on textarea at bounding box center [177, 198] width 158 height 30
paste textarea "Chicken Shawarma served with Fries, 2 Samosas and a drink of your choice."
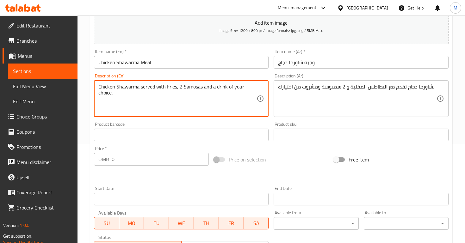
scroll to position [112, 0]
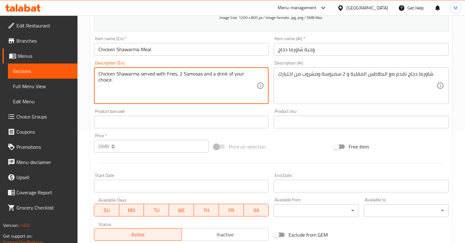
type textarea "Chicken Shawarma served with Fries, 2 Samosas and a drink of your choice."
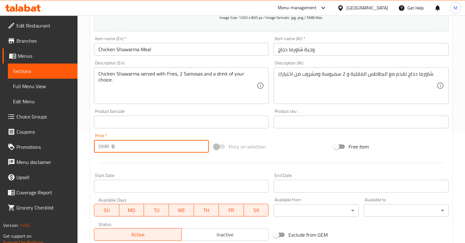
click at [112, 150] on input "0" at bounding box center [160, 146] width 97 height 13
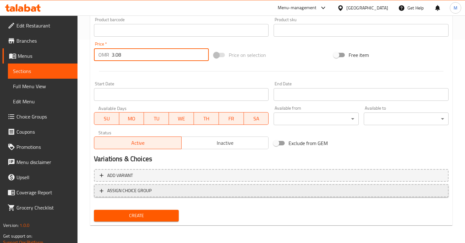
type input "3.08"
click at [108, 186] on button "ASSIGN CHOICE GROUP" at bounding box center [271, 190] width 355 height 13
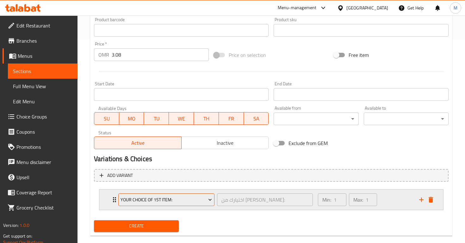
click at [127, 199] on span "Your Choice of 1st item:" at bounding box center [166, 200] width 91 height 8
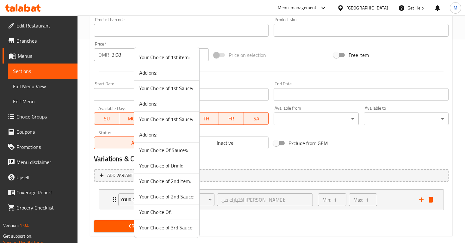
click at [177, 163] on span "Your Choice of Drink:" at bounding box center [166, 166] width 55 height 8
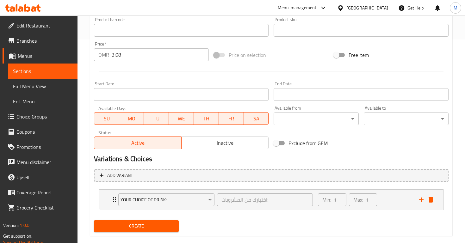
click at [178, 165] on div "Variations & Choices" at bounding box center [271, 159] width 360 height 15
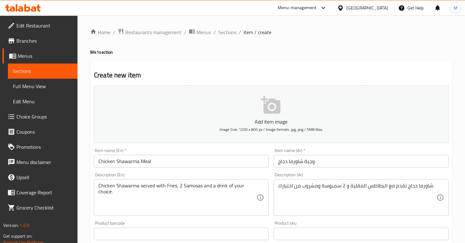
scroll to position [214, 0]
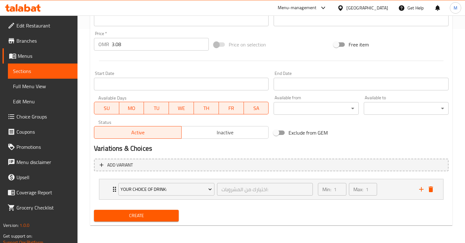
click at [136, 219] on span "Create" at bounding box center [136, 216] width 75 height 8
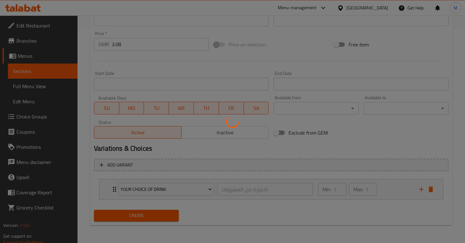
type input "0"
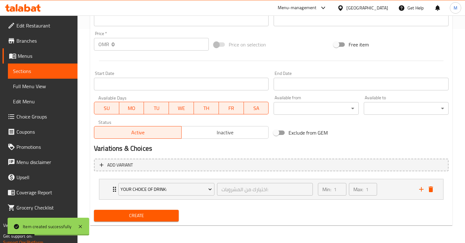
scroll to position [0, 0]
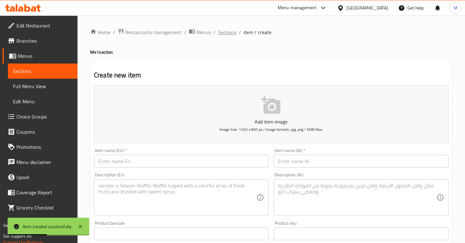
click at [230, 33] on span "Sections" at bounding box center [227, 32] width 18 height 8
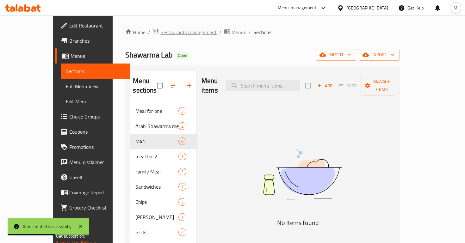
click at [166, 32] on span "Restaurants management" at bounding box center [188, 32] width 56 height 8
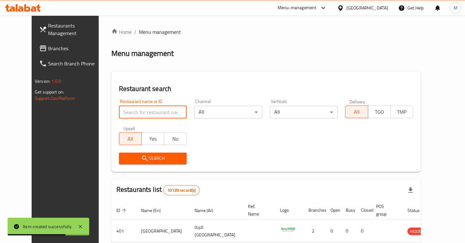
click at [150, 107] on input "search" at bounding box center [153, 112] width 68 height 13
type input "shawarma lab"
click button "Search" at bounding box center [153, 159] width 68 height 12
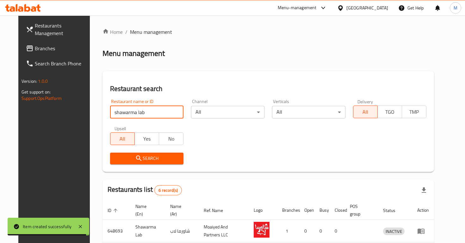
scroll to position [146, 0]
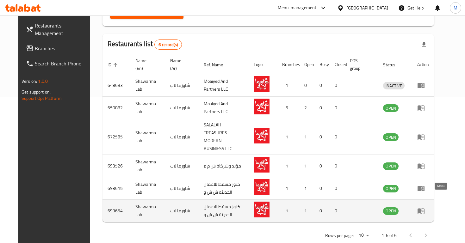
click at [424, 210] on icon "enhanced table" at bounding box center [422, 211] width 2 height 3
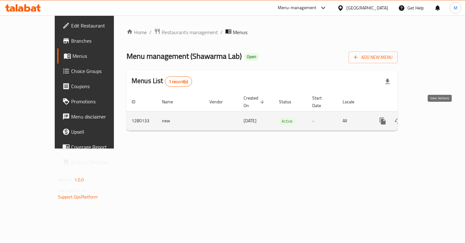
click at [431, 118] on icon "enhanced table" at bounding box center [428, 121] width 6 height 6
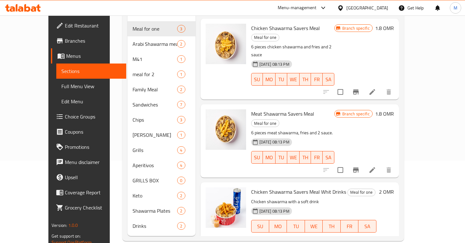
scroll to position [81, 0]
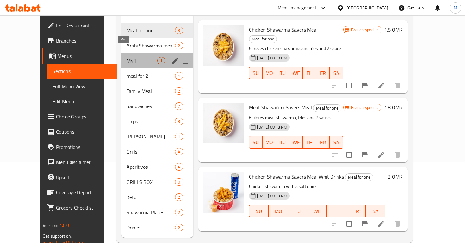
click at [136, 57] on span "M41" at bounding box center [142, 61] width 31 height 8
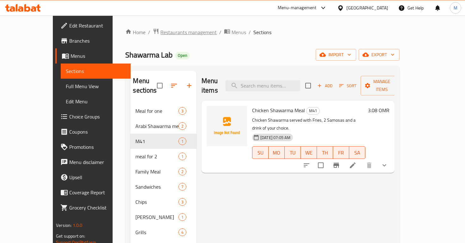
click at [162, 30] on span "Restaurants management" at bounding box center [188, 32] width 56 height 8
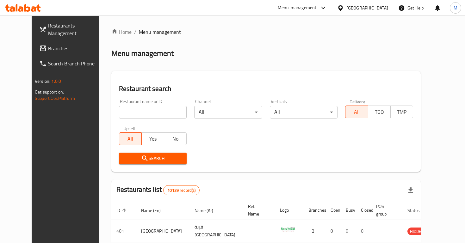
click at [149, 113] on input "search" at bounding box center [153, 112] width 68 height 13
type input "pizza modo"
click button "Search" at bounding box center [153, 159] width 68 height 12
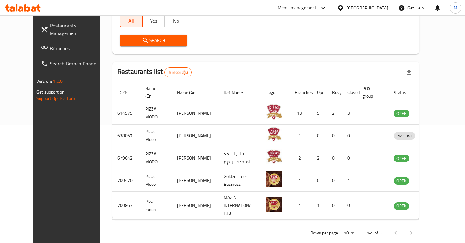
scroll to position [118, 0]
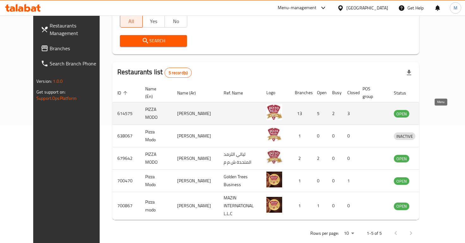
click at [436, 112] on icon "enhanced table" at bounding box center [432, 114] width 8 height 8
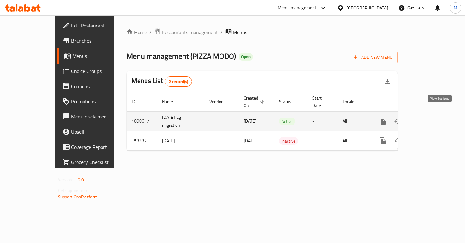
click at [432, 118] on icon "enhanced table" at bounding box center [429, 122] width 8 height 8
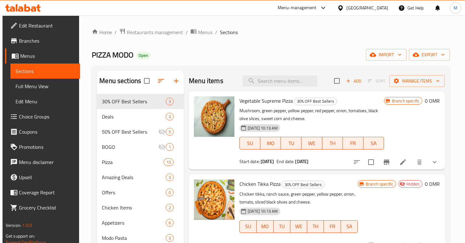
click at [16, 119] on span at bounding box center [14, 117] width 9 height 8
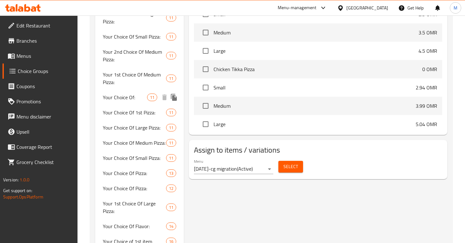
scroll to position [262, 0]
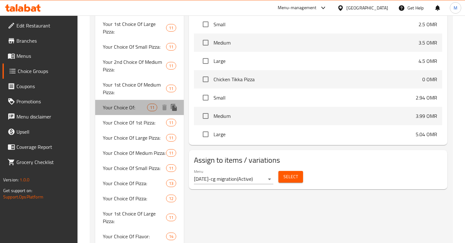
click at [145, 112] on div "Your Choice Of: 11" at bounding box center [139, 107] width 89 height 15
type input "Your Choice Of:"
type input "إختيارك من:"
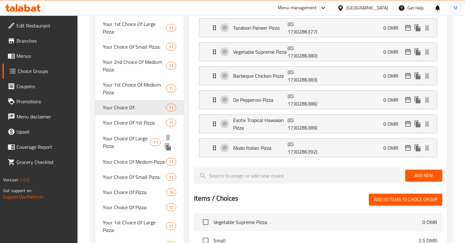
click at [144, 142] on span "Your Choice Of Large Pizza:" at bounding box center [126, 142] width 47 height 15
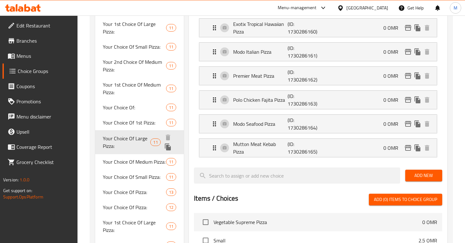
type input "Your Choice Of Large Pizza:"
type input "إختيارك من البيتزا الكبيرة:"
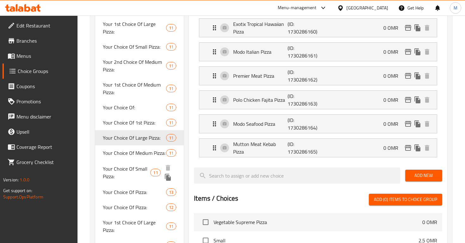
click at [140, 170] on span "Your Choice Of Small Pizza:" at bounding box center [126, 172] width 47 height 15
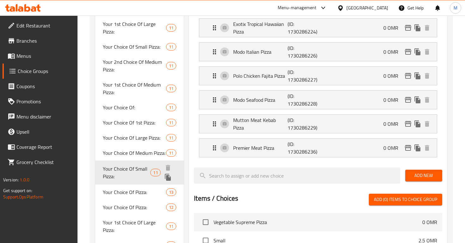
type input "Your Choice Of Small Pizza:"
type input "اختيارك من البيتزا الصغيرة:"
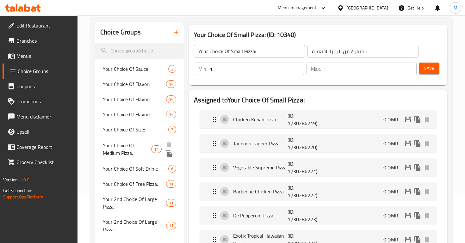
click at [132, 122] on div "Your Choice Of Size: 3" at bounding box center [139, 129] width 89 height 15
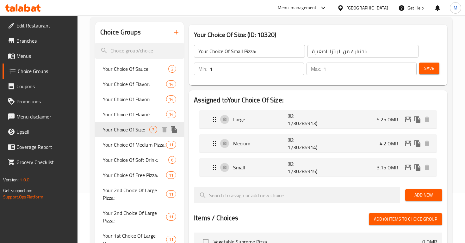
type input "Your Choice Of Size:"
type input "إختيارك من الحجم:"
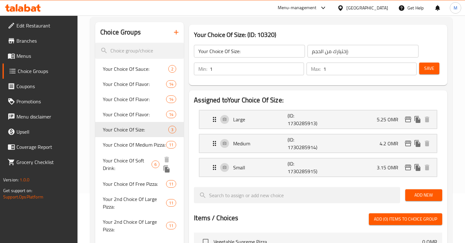
click at [148, 161] on span "Your Choice Of Soft Drink:" at bounding box center [127, 164] width 49 height 15
type input "Your Choice Of Soft Drink:"
type input "إختيارك من المشروب الغازي:"
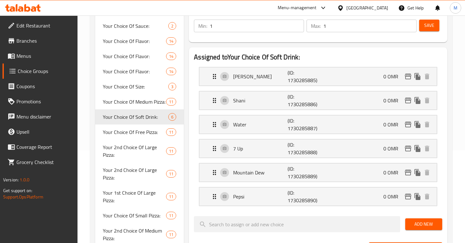
scroll to position [0, 0]
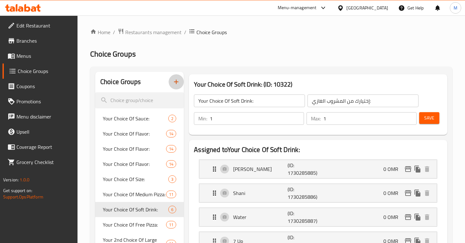
click at [175, 86] on button "button" at bounding box center [176, 81] width 15 height 15
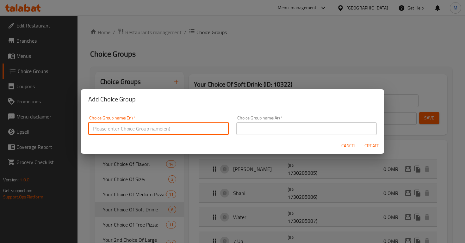
click at [158, 133] on input "text" at bounding box center [158, 128] width 140 height 13
type input "Your Choice of Mini Pizza"
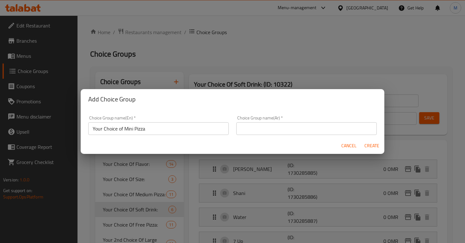
click at [282, 121] on div "Choice Group name(Ar)   * Choice Group name(Ar) *" at bounding box center [306, 125] width 140 height 19
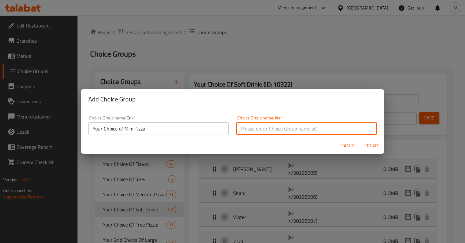
click at [291, 128] on input "text" at bounding box center [306, 128] width 140 height 13
paste input "اختيارك من البيتزا الصغيرة"
type input "اختيارك من البيتزا الصغيرة"
click at [364, 144] on span "Create" at bounding box center [371, 146] width 15 height 8
type input "Your Choice of Mini Pizza"
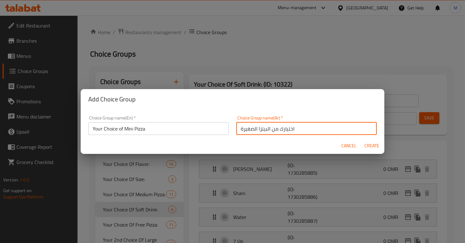
type input "اختيارك من البيتزا الصغيرة"
type input "0"
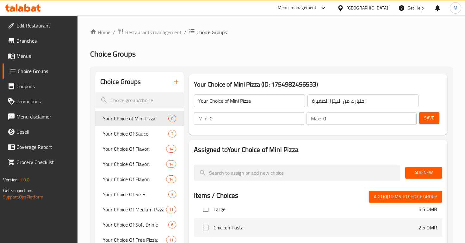
click at [261, 119] on input "0" at bounding box center [257, 118] width 94 height 13
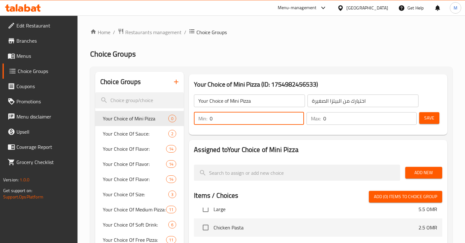
click at [261, 119] on input "0" at bounding box center [257, 118] width 94 height 13
type input "1"
click at [325, 123] on input "0" at bounding box center [369, 118] width 93 height 13
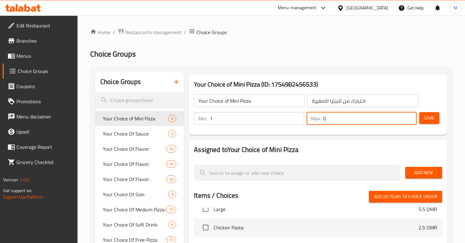
click at [325, 123] on input "0" at bounding box center [369, 118] width 93 height 13
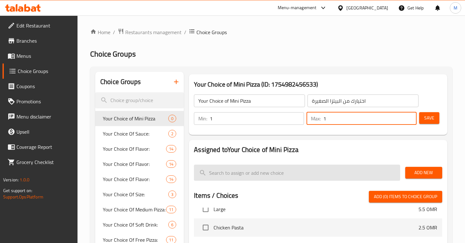
type input "1"
click at [363, 180] on input "search" at bounding box center [297, 173] width 206 height 16
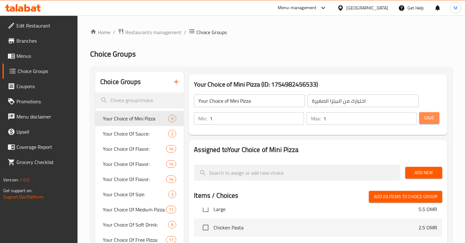
click at [427, 119] on span "Save" at bounding box center [429, 118] width 10 height 8
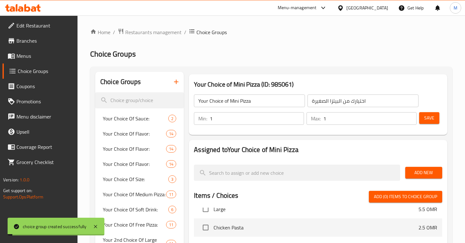
click at [363, 184] on div at bounding box center [318, 183] width 248 height 5
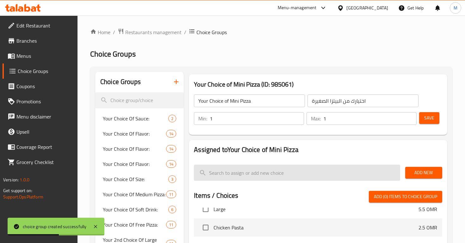
click at [344, 167] on input "search" at bounding box center [297, 173] width 206 height 16
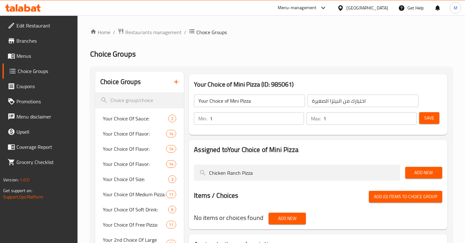
type input "Chicken Ranch Pizza"
click at [422, 174] on span "Add New" at bounding box center [423, 173] width 27 height 8
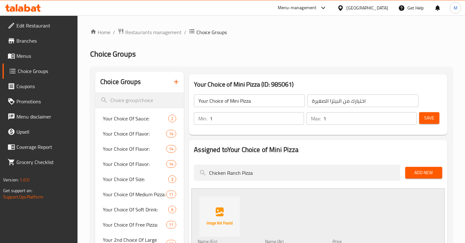
scroll to position [152, 0]
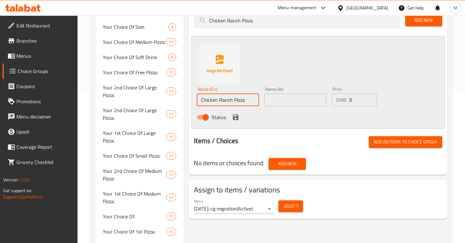
click at [217, 102] on input "Chicken Ranch Pizza" at bounding box center [228, 100] width 62 height 13
click at [300, 103] on input "text" at bounding box center [295, 100] width 62 height 13
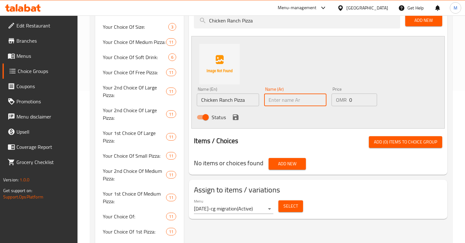
paste input "بيتزا دجاج رانش"
type input "بيتزا دجاج رانش"
click at [236, 121] on icon "save" at bounding box center [236, 118] width 8 height 8
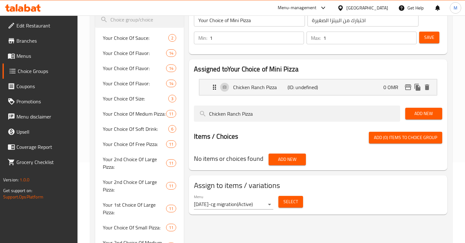
scroll to position [54, 0]
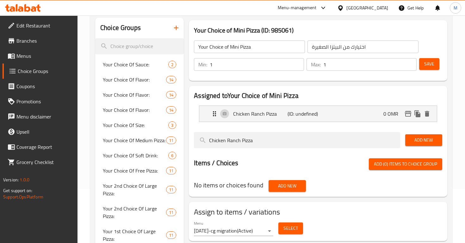
click at [420, 142] on span "Add New" at bounding box center [423, 140] width 27 height 8
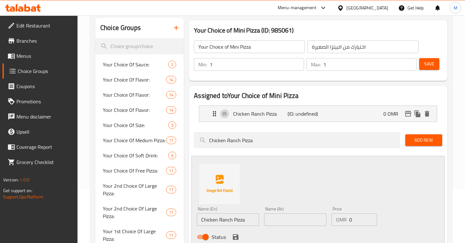
scroll to position [98, 0]
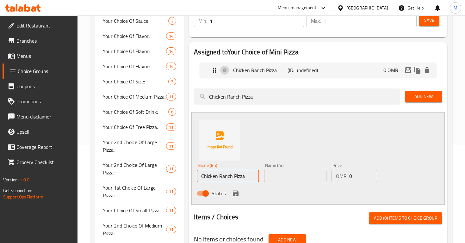
click at [237, 181] on input "Chicken Ranch Pizza" at bounding box center [228, 176] width 62 height 13
type input "Pepperoni Pizza"
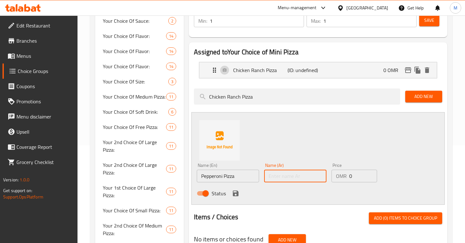
click at [299, 174] on input "text" at bounding box center [295, 176] width 62 height 13
paste input "[PERSON_NAME]"
type input "[PERSON_NAME]"
click at [246, 193] on div "Status" at bounding box center [295, 193] width 202 height 17
click at [239, 195] on icon "save" at bounding box center [236, 194] width 8 height 8
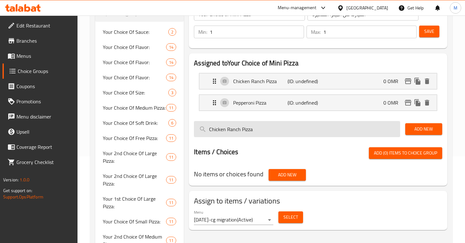
scroll to position [85, 0]
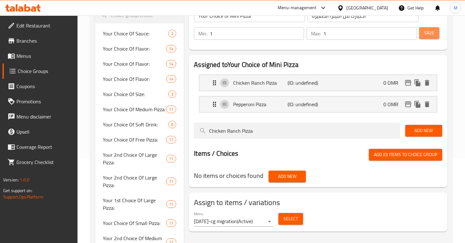
click at [436, 30] on button "Save" at bounding box center [429, 33] width 20 height 12
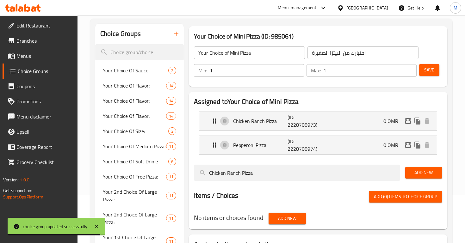
scroll to position [0, 0]
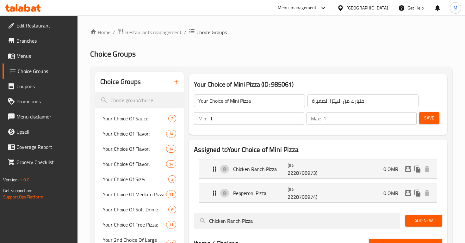
click at [34, 59] on span "Menus" at bounding box center [44, 56] width 56 height 8
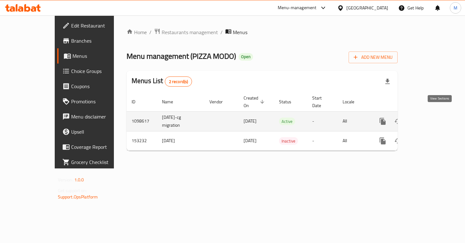
click at [432, 118] on icon "enhanced table" at bounding box center [429, 122] width 8 height 8
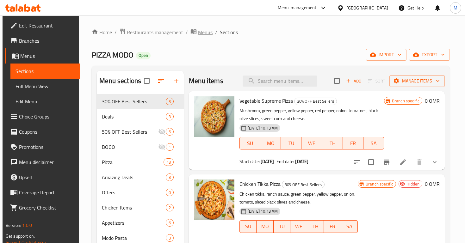
click at [202, 35] on span "Menus" at bounding box center [205, 32] width 15 height 8
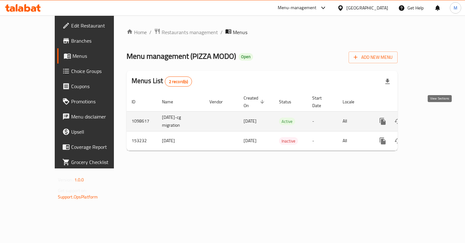
click at [432, 118] on icon "enhanced table" at bounding box center [429, 122] width 8 height 8
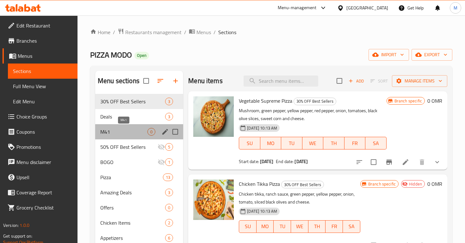
click at [119, 133] on span "M41" at bounding box center [123, 132] width 47 height 8
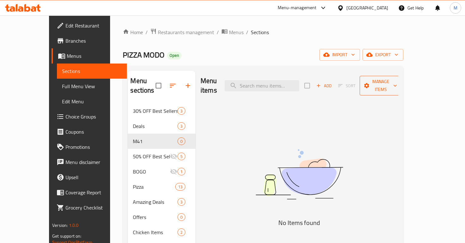
click at [397, 81] on span "Manage items" at bounding box center [381, 86] width 32 height 16
click at [352, 126] on div at bounding box center [232, 121] width 465 height 243
click at [332, 82] on span "Add" at bounding box center [323, 85] width 17 height 7
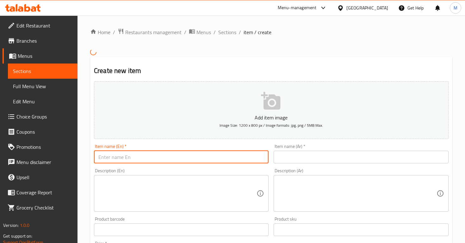
click at [211, 156] on input "text" at bounding box center [181, 157] width 175 height 13
click at [114, 157] on input "A Mini Feast" at bounding box center [181, 157] width 175 height 13
click at [104, 158] on input "A Mini Pizza Feast" at bounding box center [181, 157] width 175 height 13
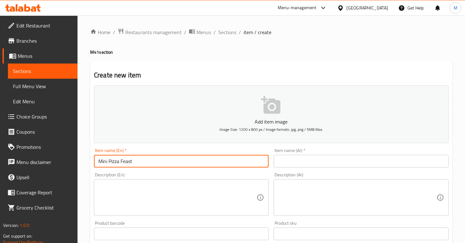
type input "Mini Pizza Feast"
click at [298, 161] on input "text" at bounding box center [361, 161] width 175 height 13
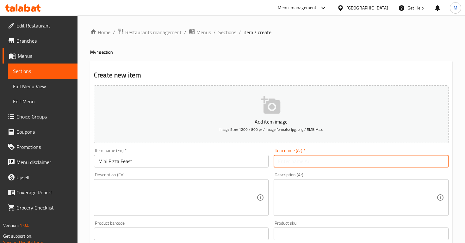
paste input "[PERSON_NAME] فيست"
drag, startPoint x: 293, startPoint y: 163, endPoint x: 270, endPoint y: 163, distance: 22.8
click at [270, 163] on div "Add item image Image Size: 1200 x 800 px / Image formats: jpg, png / 5MB Max. I…" at bounding box center [271, 219] width 360 height 273
type input "[PERSON_NAME]"
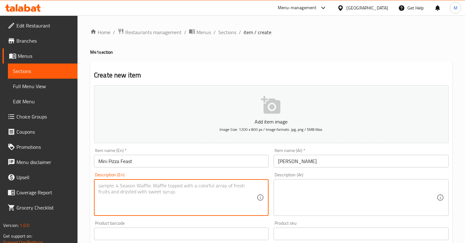
click at [185, 203] on textarea at bounding box center [177, 198] width 158 height 30
paste textarea "Your choice of Mini Pizza served with 2 Pieces of garlic bread, fries and your …"
type textarea "Your choice of Mini Pizza served with 2 Pieces of garlic bread, fries and your …"
click at [303, 186] on textarea at bounding box center [357, 198] width 158 height 30
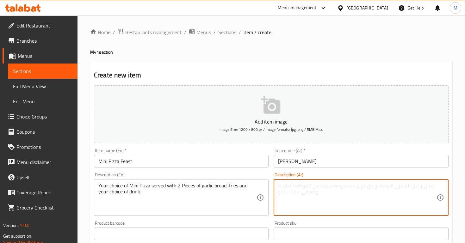
paste textarea "اختيارك من البيتزا الصغيرة تقدم مع قطعتين من خبز الثوم والبطاطس المقلية واختيار…"
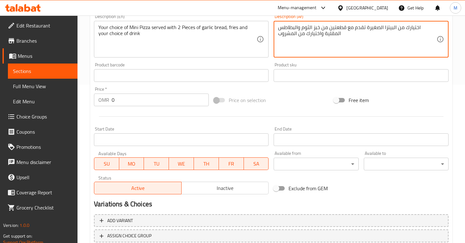
scroll to position [204, 0]
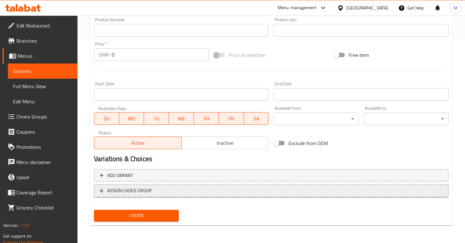
type textarea "اختيارك من البيتزا الصغيرة تقدم مع قطعتين من خبز الثوم والبطاطس المقلية واختيار…"
click at [128, 191] on span "ASSIGN CHOICE GROUP" at bounding box center [129, 191] width 44 height 8
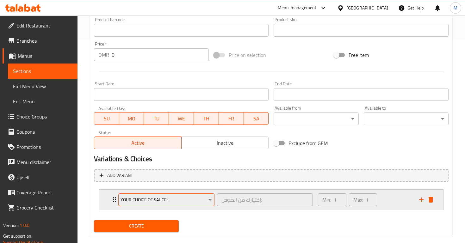
click at [146, 198] on span "Your Choice Of Sauce:" at bounding box center [166, 200] width 91 height 8
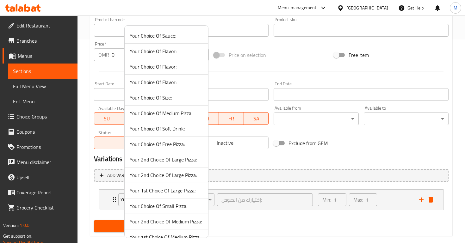
scroll to position [351, 0]
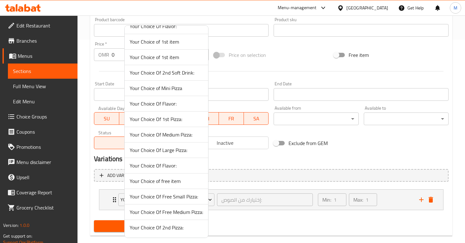
click at [162, 84] on span "Your Choice of Mini Pizza" at bounding box center [166, 88] width 73 height 8
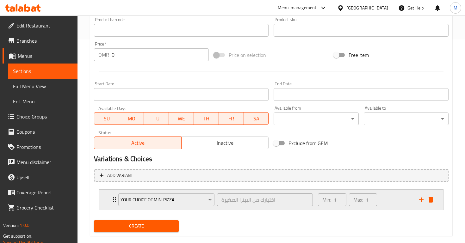
click at [112, 205] on div "Your Choice of Mini Pizza اختيارك من البيتزا الصغيرة ​ Min: 1 ​ Max: 1 ​" at bounding box center [273, 200] width 325 height 20
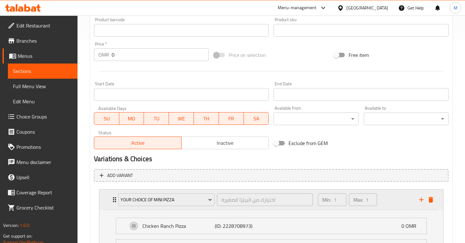
scroll to position [270, 0]
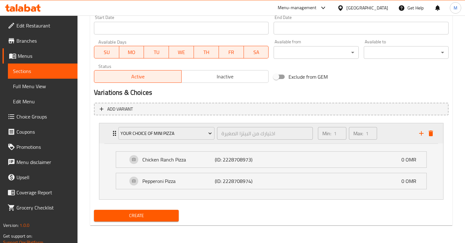
click at [113, 136] on icon "Expand" at bounding box center [115, 134] width 8 height 8
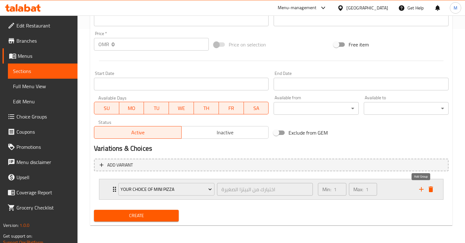
click at [419, 190] on icon "add" at bounding box center [422, 190] width 8 height 8
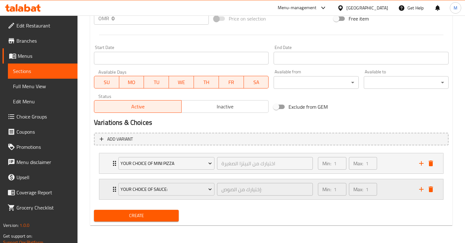
click at [177, 196] on div "Your Choice Of Sauce:" at bounding box center [166, 189] width 99 height 15
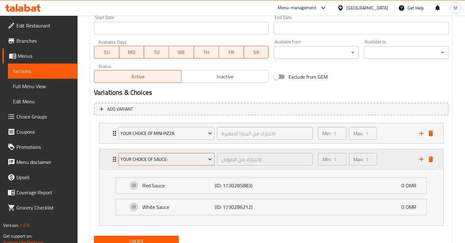
click at [186, 157] on span "Your Choice Of Sauce:" at bounding box center [166, 160] width 91 height 8
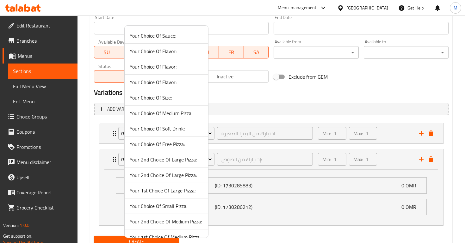
click at [186, 131] on span "Your Choice Of Soft Drink:" at bounding box center [166, 129] width 73 height 8
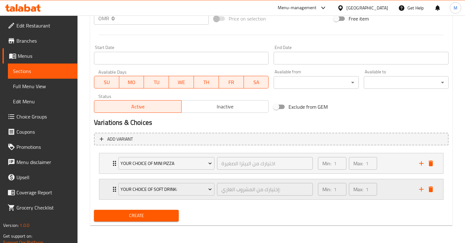
click at [116, 193] on div "Your Choice Of Soft Drink: إختيارك من المشروب الغازي: ​" at bounding box center [216, 189] width 202 height 20
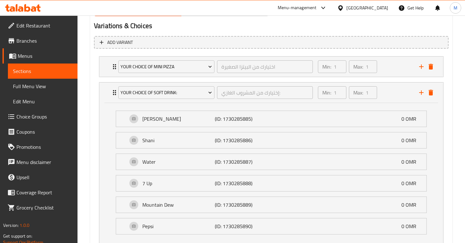
scroll to position [335, 0]
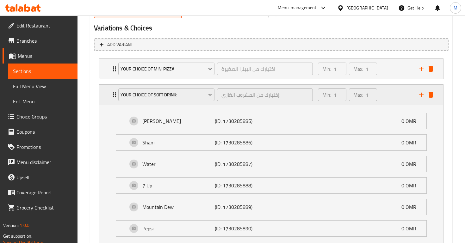
click at [115, 98] on div "Your Choice Of Soft Drink: إختيارك من المشروب الغازي: ​" at bounding box center [216, 95] width 202 height 20
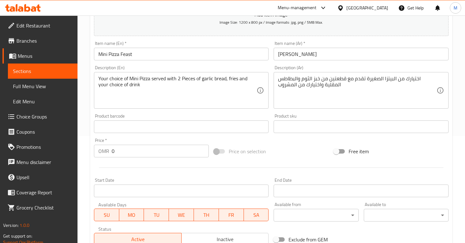
scroll to position [107, 0]
click at [114, 155] on input "0" at bounding box center [160, 152] width 97 height 13
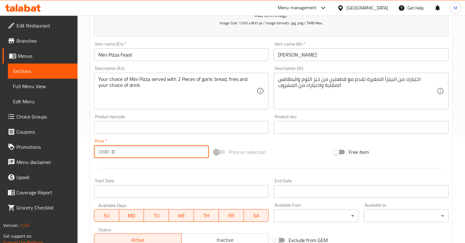
click at [114, 155] on input "0" at bounding box center [160, 152] width 97 height 13
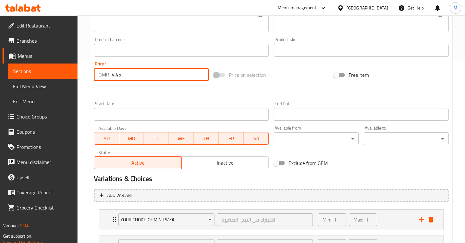
scroll to position [240, 0]
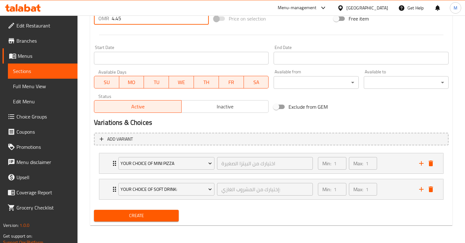
type input "4.45"
click at [148, 212] on span "Create" at bounding box center [136, 216] width 75 height 8
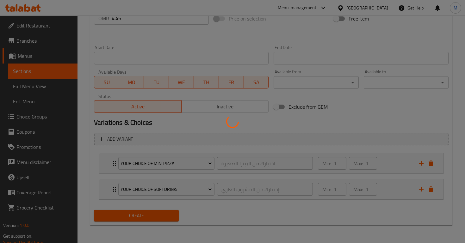
scroll to position [0, 0]
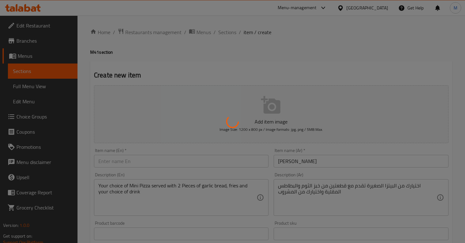
type input "0"
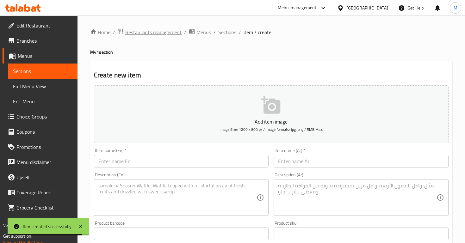
click at [165, 32] on span "Restaurants management" at bounding box center [153, 32] width 56 height 8
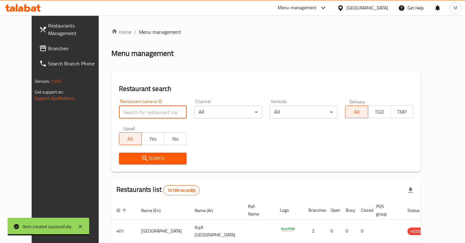
click at [139, 111] on div "Home / Menu management Menu management Restaurant search Restaurant name or ID …" at bounding box center [265, 225] width 309 height 394
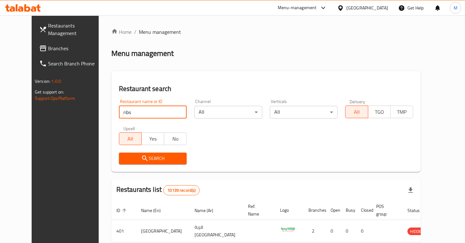
type input "ribs"
click button "Search" at bounding box center [153, 159] width 68 height 12
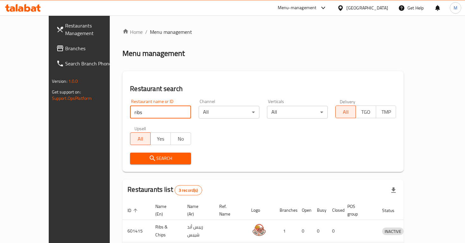
scroll to position [71, 0]
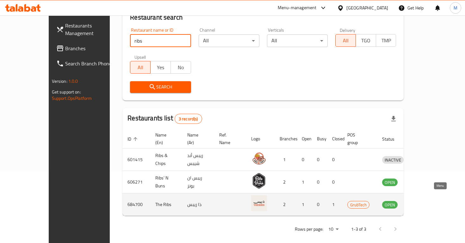
click at [424, 201] on icon "enhanced table" at bounding box center [420, 205] width 8 height 8
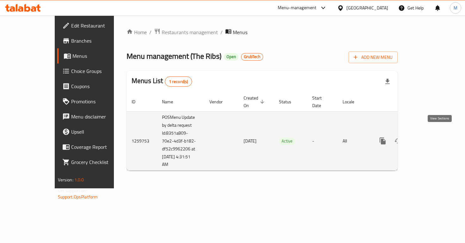
click at [431, 138] on icon "enhanced table" at bounding box center [428, 141] width 6 height 6
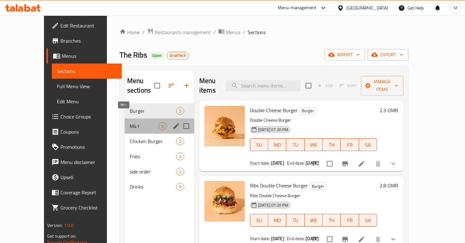
click at [130, 122] on span "M41" at bounding box center [144, 126] width 29 height 8
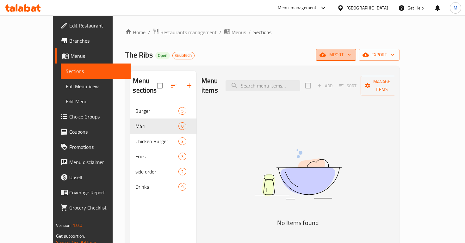
click at [351, 56] on span "import" at bounding box center [336, 55] width 30 height 8
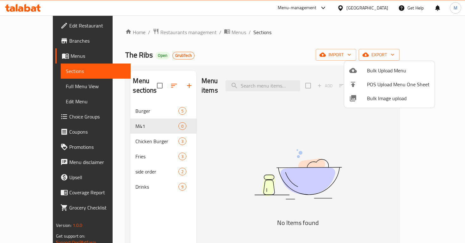
click at [419, 19] on div at bounding box center [232, 121] width 465 height 243
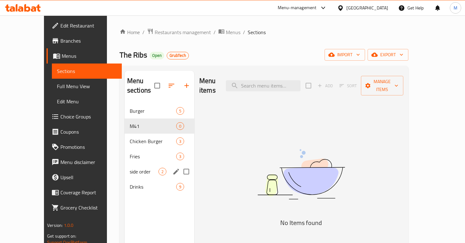
click at [159, 184] on div "Drinks 9" at bounding box center [160, 186] width 70 height 15
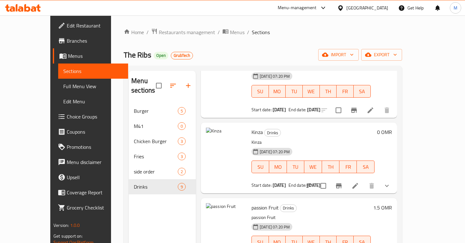
scroll to position [53, 0]
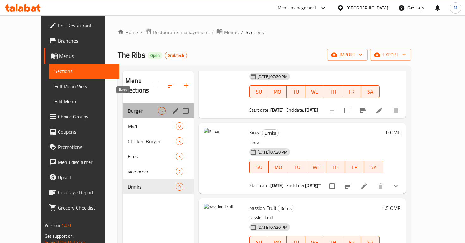
click at [130, 107] on span "Burger" at bounding box center [143, 111] width 30 height 8
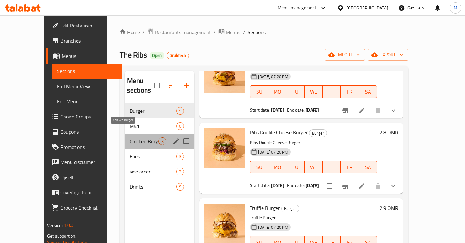
click at [140, 138] on span "Chicken Burger" at bounding box center [144, 142] width 29 height 8
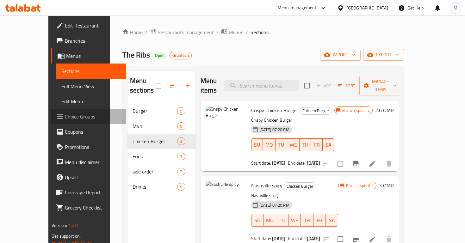
click at [65, 113] on span "Choice Groups" at bounding box center [93, 117] width 56 height 8
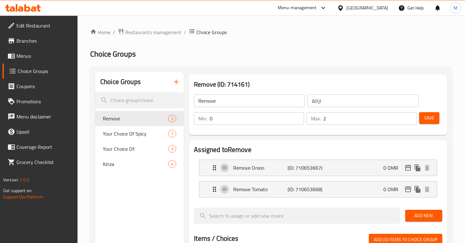
click at [178, 83] on icon "button" at bounding box center [176, 82] width 8 height 8
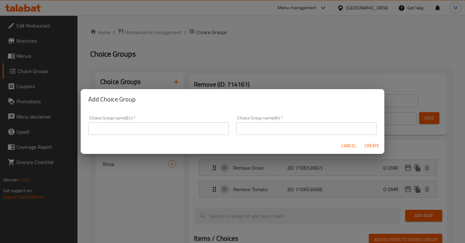
click at [174, 128] on input "text" at bounding box center [158, 128] width 140 height 13
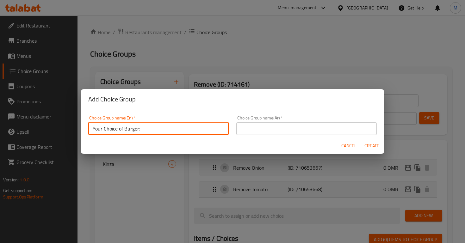
type input "Your Choice of Burger:"
click at [288, 128] on input "text" at bounding box center [306, 128] width 140 height 13
paste input "Your choice of Mini Pizza served with 2 Pieces of garlic bread, fries and your …"
type input "Your choice of Mini Pizza served with 2 Pieces of garlic bread, fries and your …"
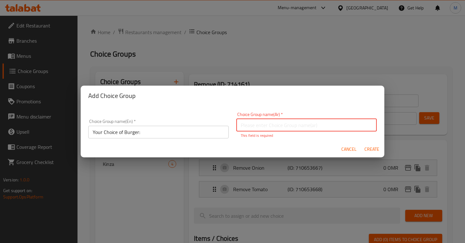
paste input "اختيارك من البرجر"
type input "اختيارك من البرجر"
click at [373, 148] on span "Create" at bounding box center [371, 150] width 15 height 8
type input "Your Choice of Burger:"
type input "اختيارك من البرجر"
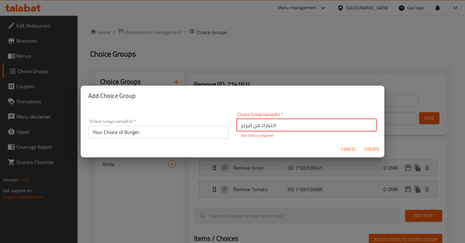
type input "0"
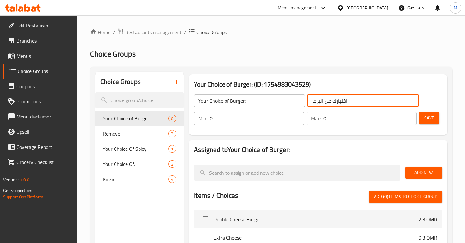
click at [313, 103] on input "اختيارك من البرجر" at bounding box center [362, 101] width 111 height 13
type input "اختيارك من البرجر"
click at [275, 121] on input "0" at bounding box center [257, 118] width 94 height 13
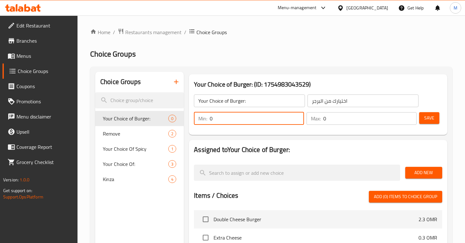
click at [275, 121] on input "0" at bounding box center [257, 118] width 94 height 13
type input "2"
type input "1"
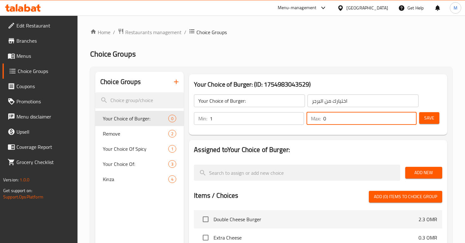
click at [337, 121] on input "0" at bounding box center [369, 118] width 93 height 13
type input "1"
click at [428, 117] on span "Save" at bounding box center [429, 118] width 10 height 8
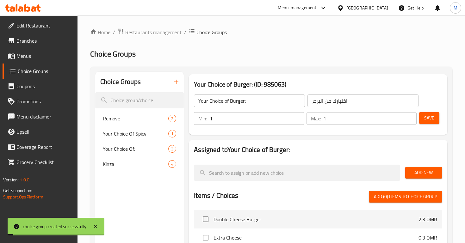
scroll to position [36, 0]
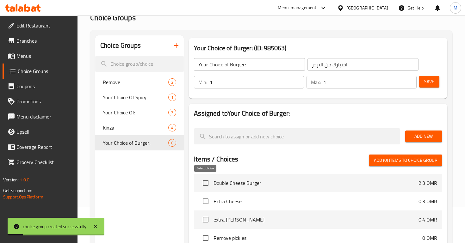
click at [205, 185] on input "checkbox" at bounding box center [205, 183] width 13 height 13
checkbox input "true"
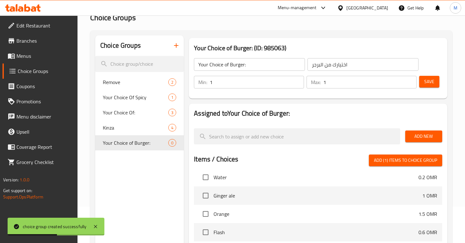
scroll to position [1088, 0]
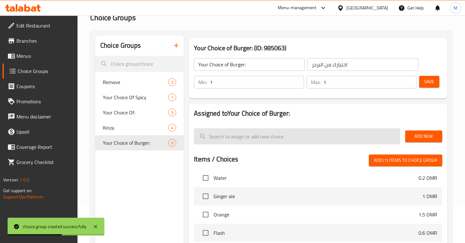
click at [244, 138] on input "search" at bounding box center [297, 136] width 206 height 16
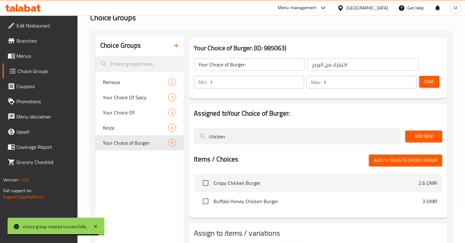
type input "chicken"
click at [205, 185] on input "checkbox" at bounding box center [205, 183] width 13 height 13
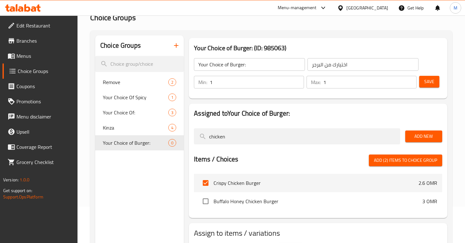
click at [416, 159] on span "Add (2) items to choice group" at bounding box center [405, 161] width 63 height 8
checkbox input "false"
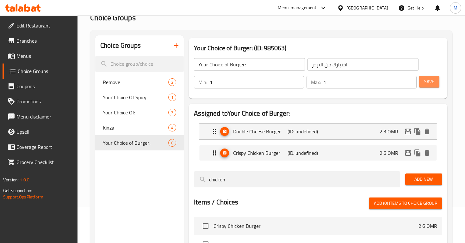
click at [427, 76] on button "Save" at bounding box center [429, 82] width 20 height 12
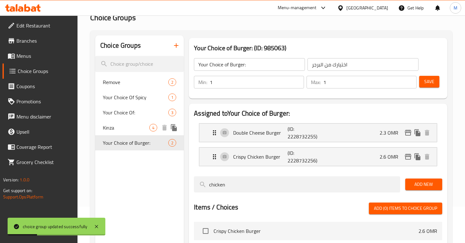
click at [133, 130] on span "Kinza" at bounding box center [126, 128] width 47 height 8
type input "Kinza"
type input "كينزا"
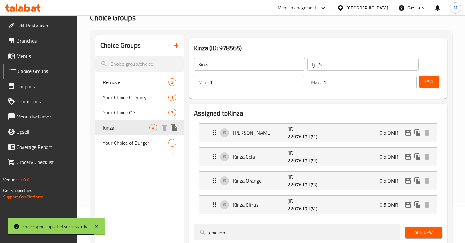
click at [143, 140] on span "Your Choice of Burger:" at bounding box center [135, 143] width 65 height 8
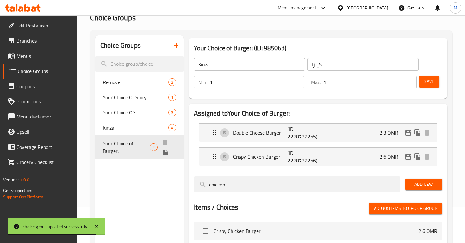
type input "Your Choice of Burger:"
type input "اختيارك من البرجر"
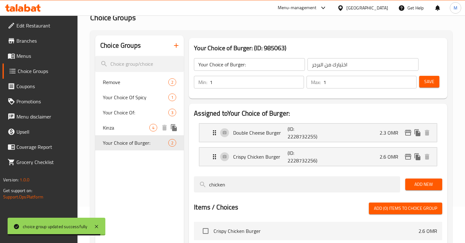
click at [143, 129] on span "Kinza" at bounding box center [126, 128] width 47 height 8
type input "Kinza"
type input "كينزا"
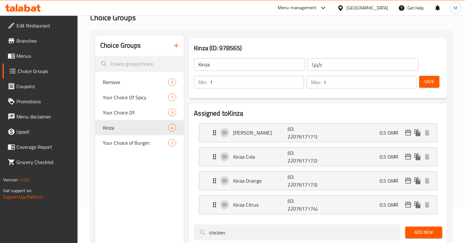
click at [48, 60] on link "Menus" at bounding box center [40, 55] width 75 height 15
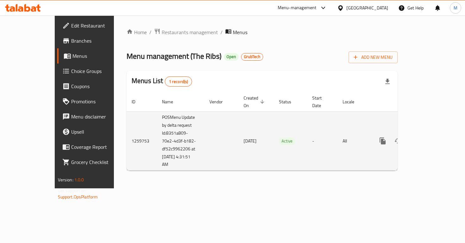
click at [432, 137] on icon "enhanced table" at bounding box center [429, 141] width 8 height 8
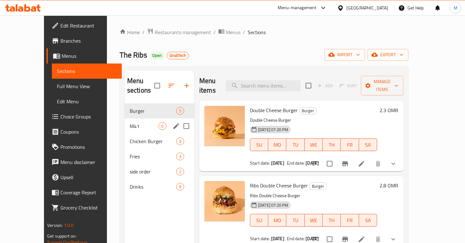
click at [160, 121] on div "M41 0" at bounding box center [160, 126] width 70 height 15
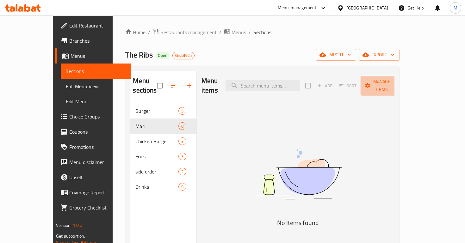
click at [398, 83] on span "Manage items" at bounding box center [382, 86] width 32 height 16
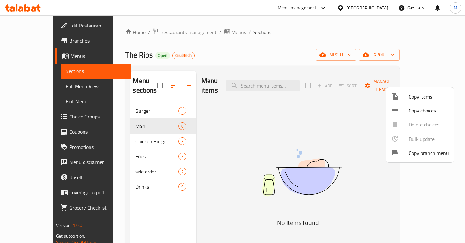
click at [361, 125] on div at bounding box center [232, 121] width 465 height 243
click at [351, 55] on span "import" at bounding box center [336, 55] width 30 height 8
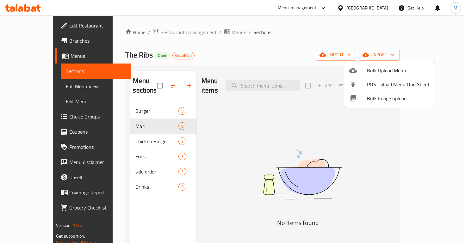
click at [304, 121] on div at bounding box center [232, 121] width 465 height 243
click at [335, 82] on span "Add" at bounding box center [325, 86] width 20 height 10
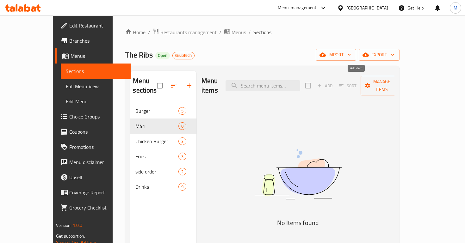
click at [335, 82] on span "Add" at bounding box center [325, 86] width 20 height 10
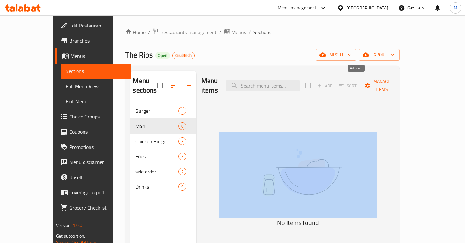
click at [335, 82] on span "Add" at bounding box center [325, 86] width 20 height 10
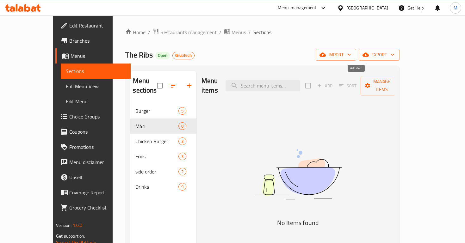
click at [335, 82] on span "Add" at bounding box center [325, 86] width 20 height 10
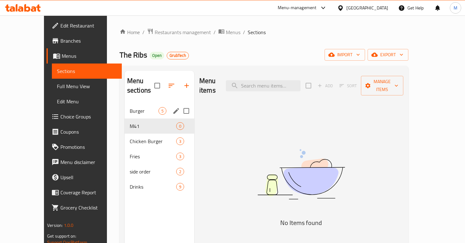
click at [125, 103] on div "Burger 5" at bounding box center [160, 110] width 70 height 15
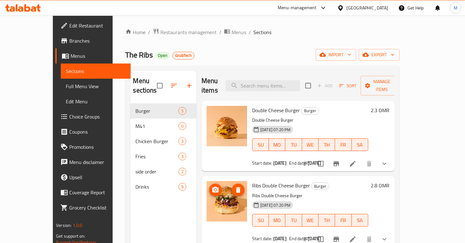
scroll to position [150, 0]
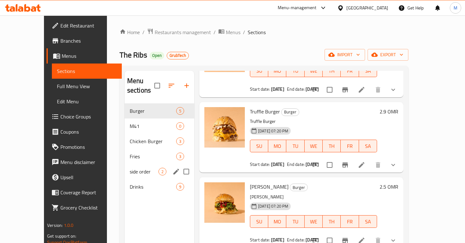
click at [125, 167] on div "side order 2" at bounding box center [160, 171] width 70 height 15
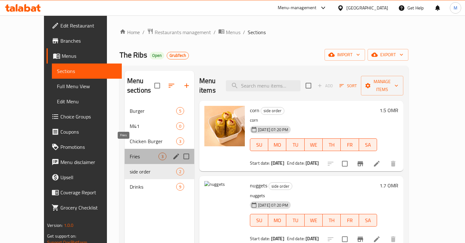
click at [130, 153] on span "Fries" at bounding box center [144, 157] width 29 height 8
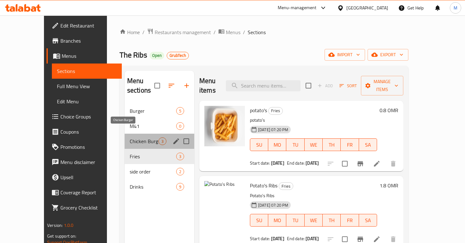
click at [130, 138] on span "Chicken Burger" at bounding box center [144, 142] width 29 height 8
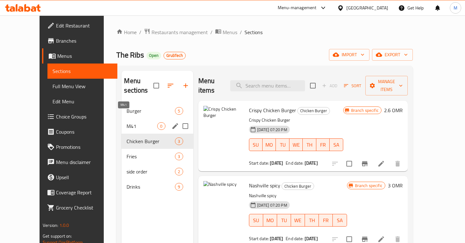
click at [127, 122] on span "M41" at bounding box center [142, 126] width 31 height 8
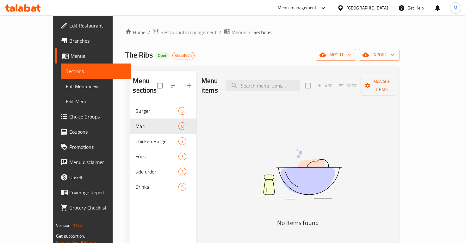
click at [138, 103] on div "Burger 5" at bounding box center [163, 110] width 66 height 15
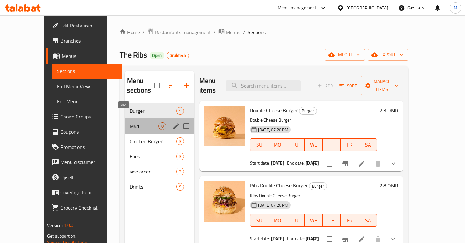
click at [130, 122] on span "M41" at bounding box center [144, 126] width 29 height 8
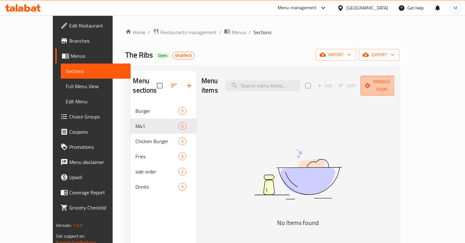
click at [398, 80] on span "Manage items" at bounding box center [382, 86] width 32 height 16
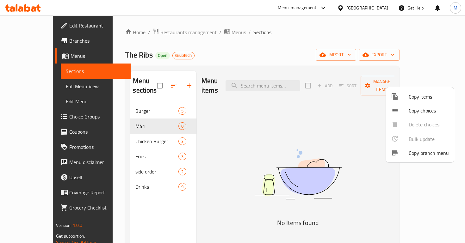
click at [387, 59] on div at bounding box center [232, 121] width 465 height 243
click at [387, 42] on div "Home / Restaurants management / Menus / Sections The Ribs Open GrubTech import …" at bounding box center [262, 173] width 274 height 291
click at [387, 64] on div "Home / Restaurants management / Menus / Sections The Ribs Open GrubTech import …" at bounding box center [262, 173] width 274 height 291
click at [351, 59] on span "import" at bounding box center [336, 55] width 30 height 8
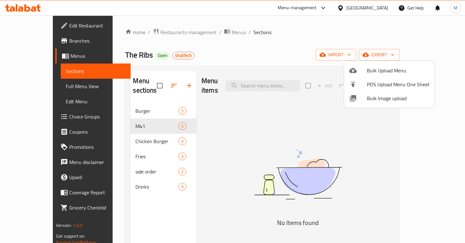
click at [316, 174] on div at bounding box center [232, 121] width 465 height 243
click at [160, 31] on span "Restaurants management" at bounding box center [188, 32] width 56 height 8
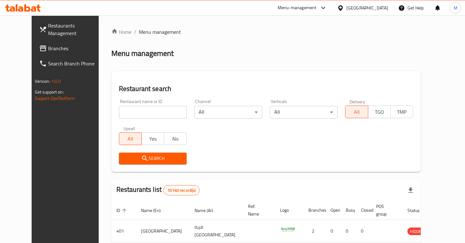
click at [159, 107] on div "Home / Menu management Menu management Restaurant search Restaurant name or ID …" at bounding box center [265, 225] width 309 height 394
click at [127, 116] on input "search" at bounding box center [153, 112] width 68 height 13
type input "shawarma lab"
click button "Search" at bounding box center [153, 159] width 68 height 12
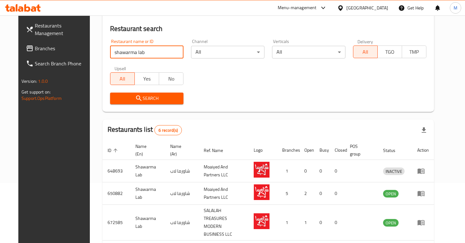
scroll to position [140, 0]
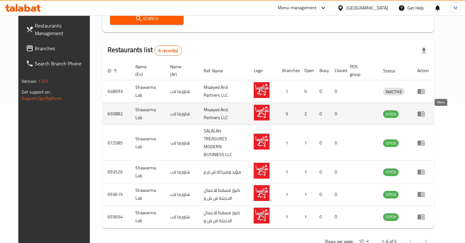
click at [425, 115] on icon "enhanced table" at bounding box center [421, 114] width 7 height 5
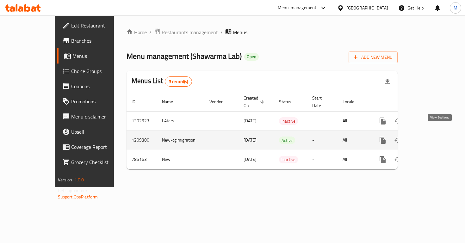
click at [432, 137] on icon "enhanced table" at bounding box center [429, 141] width 8 height 8
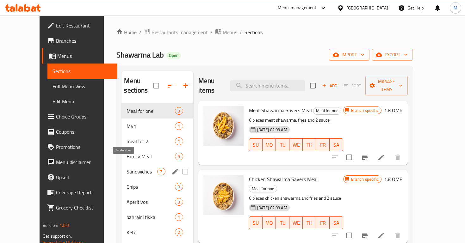
scroll to position [4, 0]
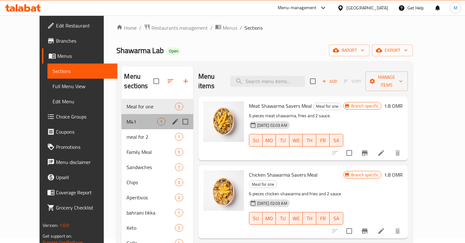
click at [127, 117] on div "M41 1" at bounding box center [156, 121] width 71 height 15
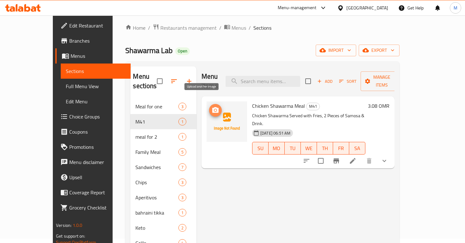
click at [212, 107] on icon "upload picture" at bounding box center [216, 111] width 8 height 8
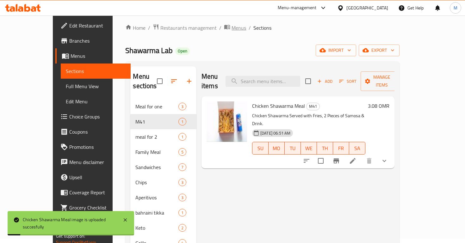
click at [232, 29] on span "Menus" at bounding box center [239, 28] width 15 height 8
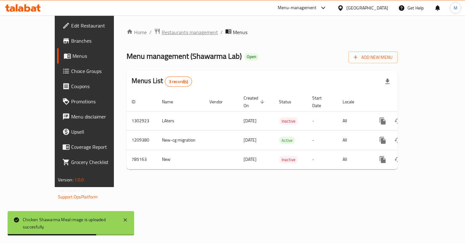
click at [162, 28] on span "Restaurants management" at bounding box center [190, 32] width 56 height 8
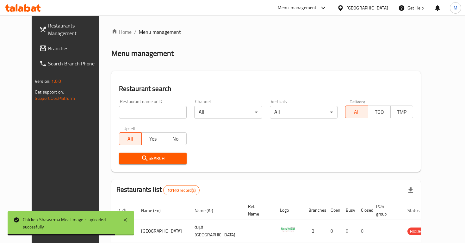
click at [153, 120] on div "Restaurant name or ID Restaurant name or ID" at bounding box center [153, 109] width 76 height 27
click at [152, 116] on input "search" at bounding box center [153, 112] width 68 height 13
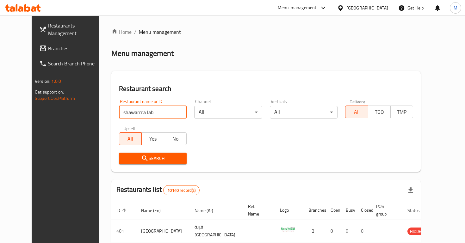
type input "shawarma lab"
click button "Search" at bounding box center [153, 159] width 68 height 12
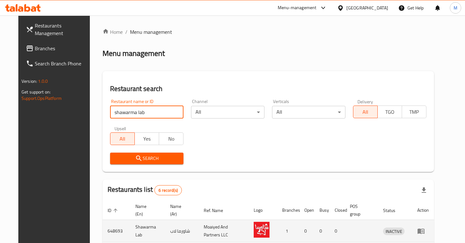
scroll to position [146, 0]
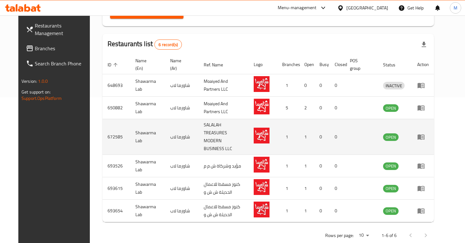
click at [425, 133] on icon "enhanced table" at bounding box center [421, 137] width 8 height 8
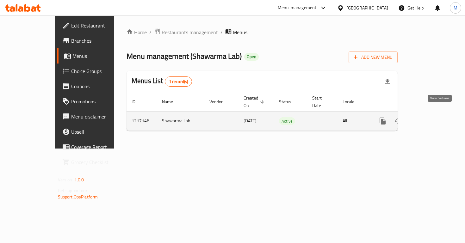
click at [432, 117] on icon "enhanced table" at bounding box center [429, 121] width 8 height 8
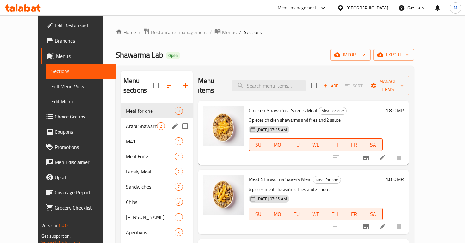
click at [130, 134] on div "M41 1" at bounding box center [157, 141] width 72 height 15
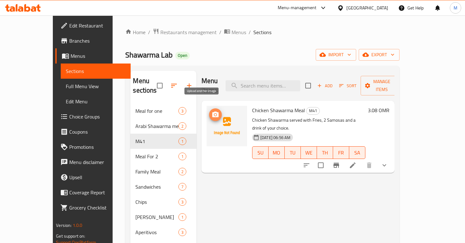
click at [212, 112] on icon "upload picture" at bounding box center [215, 115] width 6 height 6
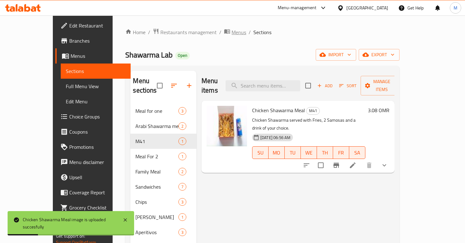
click at [232, 31] on span "Menus" at bounding box center [239, 32] width 15 height 8
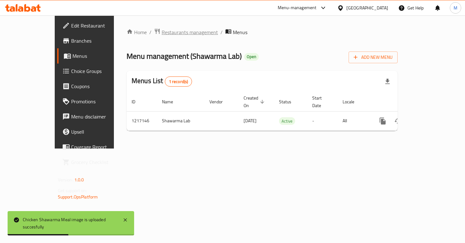
click at [174, 33] on span "Restaurants management" at bounding box center [190, 32] width 56 height 8
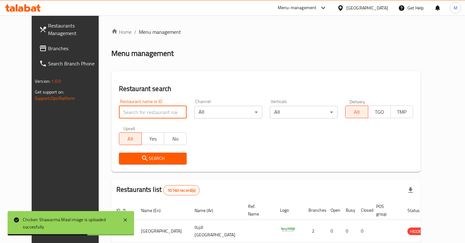
click at [160, 108] on input "search" at bounding box center [153, 112] width 68 height 13
type input "shawarma lab"
click button "Search" at bounding box center [153, 159] width 68 height 12
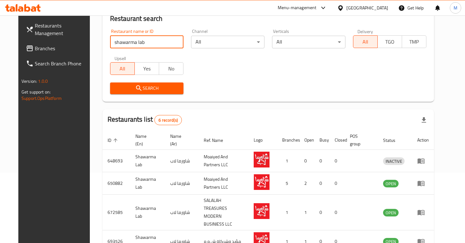
scroll to position [146, 0]
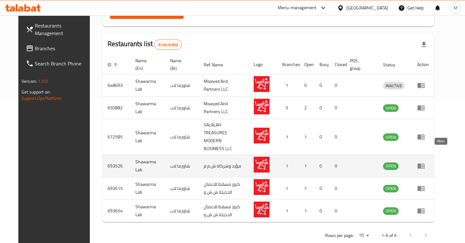
click at [425, 162] on icon "enhanced table" at bounding box center [421, 166] width 8 height 8
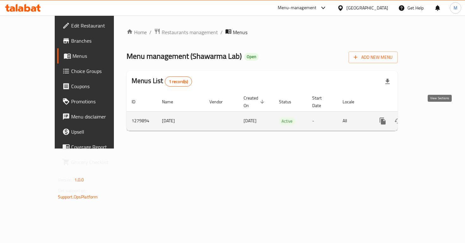
click at [436, 120] on link "enhanced table" at bounding box center [428, 121] width 15 height 15
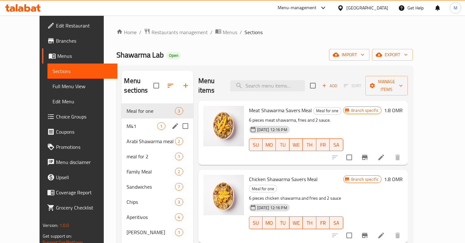
click at [146, 122] on span "M41" at bounding box center [142, 126] width 31 height 8
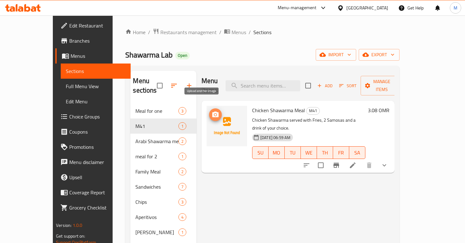
click at [212, 112] on icon "upload picture" at bounding box center [215, 115] width 6 height 6
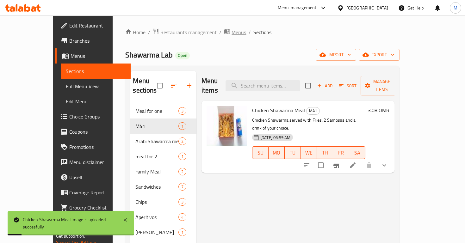
click at [232, 31] on span "Menus" at bounding box center [239, 32] width 15 height 8
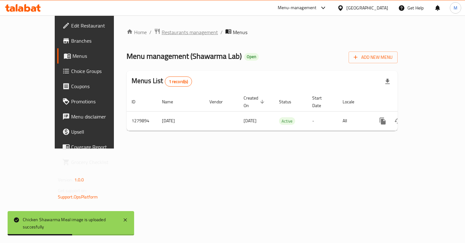
click at [165, 32] on span "Restaurants management" at bounding box center [190, 32] width 56 height 8
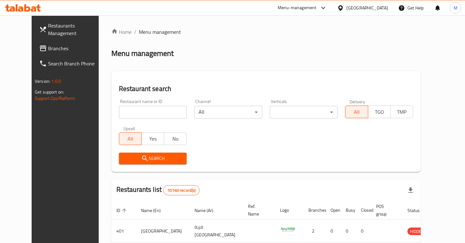
click at [128, 102] on div "Restaurant name or ID Restaurant name or ID" at bounding box center [153, 108] width 68 height 19
click at [132, 107] on input "search" at bounding box center [153, 112] width 68 height 13
type input "shawarma lab"
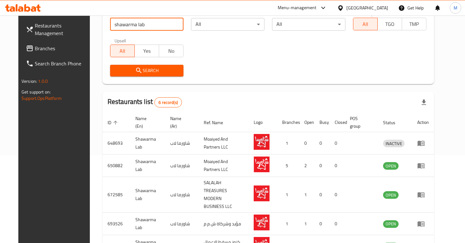
scroll to position [146, 0]
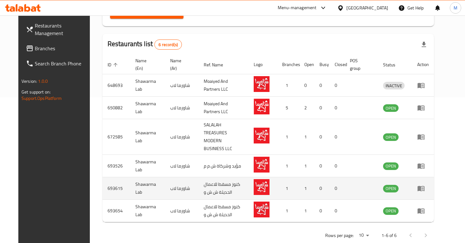
click at [429, 185] on link "enhanced table" at bounding box center [423, 189] width 12 height 8
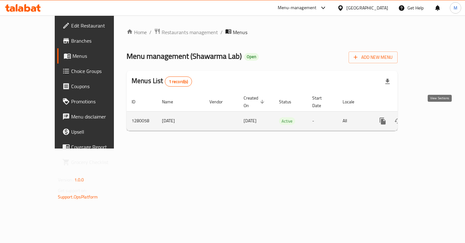
click at [431, 118] on icon "enhanced table" at bounding box center [428, 121] width 6 height 6
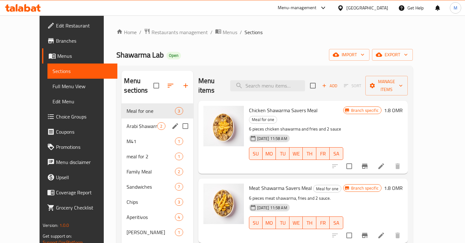
click at [132, 138] on span "M41" at bounding box center [151, 142] width 48 height 8
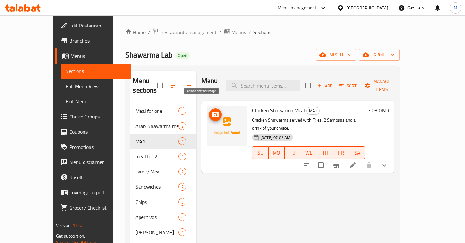
click at [212, 112] on icon "upload picture" at bounding box center [215, 115] width 6 height 6
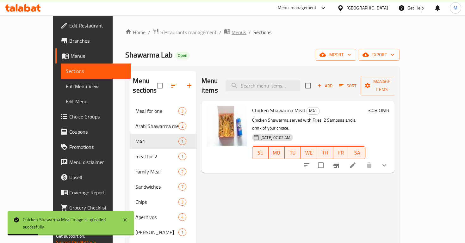
click at [232, 30] on span "Menus" at bounding box center [239, 32] width 15 height 8
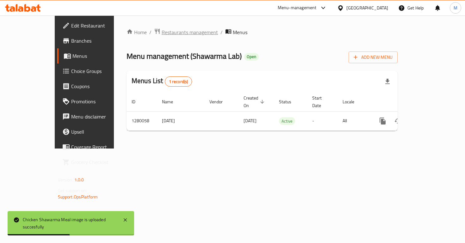
click at [170, 30] on span "Restaurants management" at bounding box center [190, 32] width 56 height 8
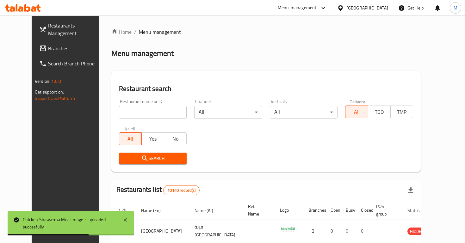
click at [155, 116] on input "search" at bounding box center [153, 112] width 68 height 13
type input "shawarma lab"
click button "Search" at bounding box center [153, 159] width 68 height 12
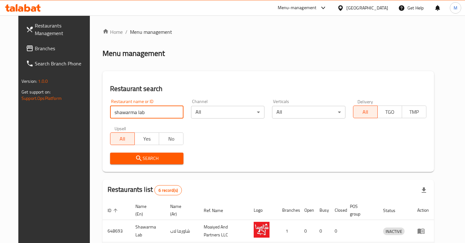
scroll to position [146, 0]
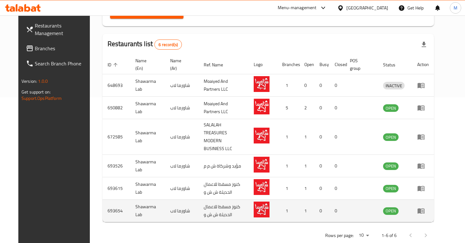
click at [425, 209] on icon "enhanced table" at bounding box center [421, 211] width 7 height 5
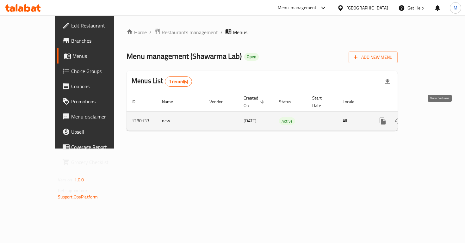
click at [432, 117] on icon "enhanced table" at bounding box center [429, 121] width 8 height 8
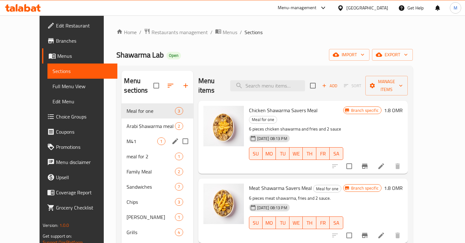
click at [121, 134] on div "M41 1" at bounding box center [156, 141] width 71 height 15
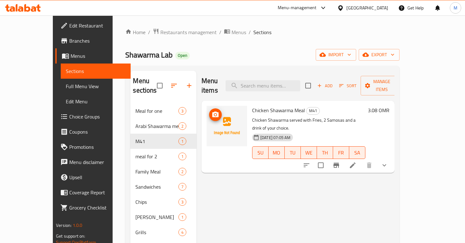
click at [212, 111] on icon "upload picture" at bounding box center [216, 115] width 8 height 8
